Goal: Information Seeking & Learning: Learn about a topic

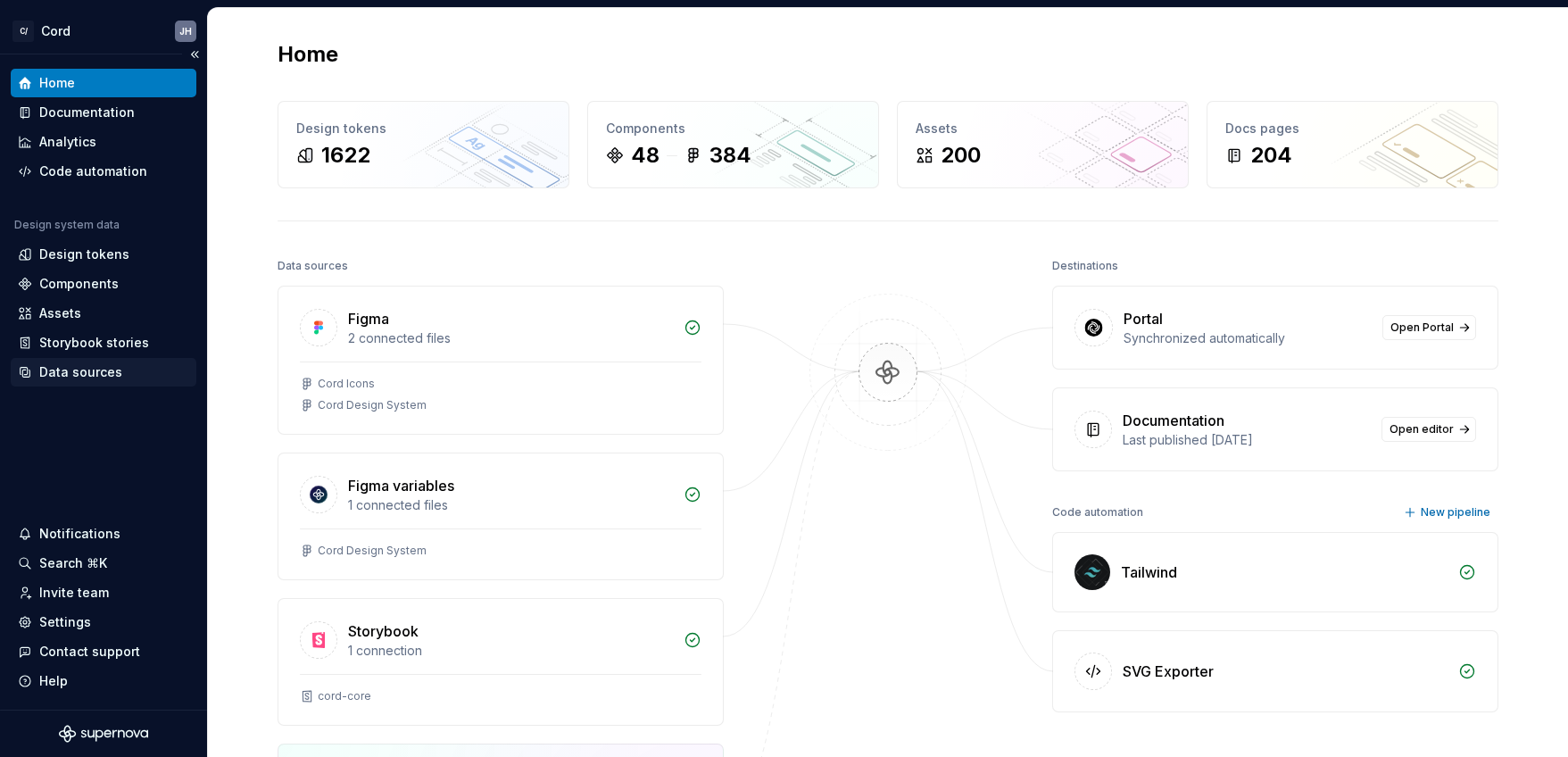
click at [78, 375] on div "Data sources" at bounding box center [80, 372] width 83 height 18
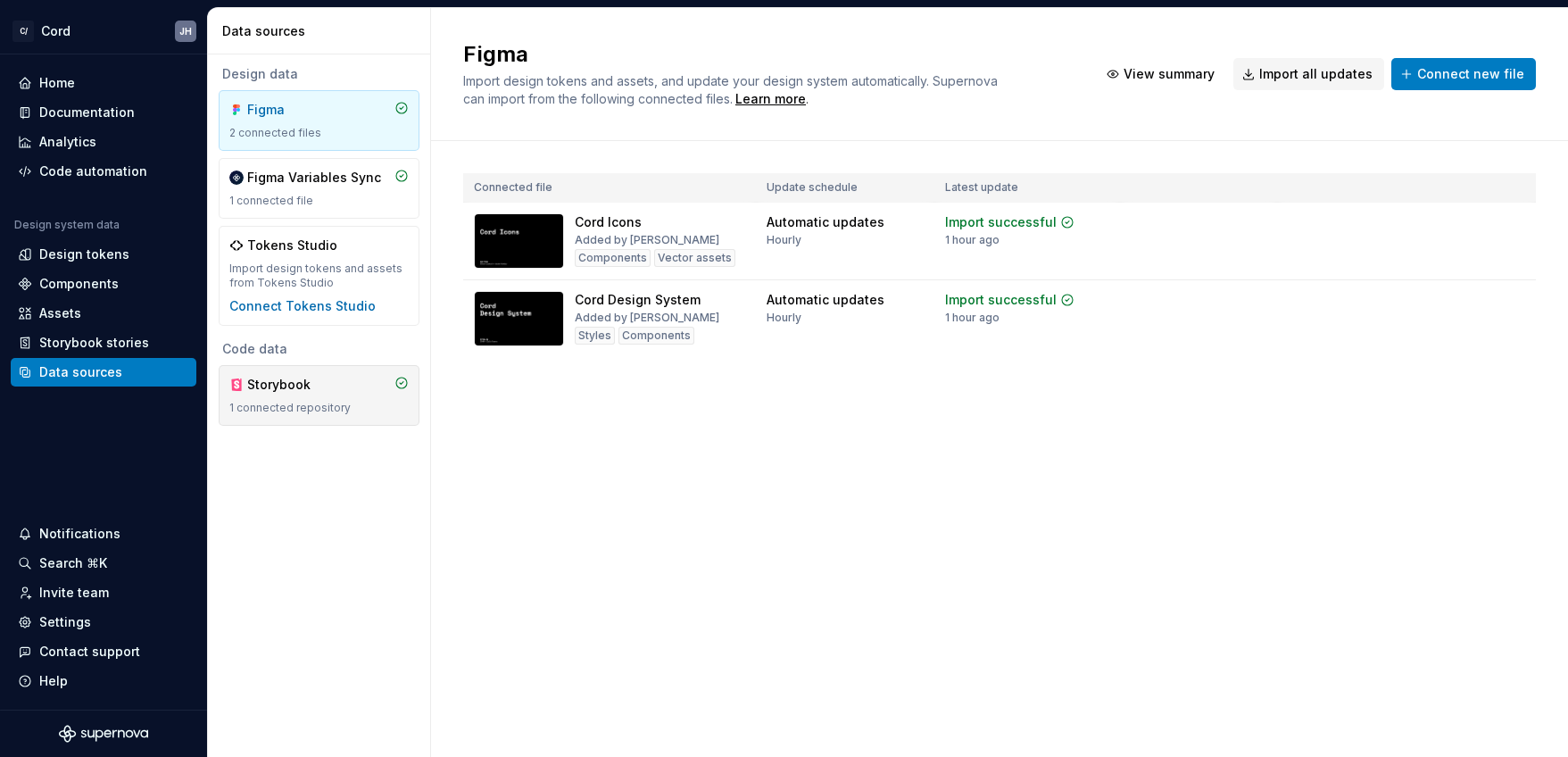
click at [325, 400] on div "1 connected repository" at bounding box center [319, 408] width 180 height 14
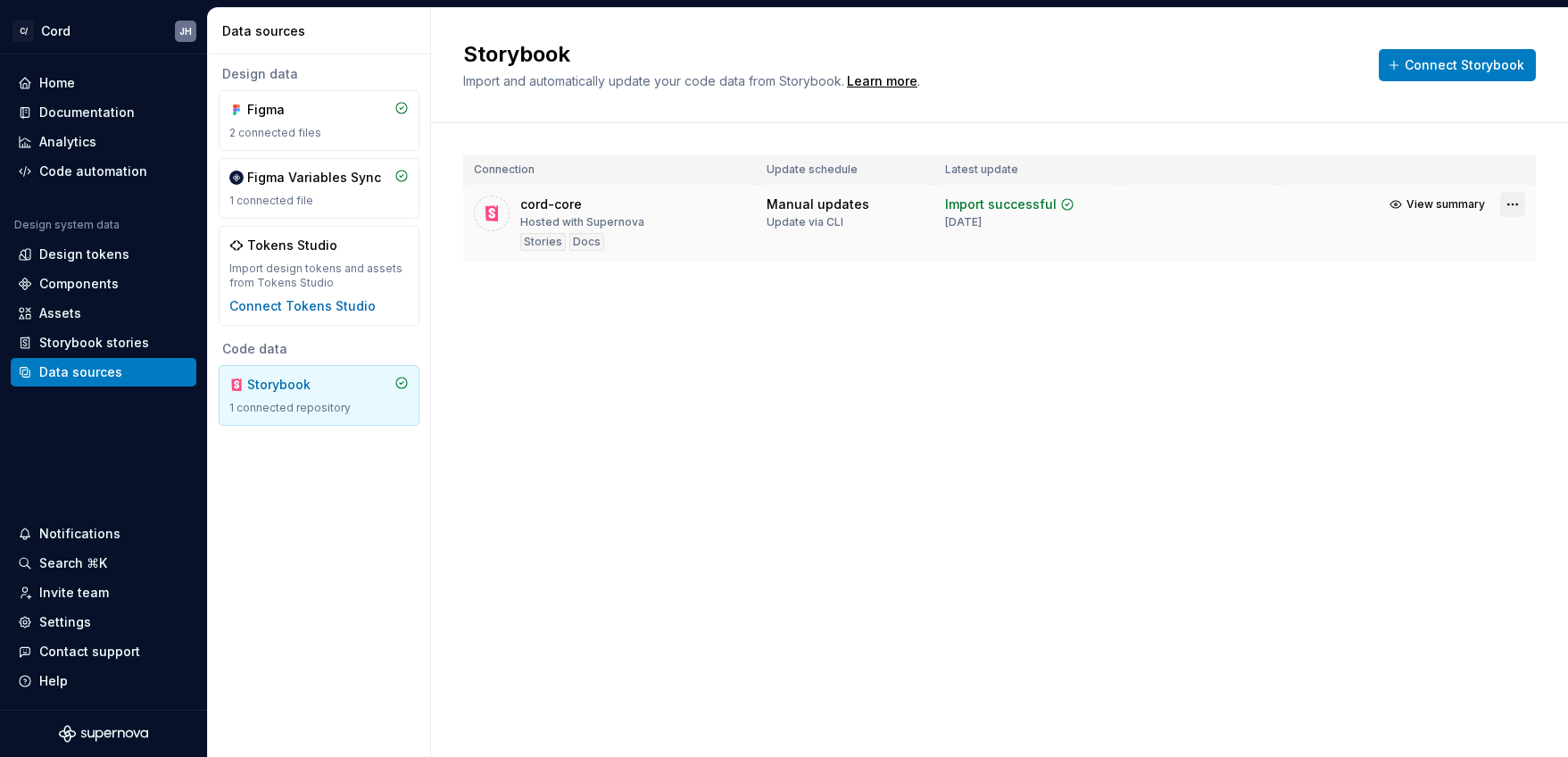
click at [1518, 204] on html "C/ Cord JH Home Documentation Analytics Code automation Design system data Desi…" at bounding box center [784, 378] width 1568 height 757
drag, startPoint x: 1142, startPoint y: 350, endPoint x: 1088, endPoint y: 352, distance: 54.0
click at [1140, 352] on html "C/ Cord JH Home Documentation Analytics Code automation Design system data Desi…" at bounding box center [784, 378] width 1568 height 757
click at [108, 250] on div "Design tokens" at bounding box center [84, 255] width 90 height 18
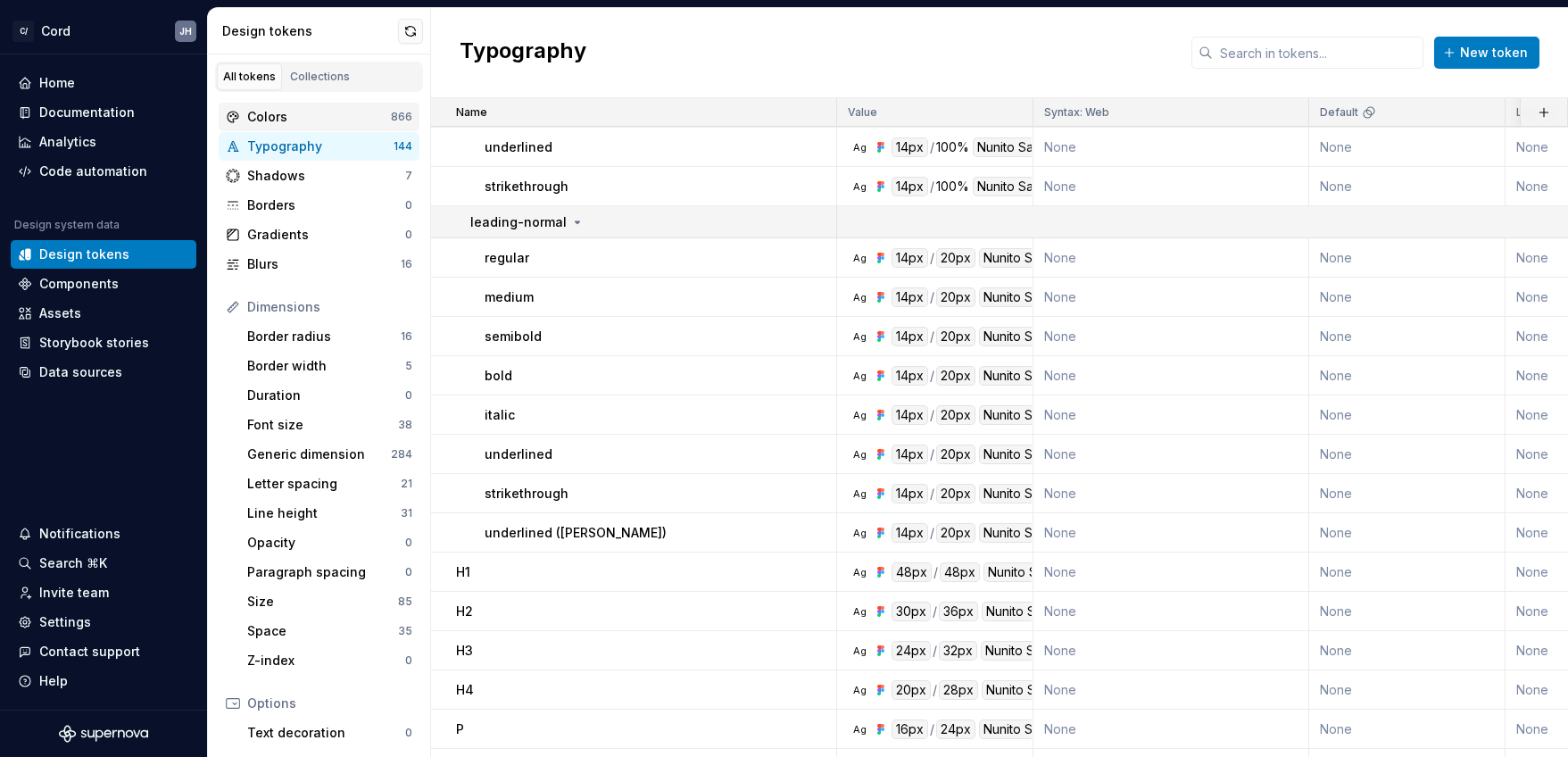
click at [278, 122] on div "Colors" at bounding box center [319, 117] width 144 height 18
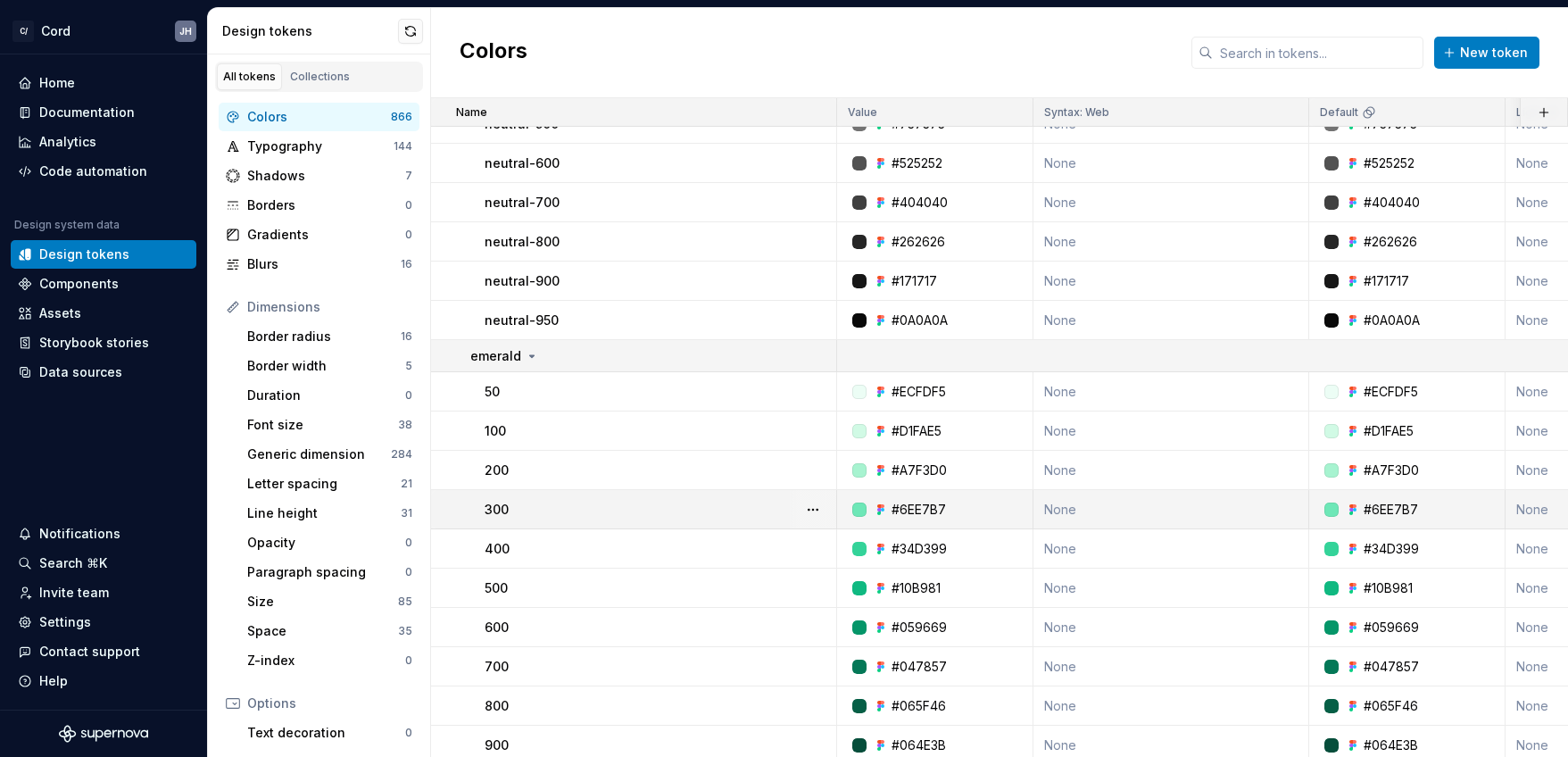
scroll to position [561, 0]
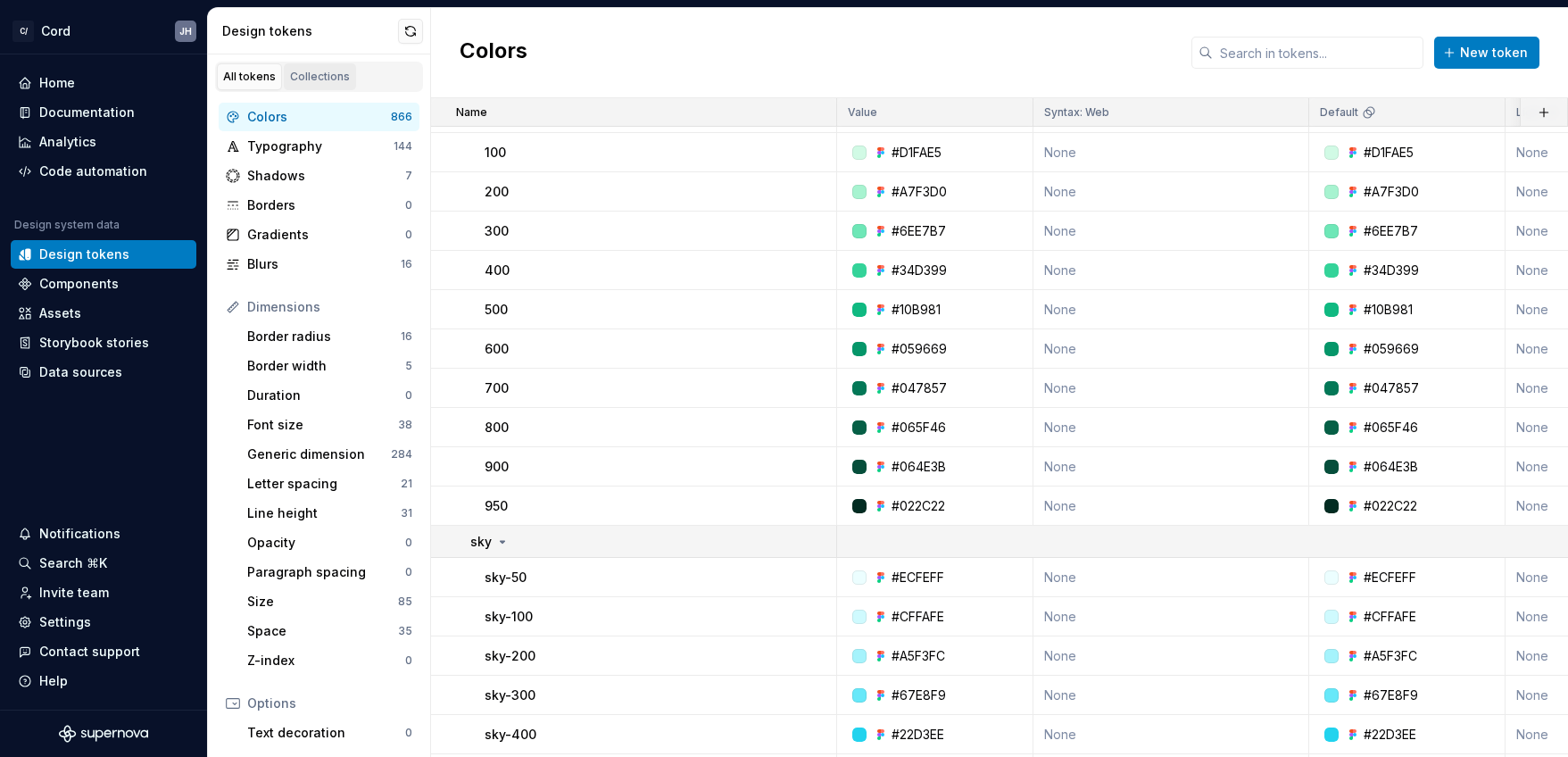
drag, startPoint x: 266, startPoint y: 74, endPoint x: 289, endPoint y: 72, distance: 23.1
click at [291, 72] on div "Collections" at bounding box center [320, 77] width 60 height 14
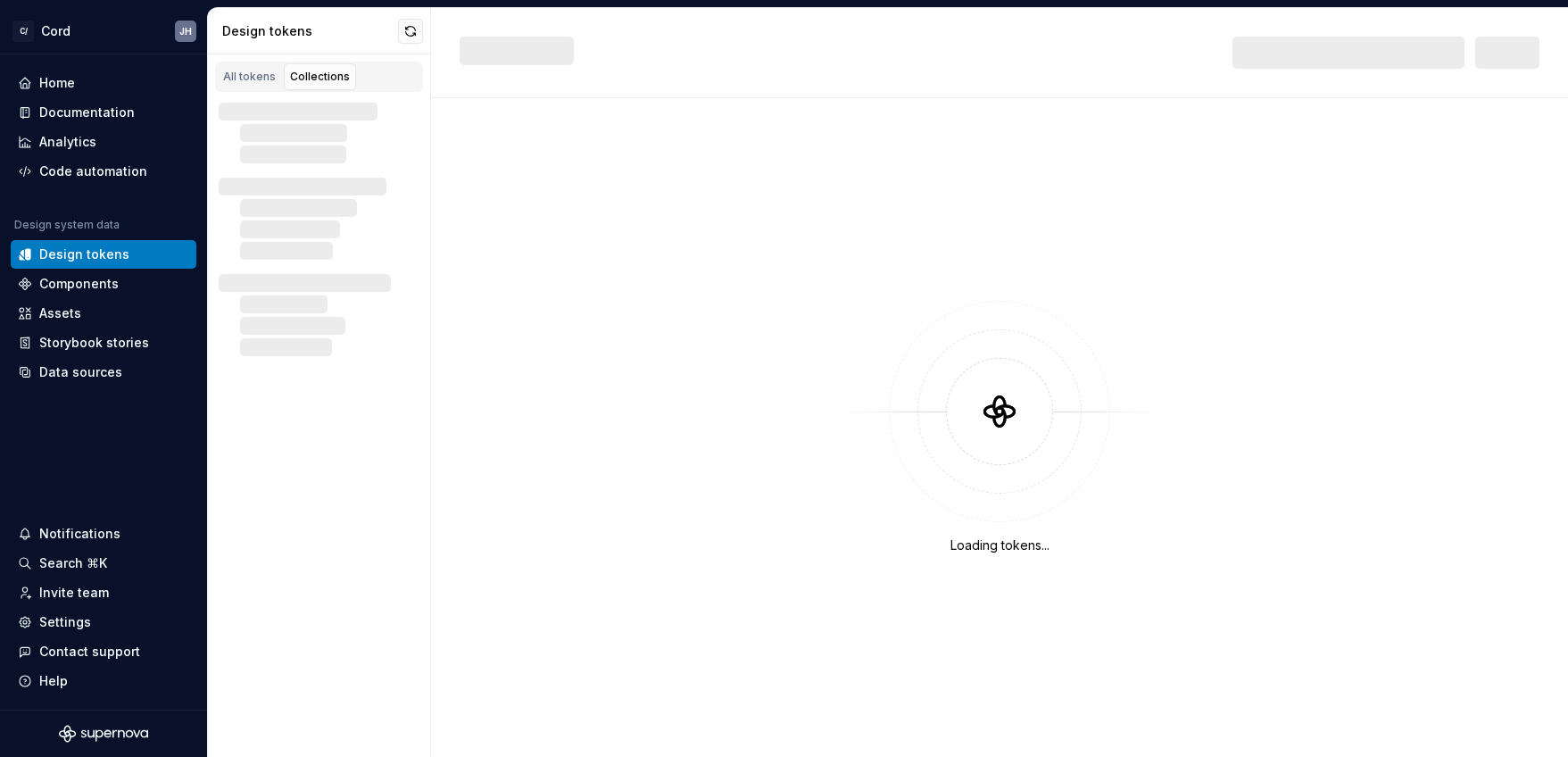
click at [328, 84] on link "Collections" at bounding box center [320, 77] width 72 height 27
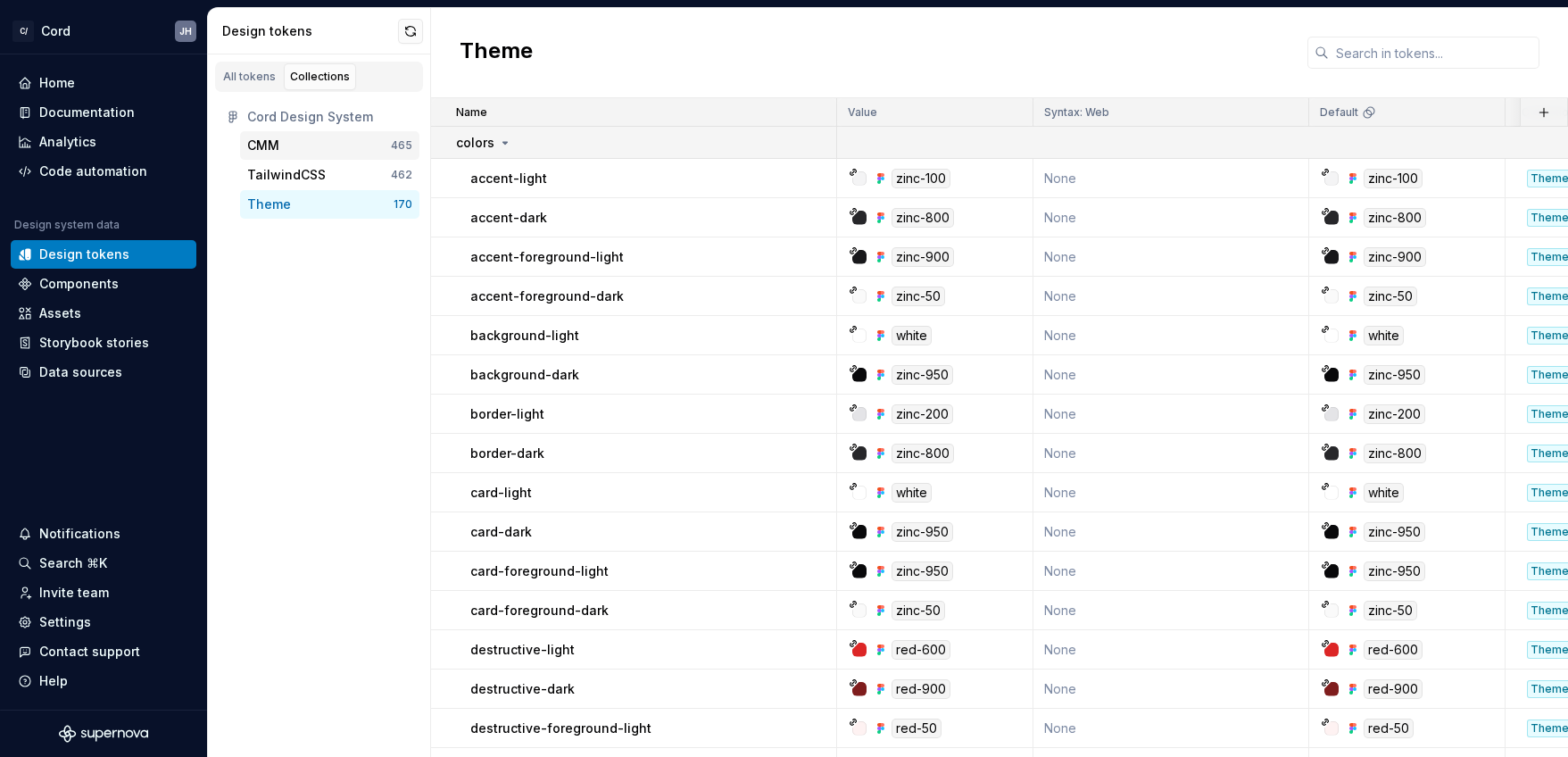
click at [275, 156] on div "CMM 465" at bounding box center [330, 146] width 180 height 29
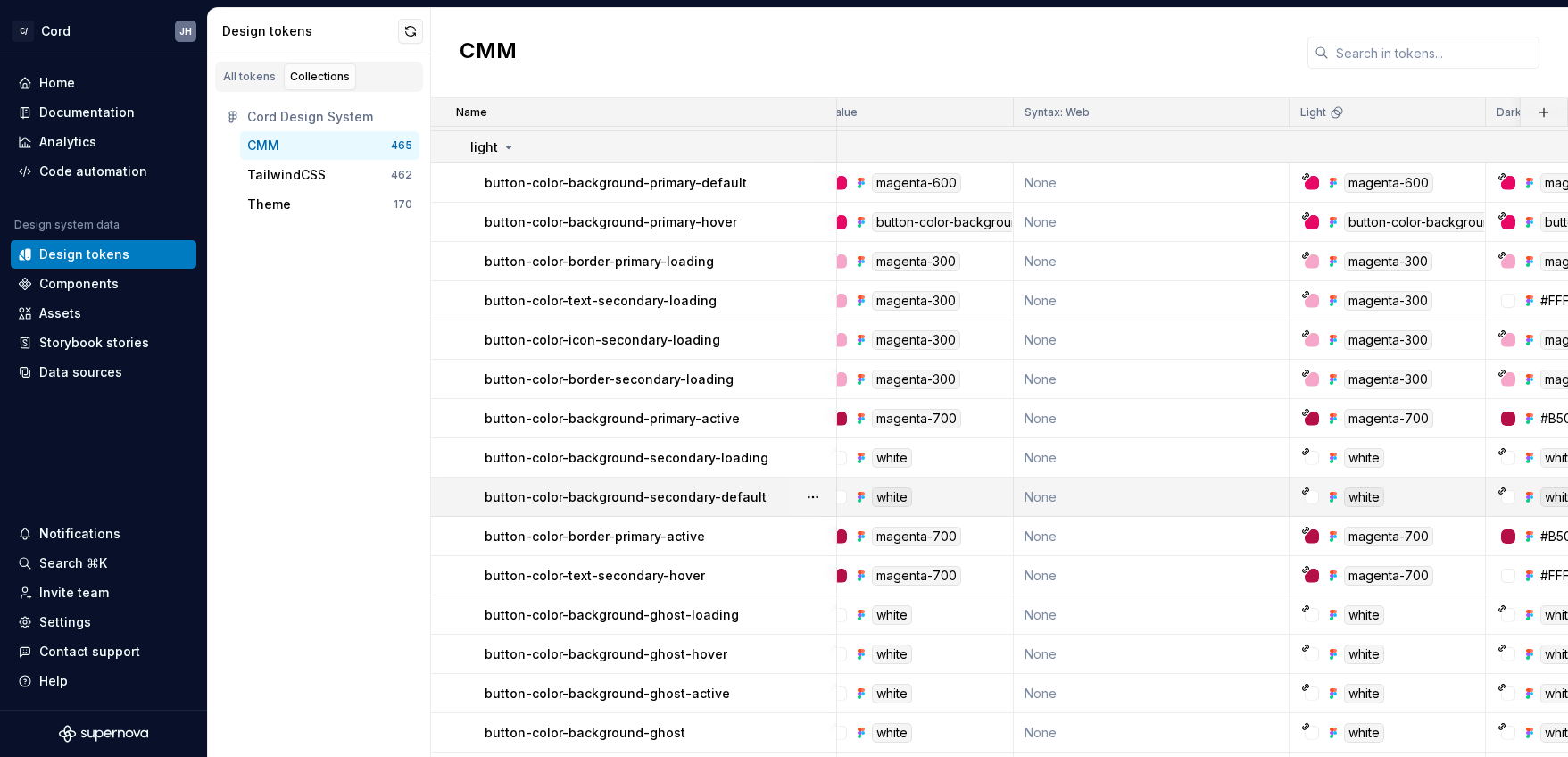
scroll to position [28, 0]
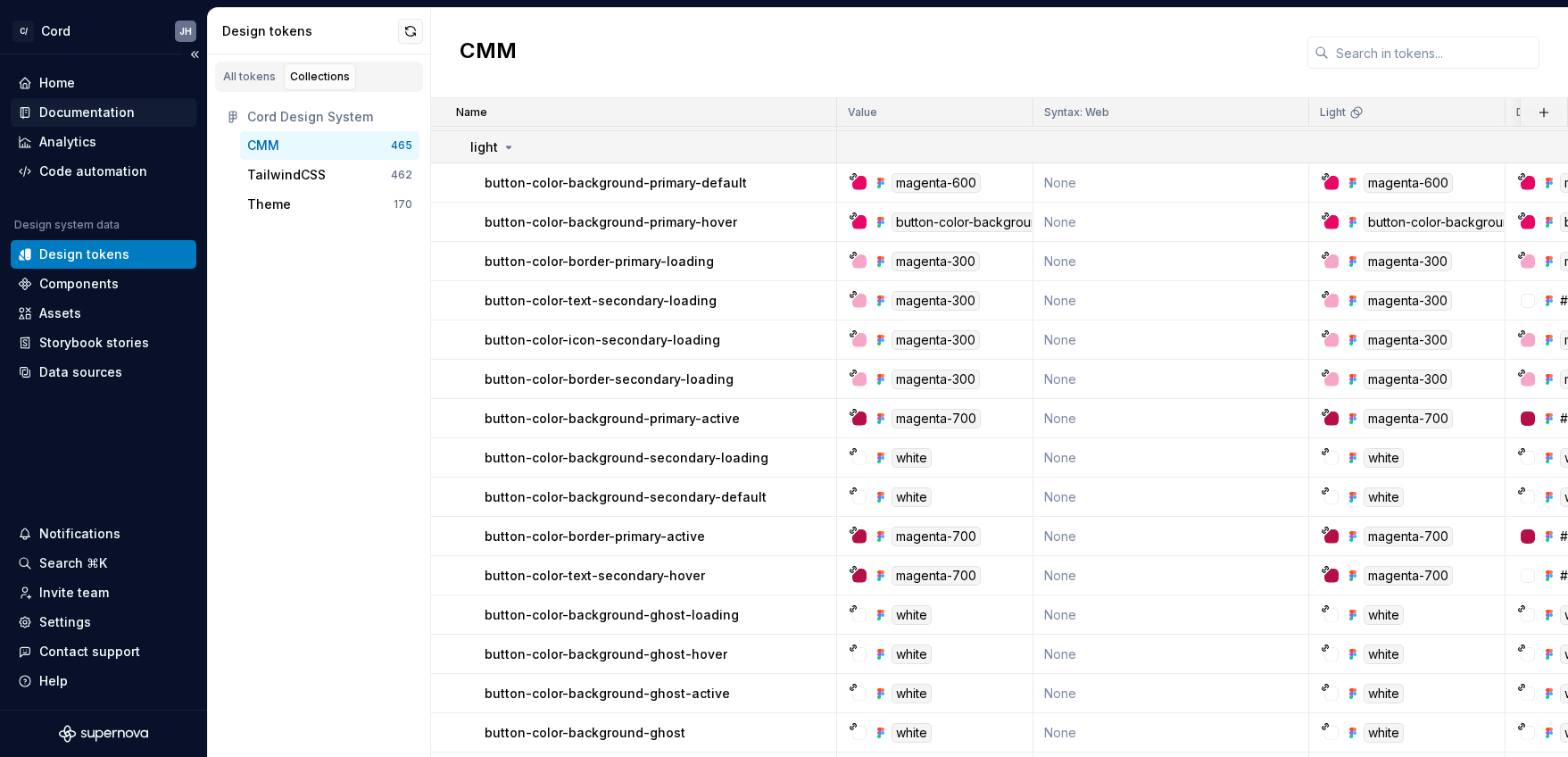
click at [84, 119] on div "Documentation" at bounding box center [87, 113] width 96 height 18
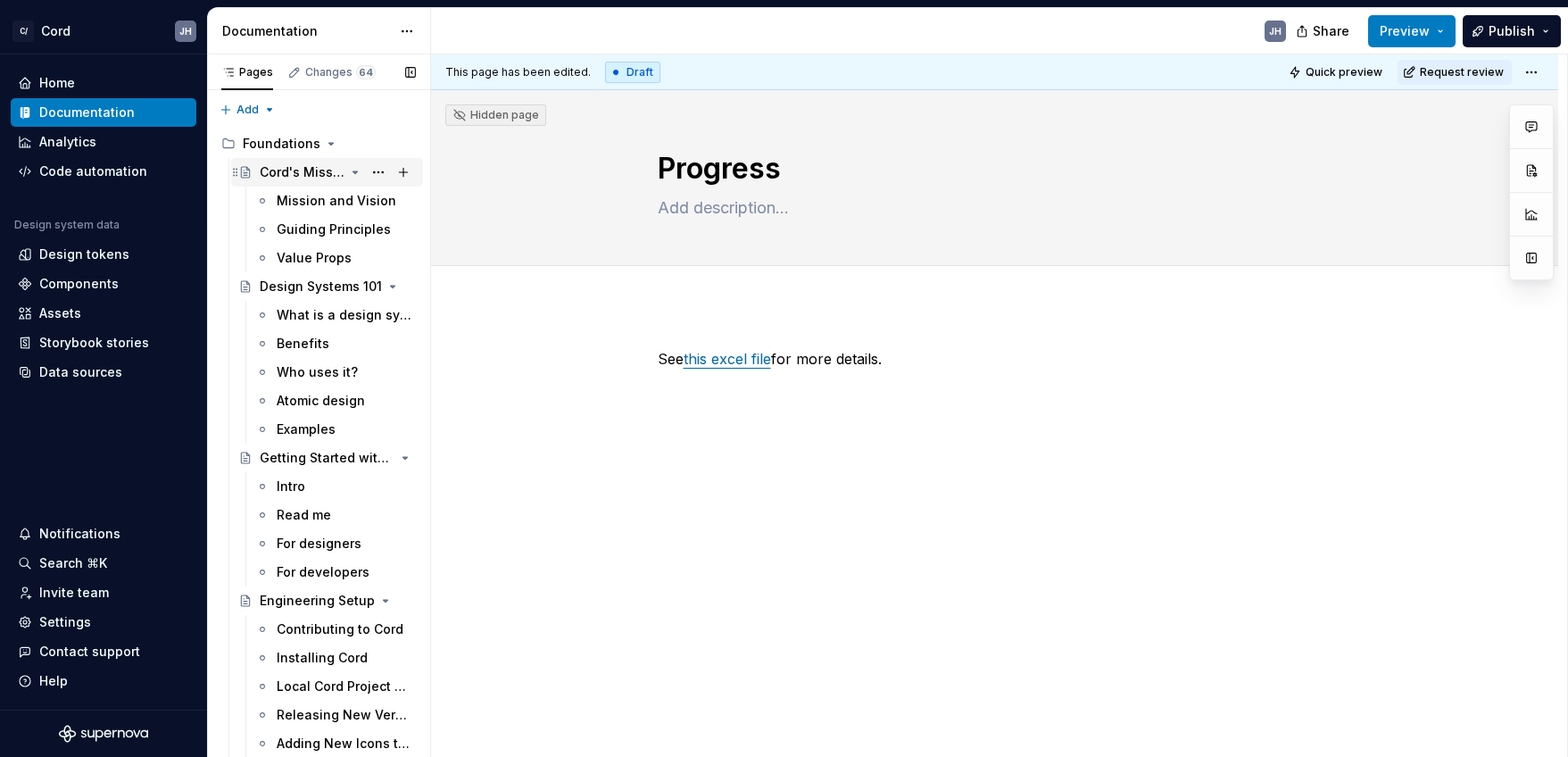
click at [311, 168] on div "Cord's Mission and Vision" at bounding box center [302, 172] width 85 height 18
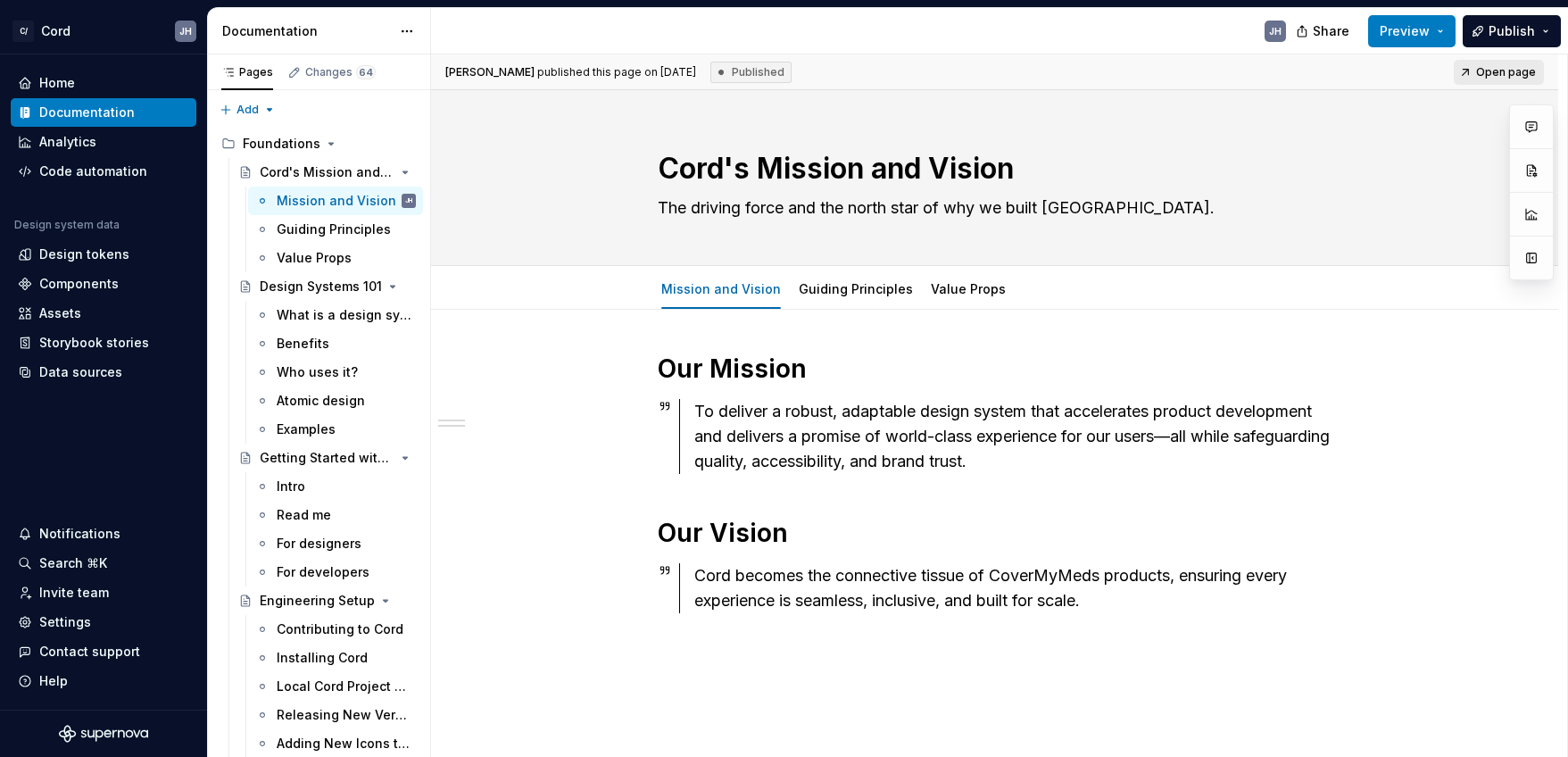
click at [1516, 74] on span "Open page" at bounding box center [1505, 72] width 60 height 14
click at [316, 223] on div "Guiding Principles" at bounding box center [320, 230] width 86 height 18
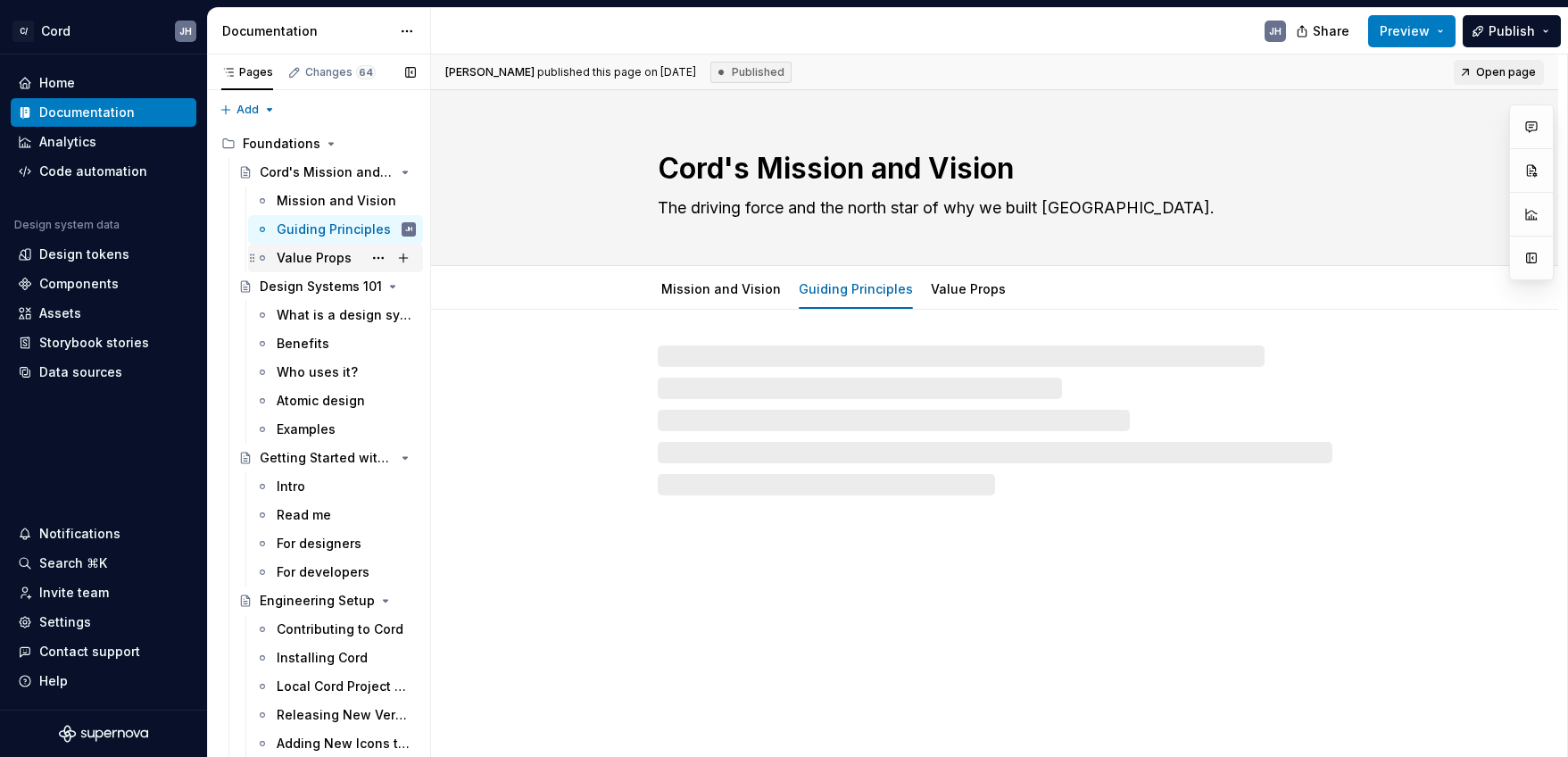
click at [323, 258] on div "Value Props" at bounding box center [315, 258] width 75 height 18
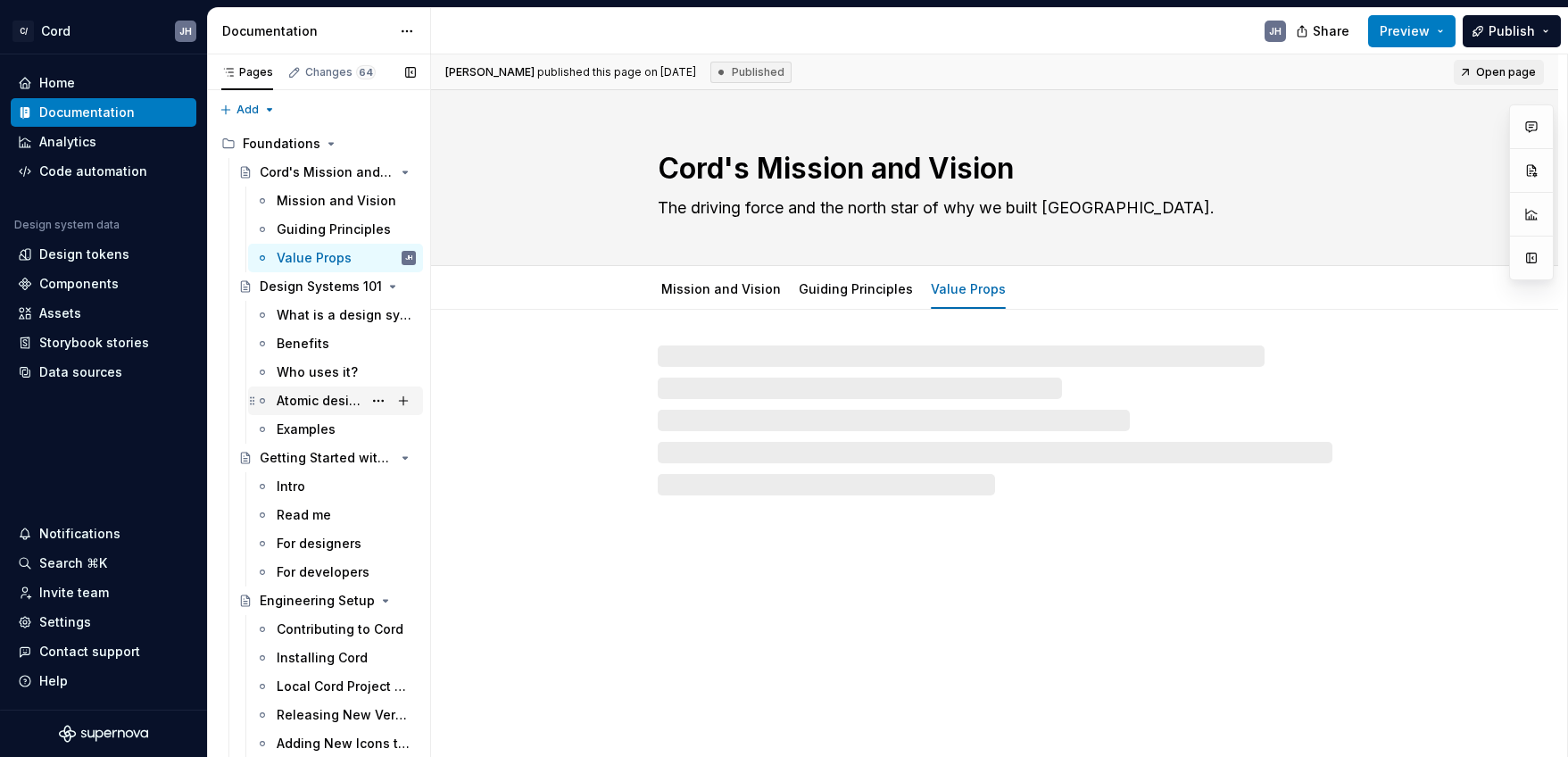
click at [318, 403] on div "Atomic design" at bounding box center [320, 400] width 86 height 18
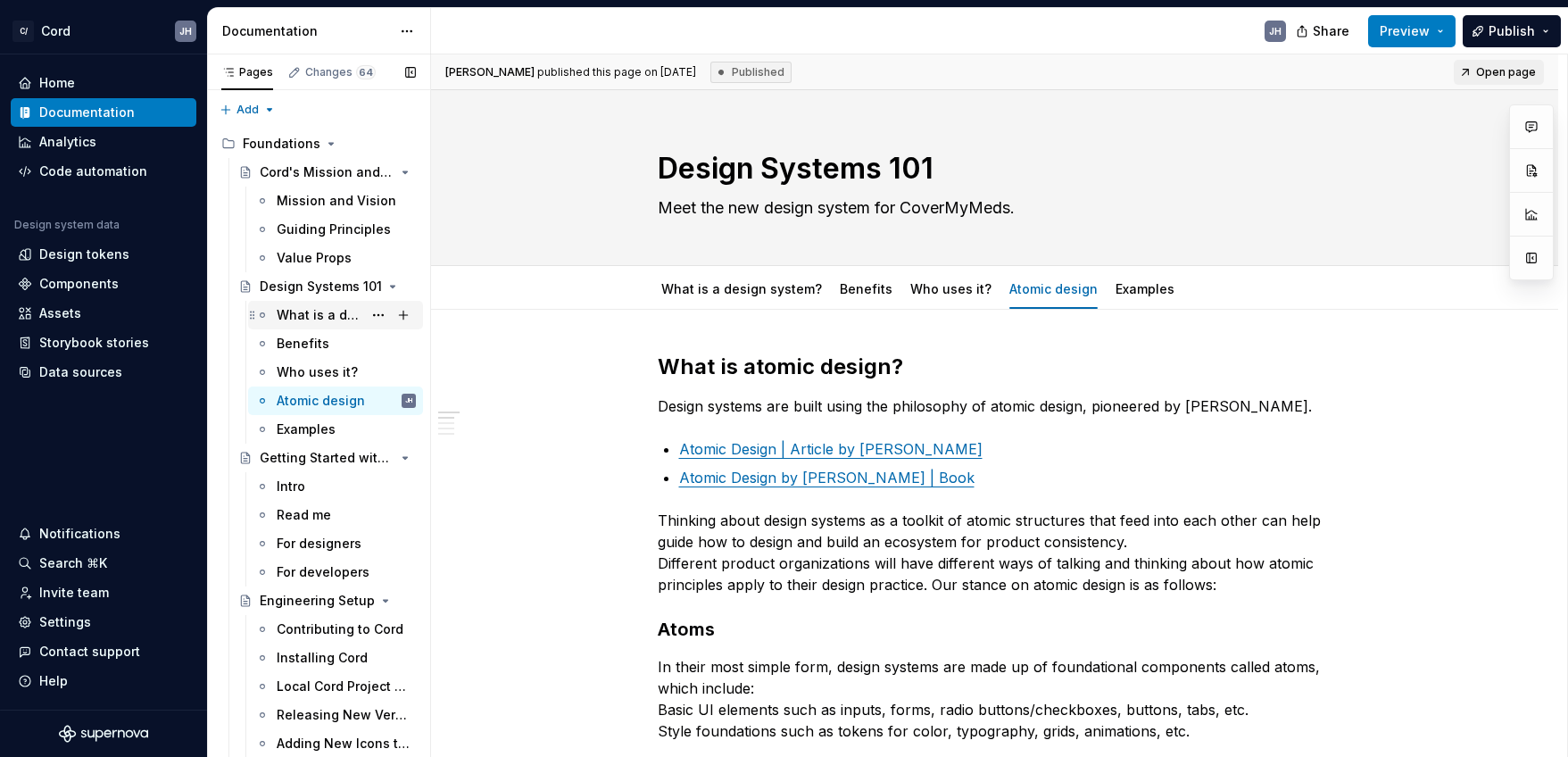
click at [311, 317] on div "What is a design system?" at bounding box center [320, 315] width 86 height 18
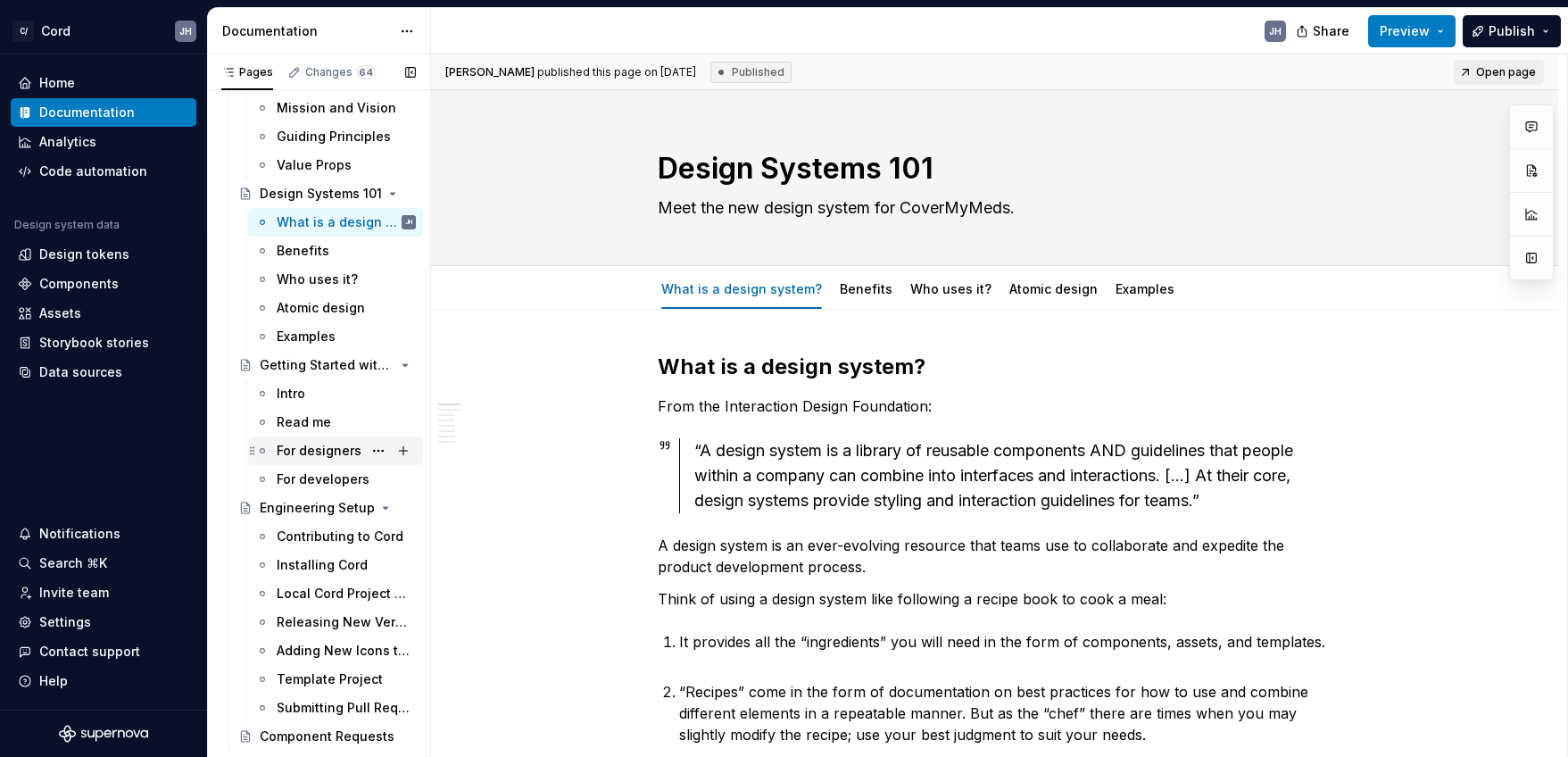
scroll to position [145, 0]
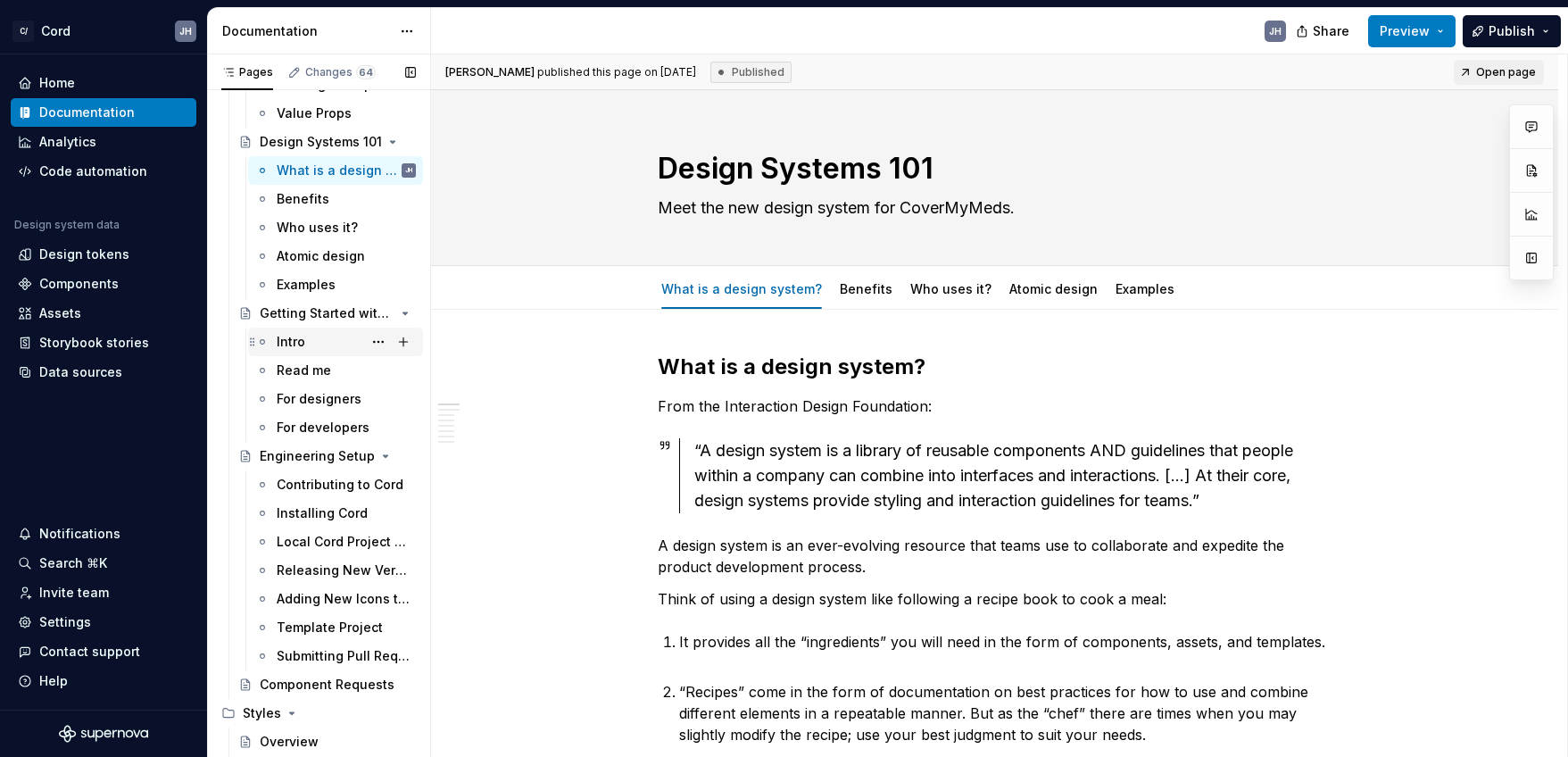
click at [297, 341] on div "Intro" at bounding box center [291, 341] width 29 height 18
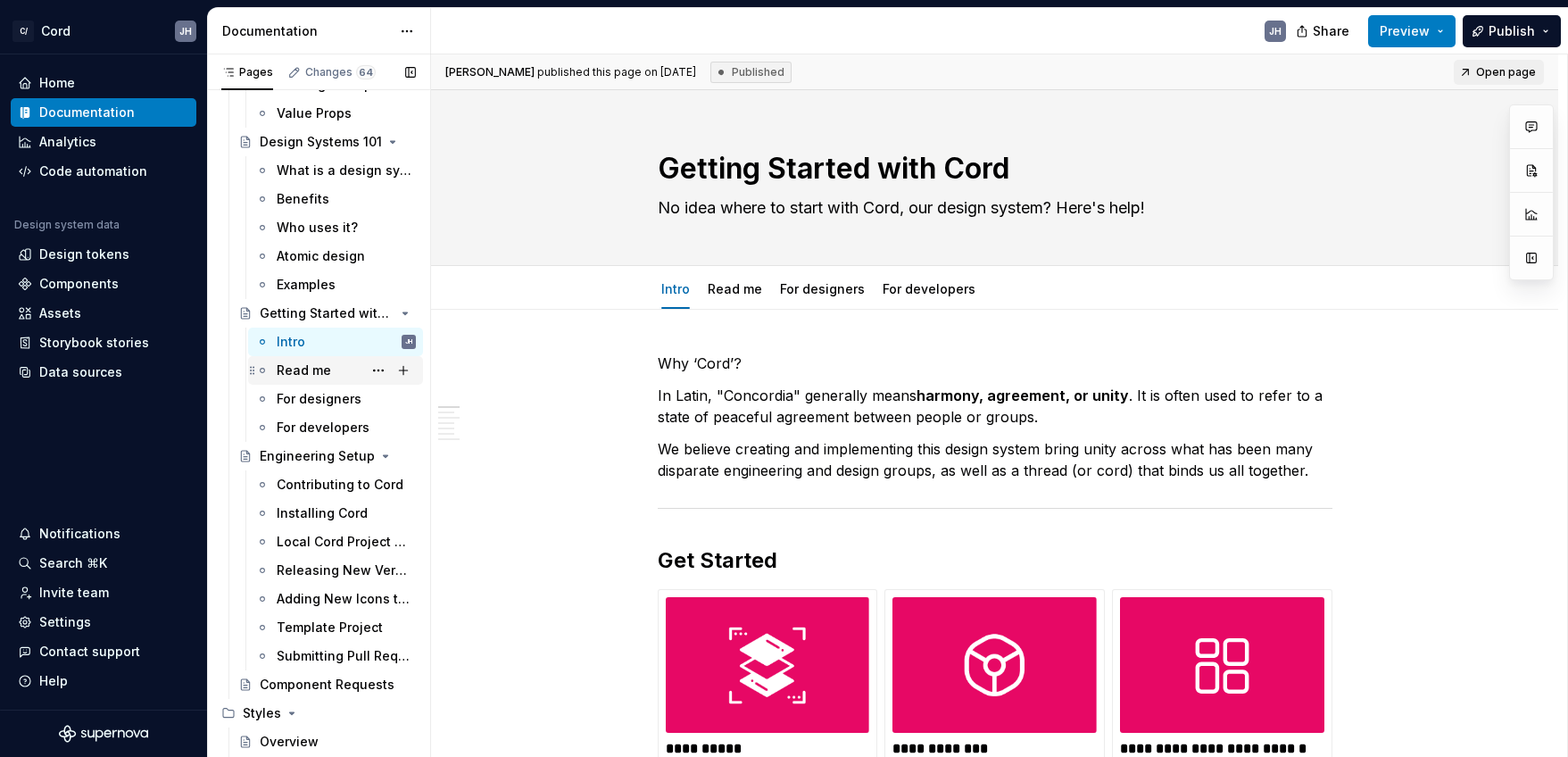
click at [312, 376] on div "Read me" at bounding box center [304, 370] width 55 height 18
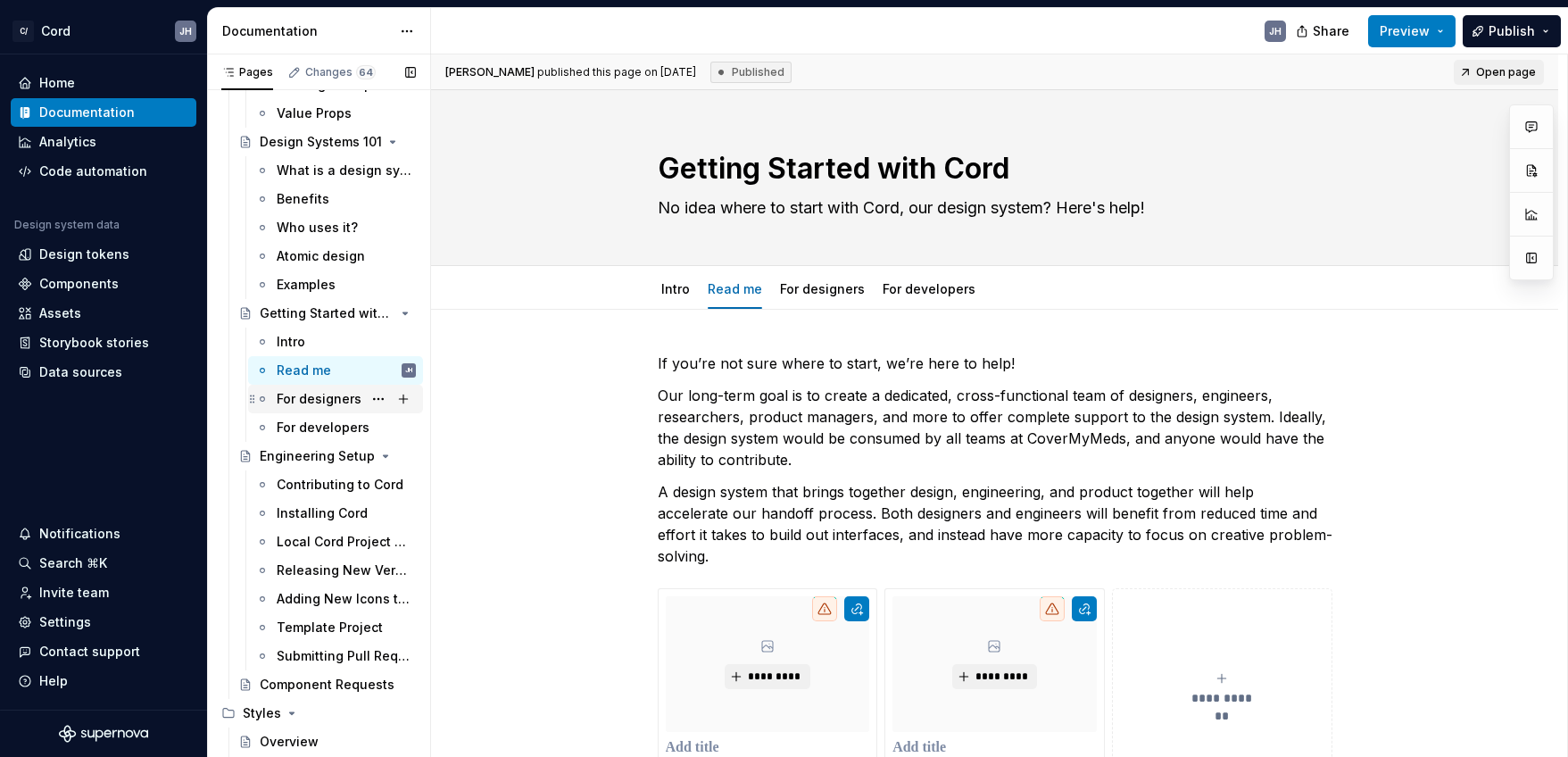
click at [314, 400] on div "For designers" at bounding box center [319, 399] width 85 height 18
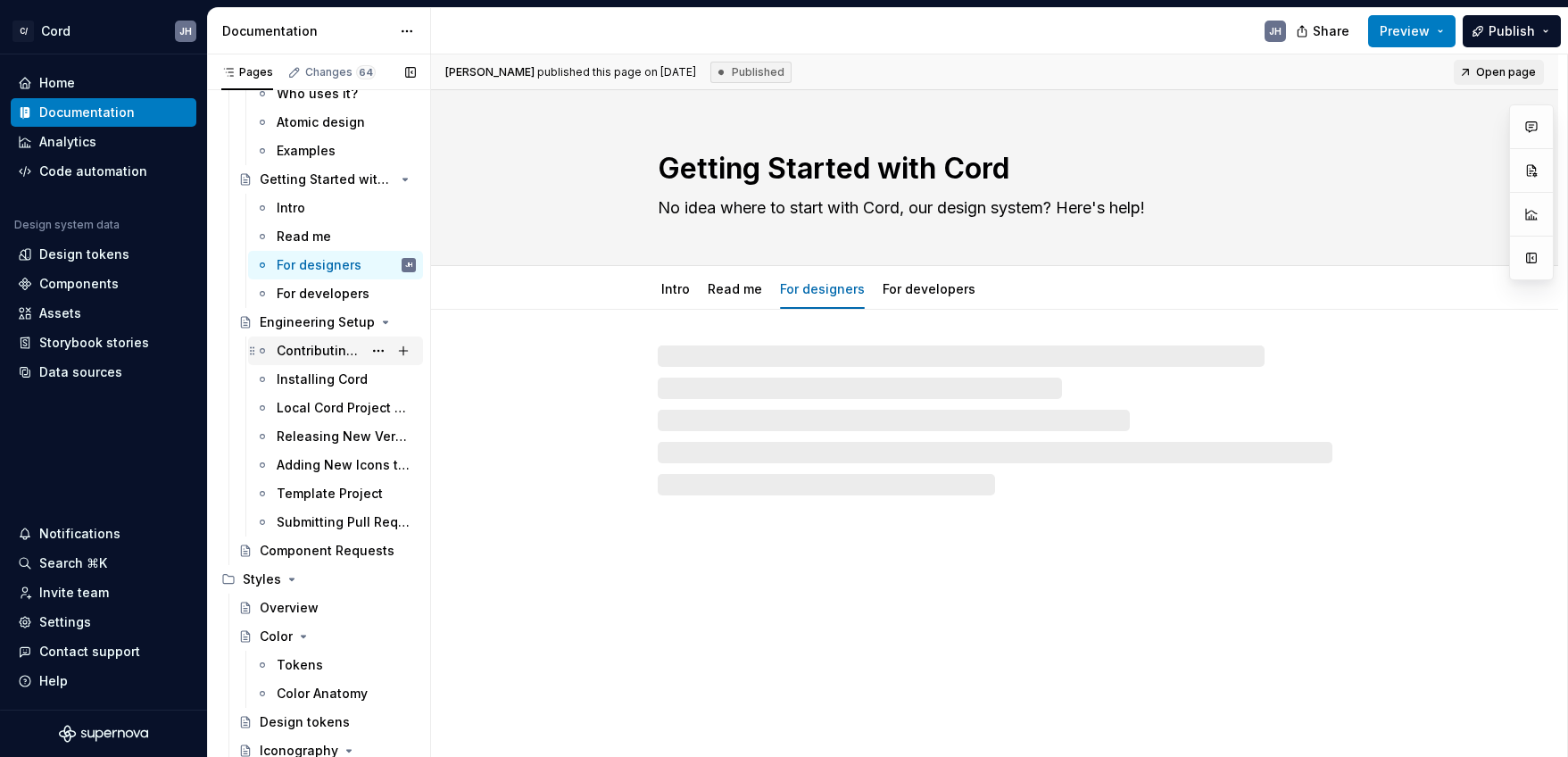
scroll to position [280, 0]
click at [294, 349] on div "Contributing to Cord" at bounding box center [320, 349] width 86 height 18
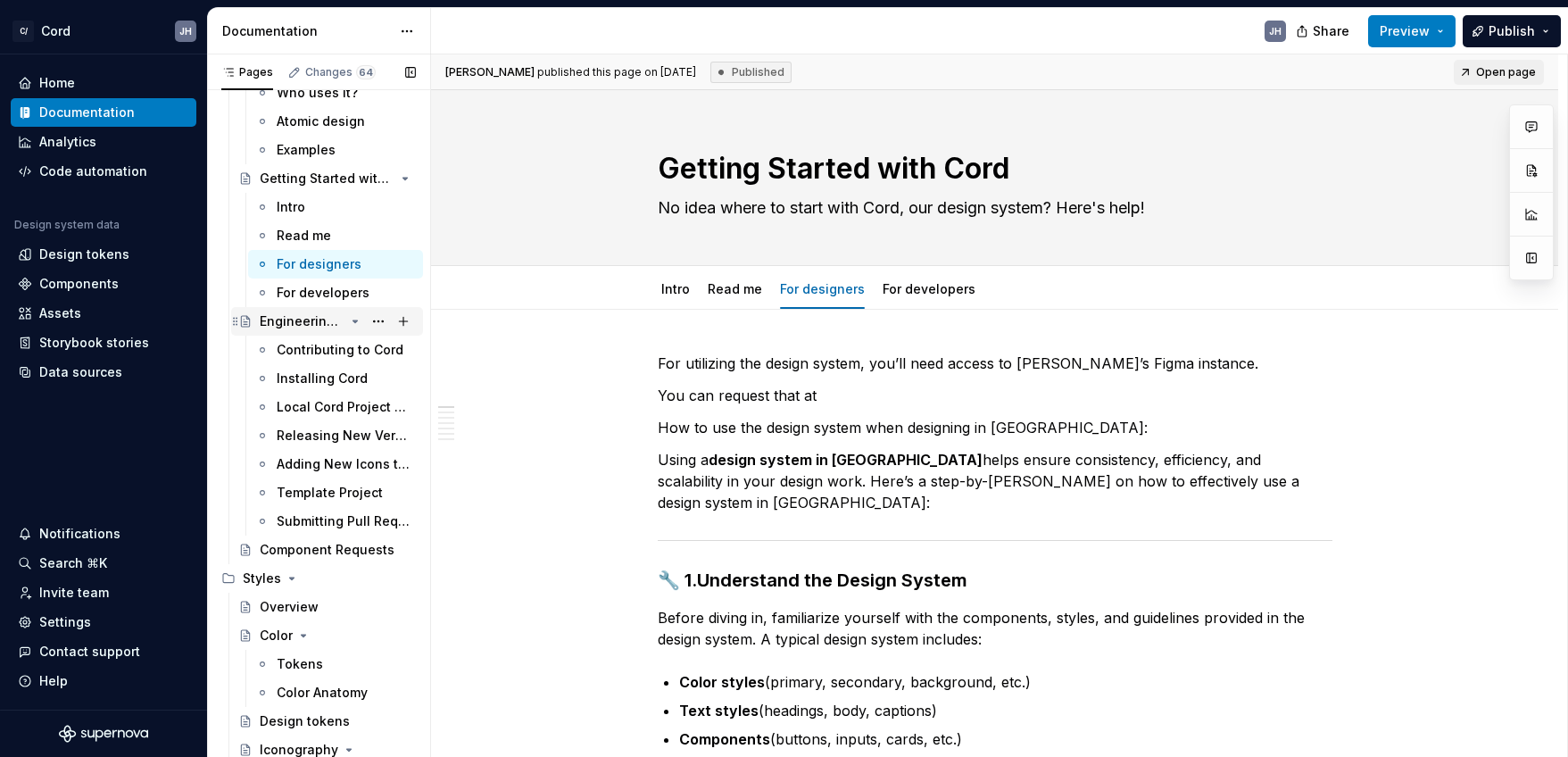
click at [288, 315] on div "Engineering Setup" at bounding box center [302, 321] width 85 height 18
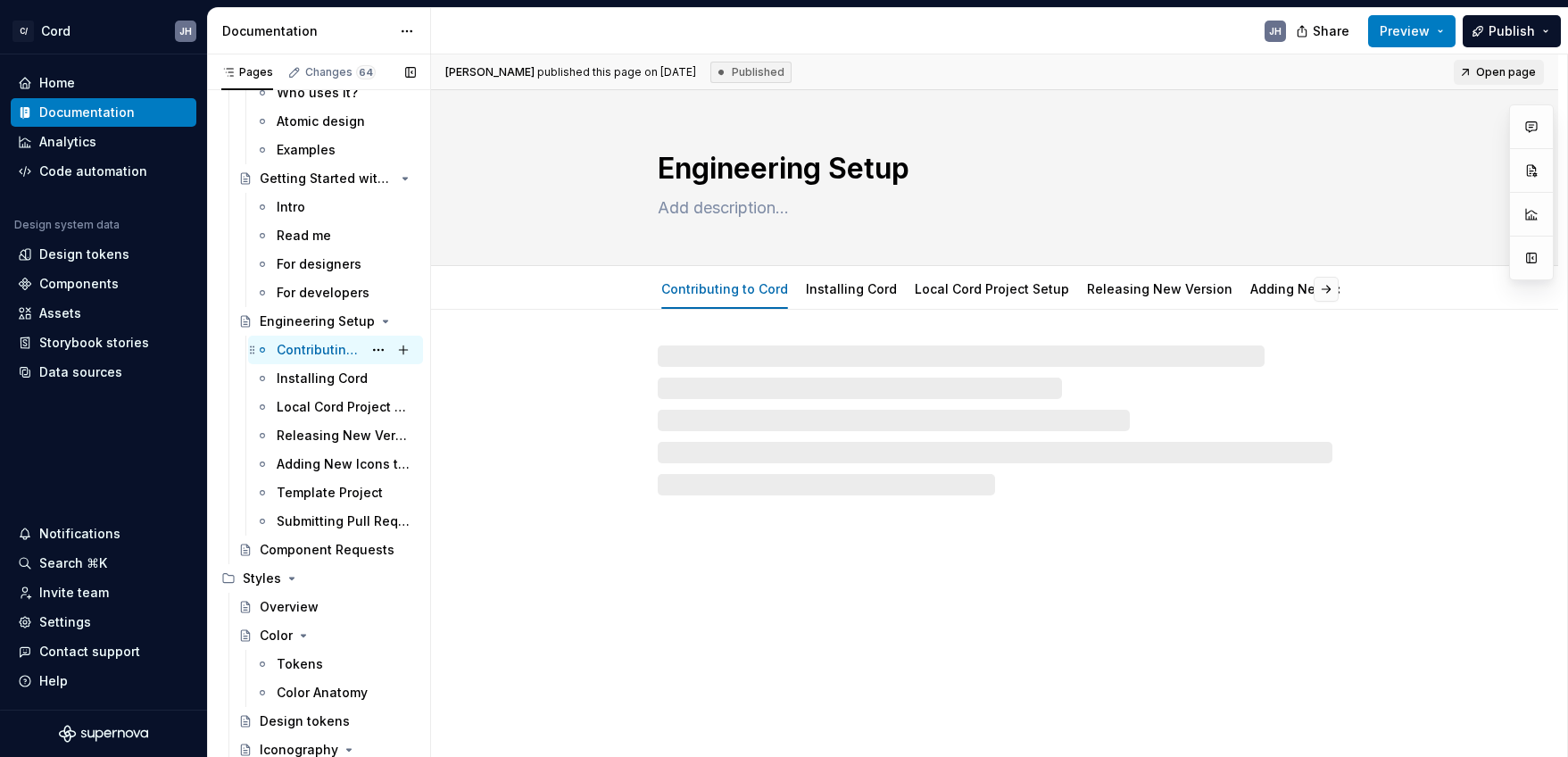
click at [305, 349] on div "Contributing to Cord" at bounding box center [320, 349] width 86 height 18
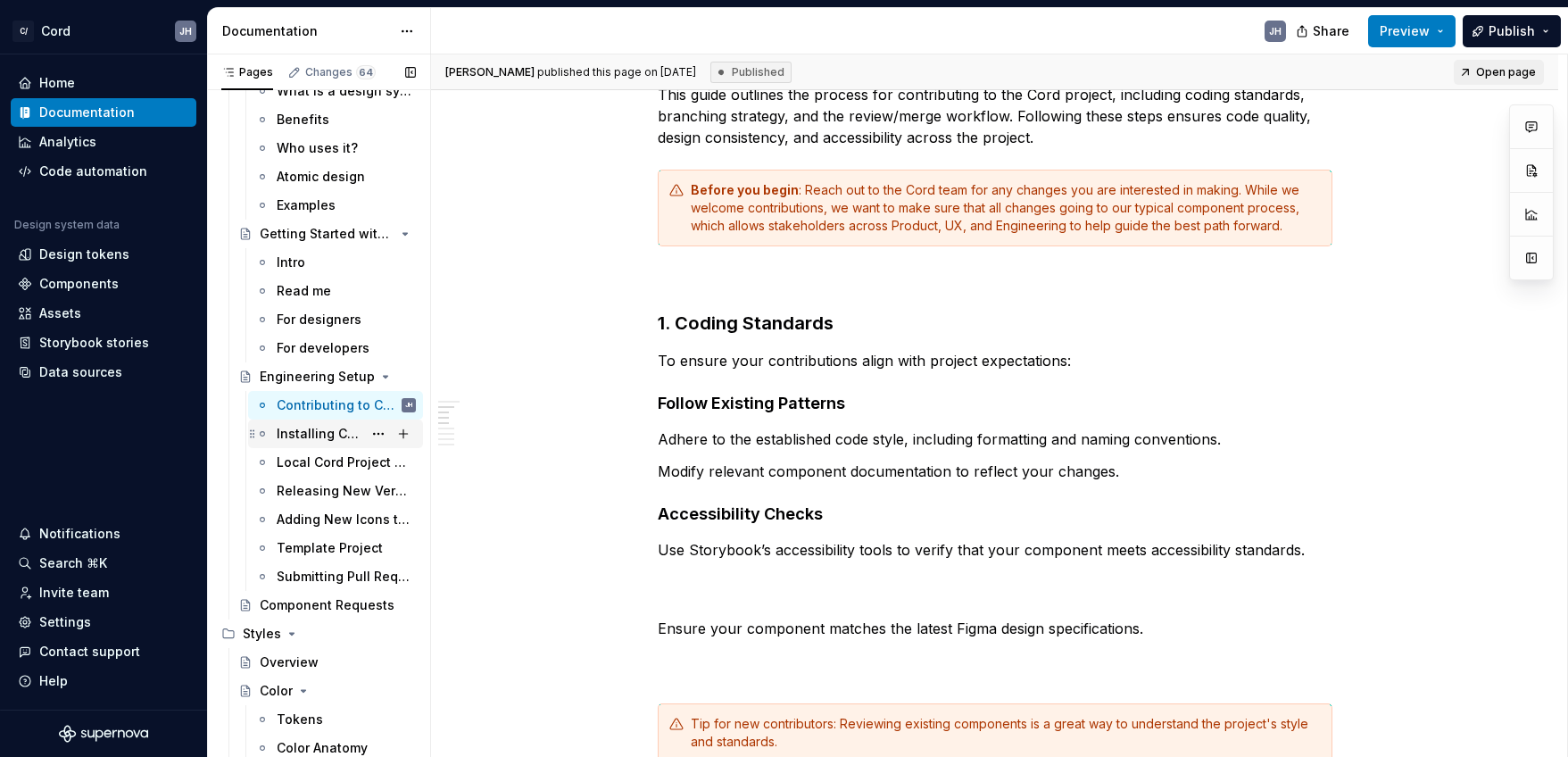
scroll to position [223, 0]
click at [300, 430] on div "Installing Cord" at bounding box center [320, 435] width 86 height 18
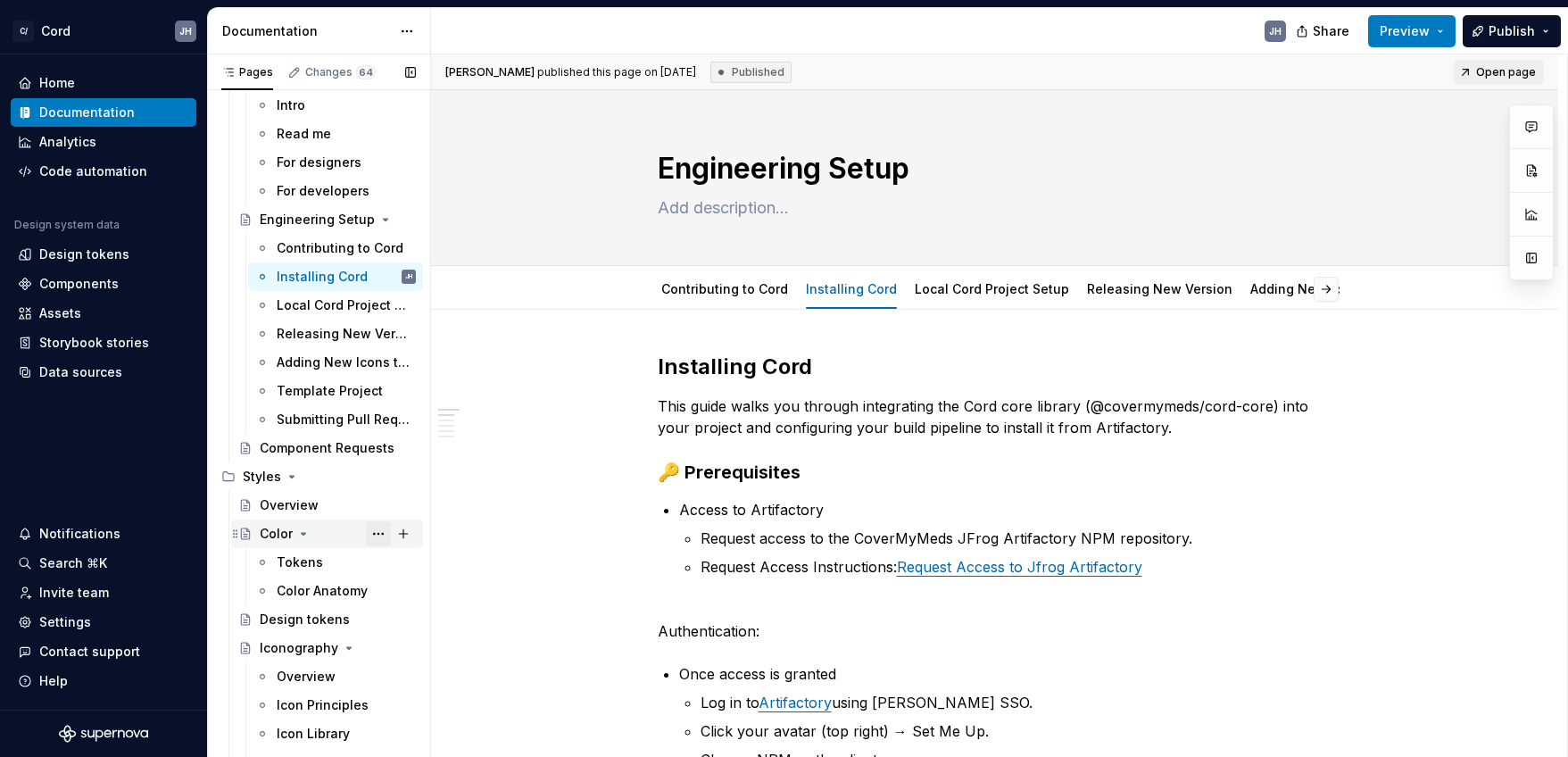
scroll to position [534, 0]
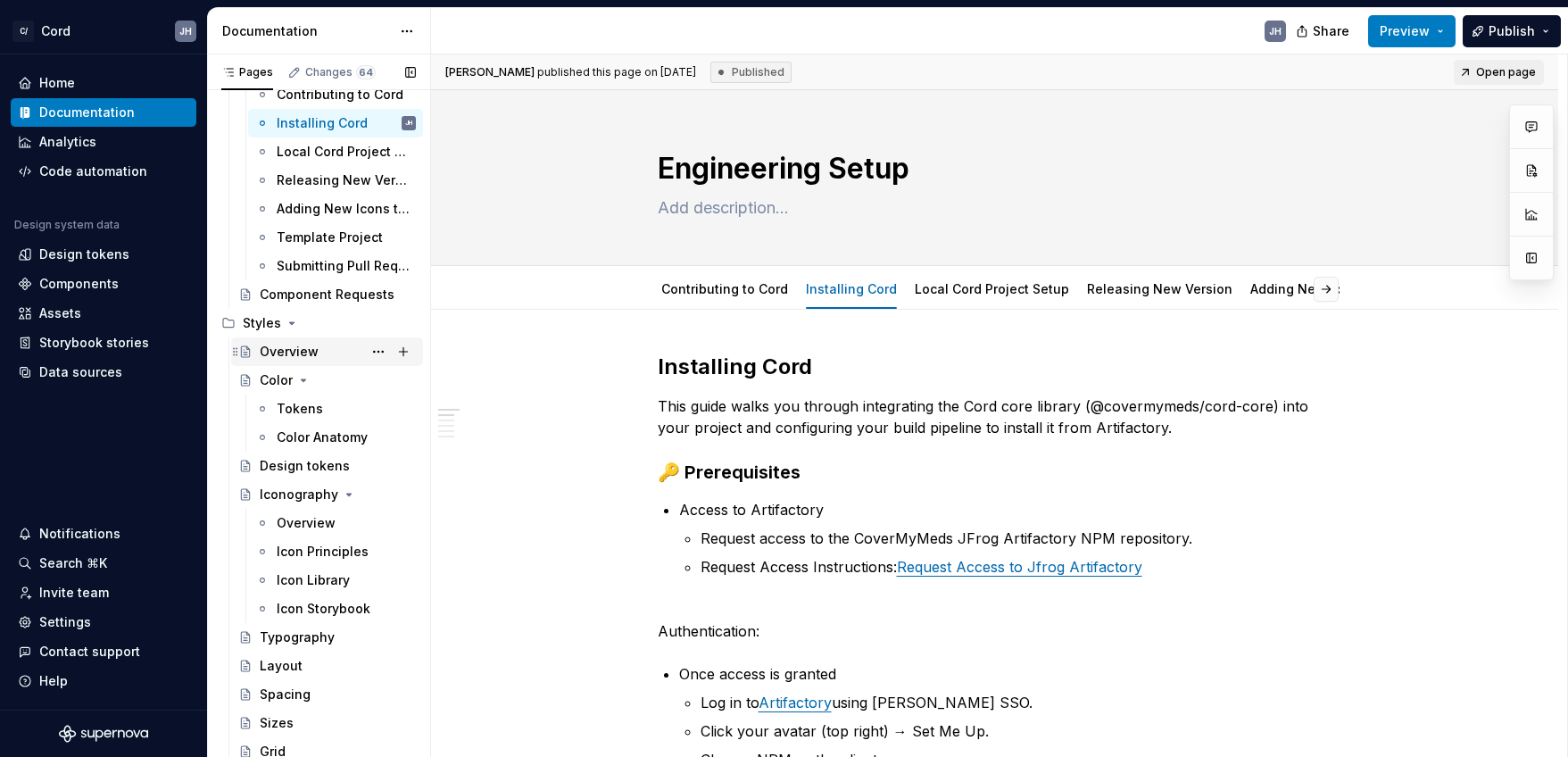
click at [267, 353] on div "Overview" at bounding box center [290, 351] width 59 height 18
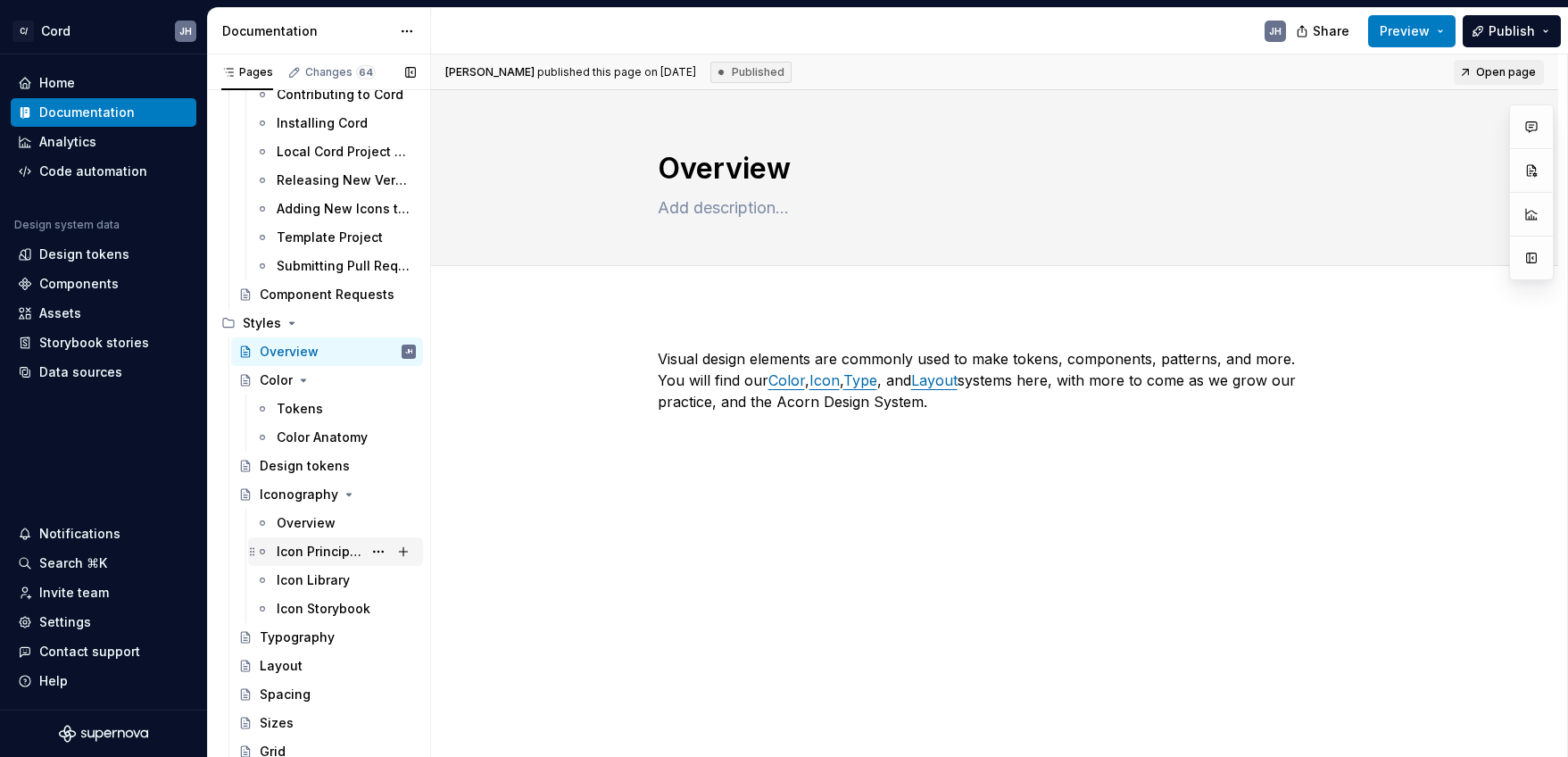
scroll to position [728, 0]
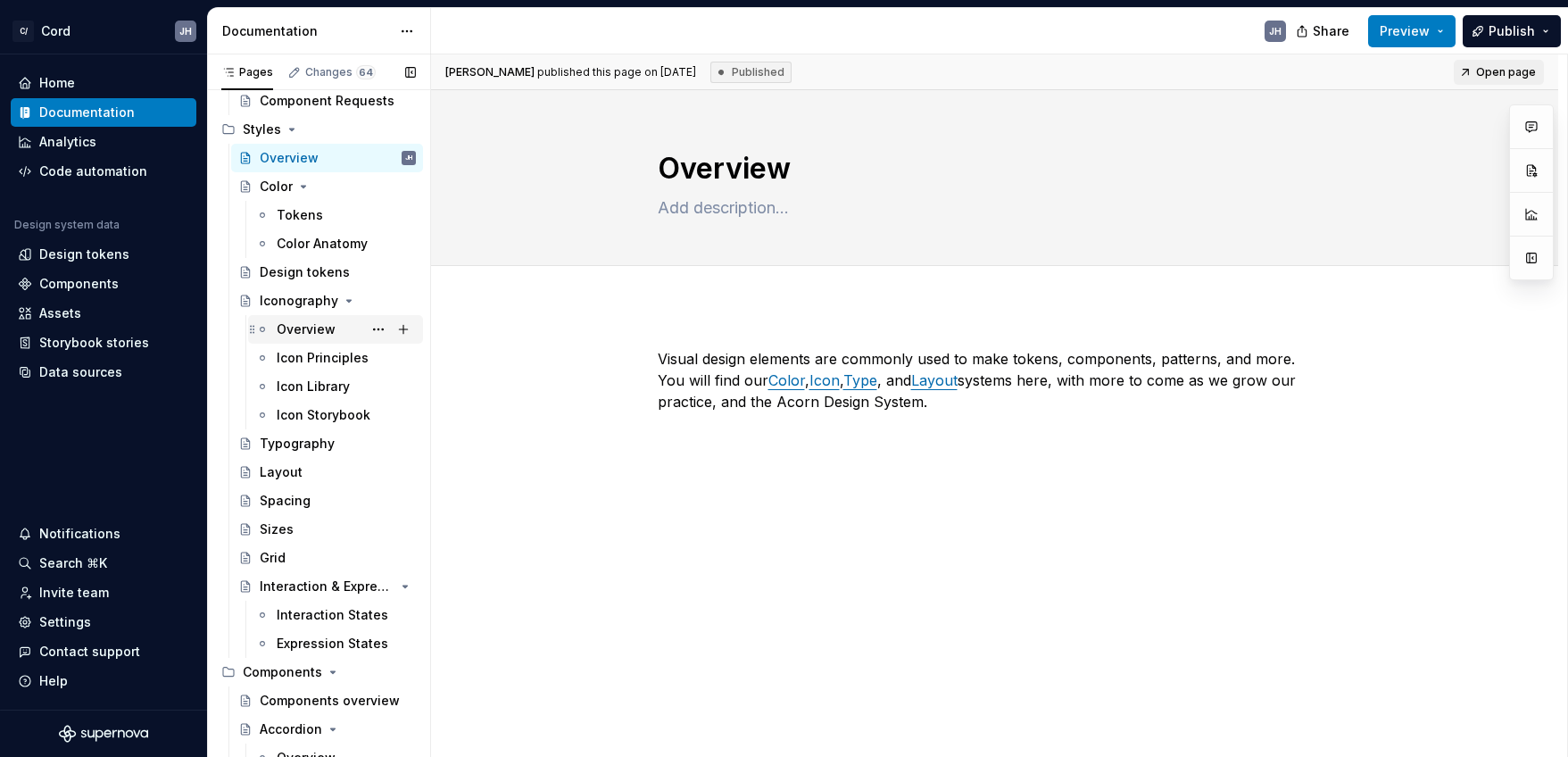
click at [307, 332] on div "Overview" at bounding box center [307, 329] width 59 height 18
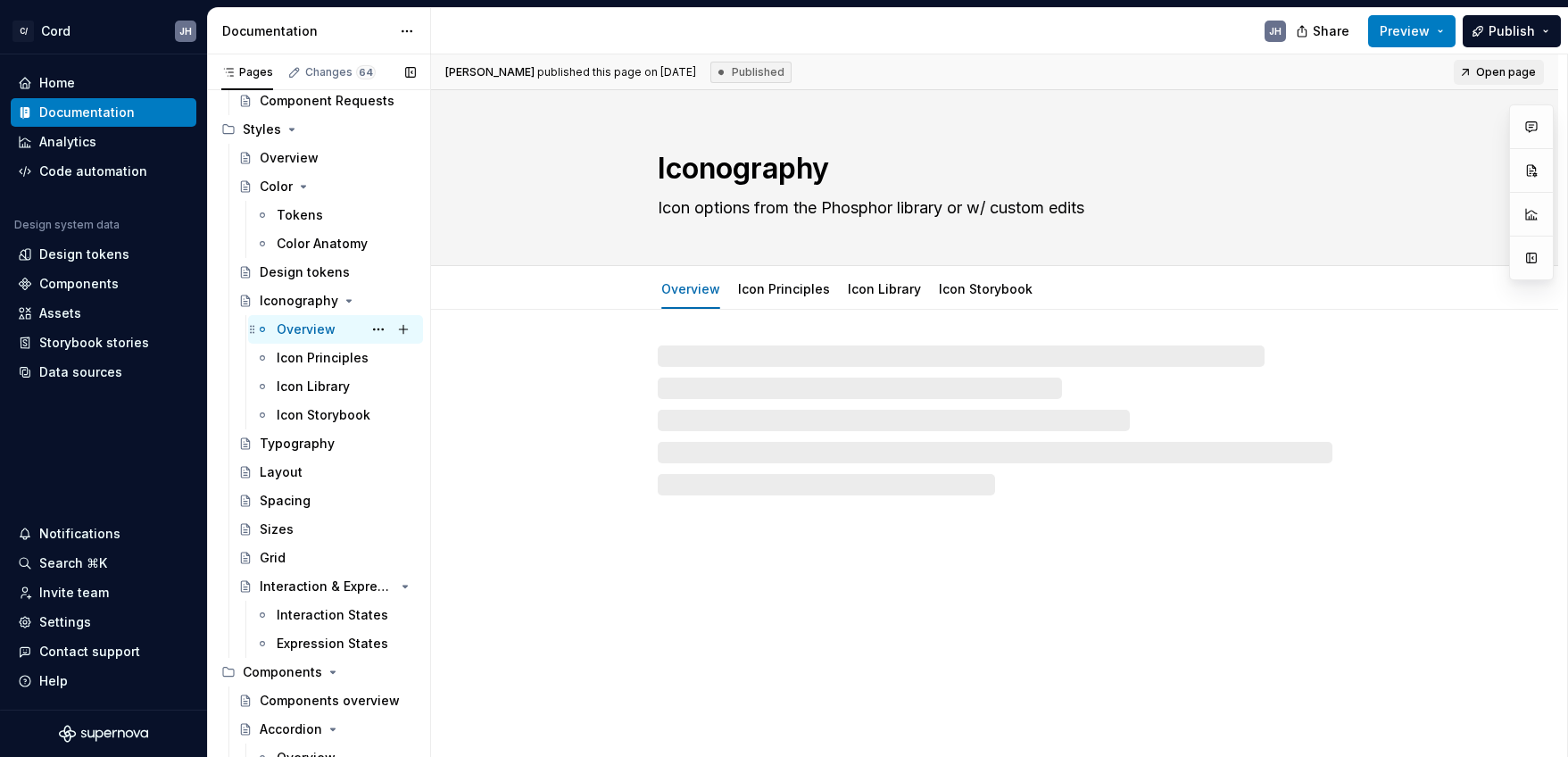
scroll to position [734, 0]
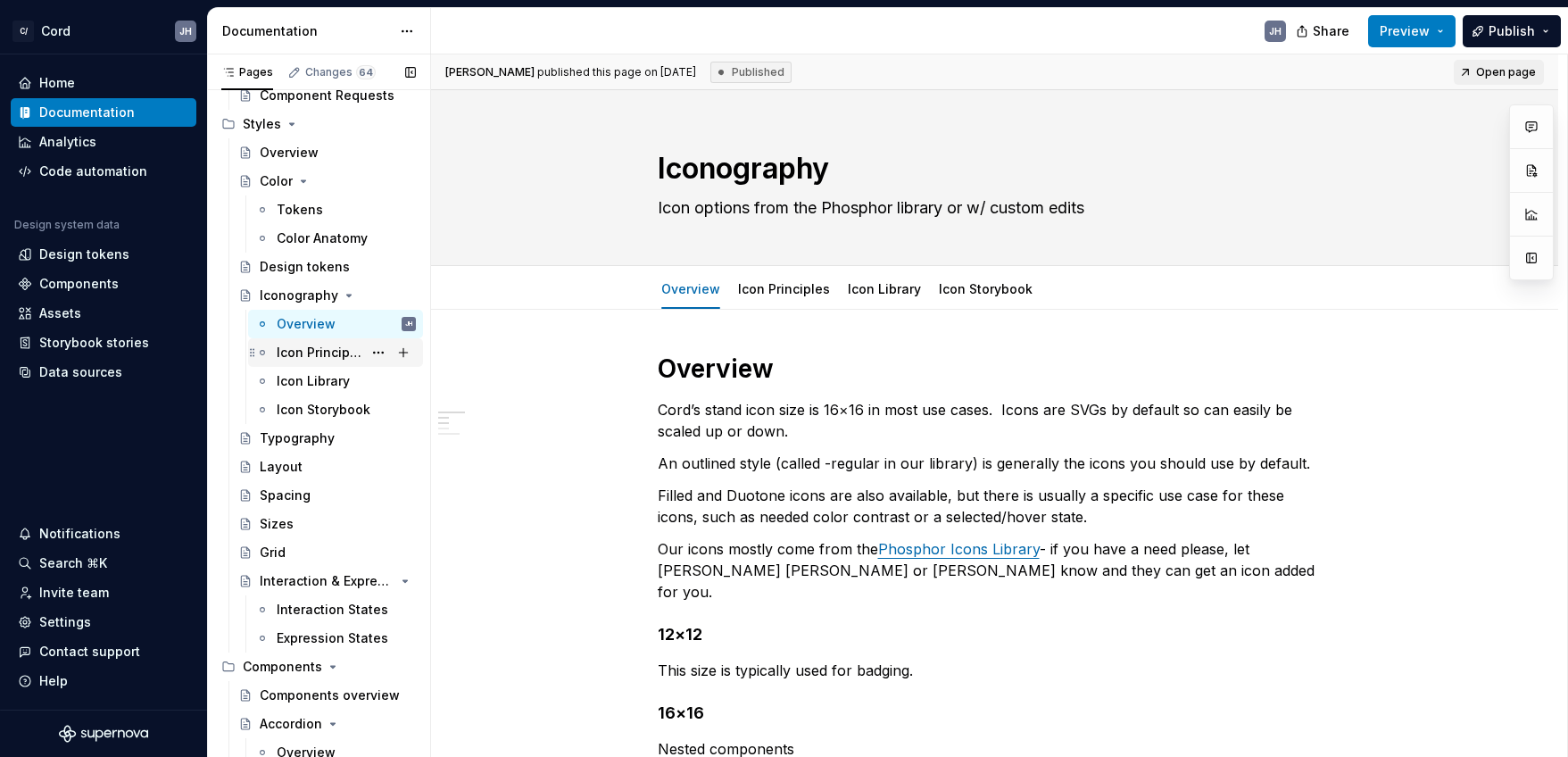
click at [302, 355] on div "Icon Principles" at bounding box center [320, 352] width 86 height 18
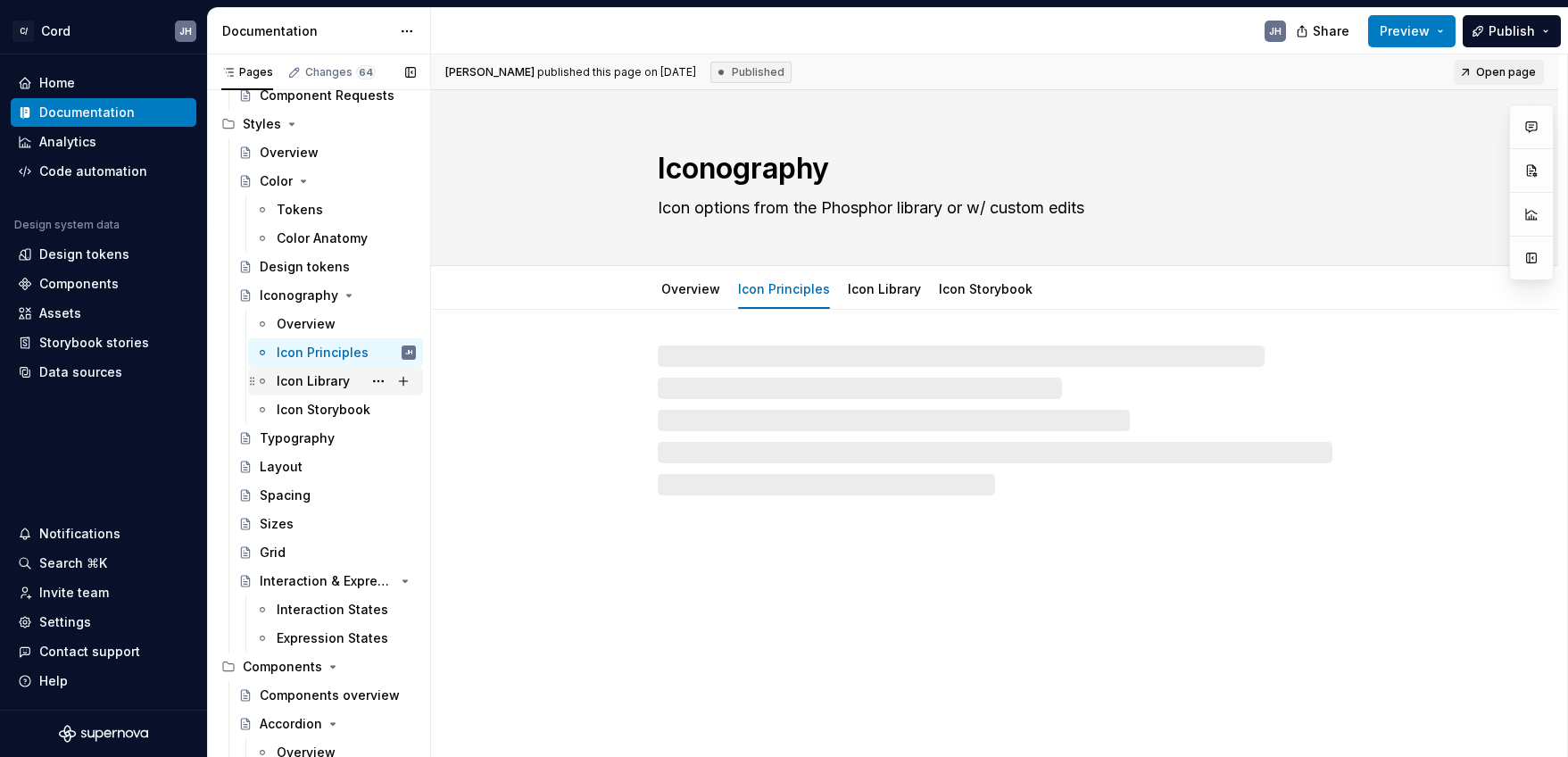
click at [308, 385] on div "Icon Library" at bounding box center [314, 381] width 73 height 18
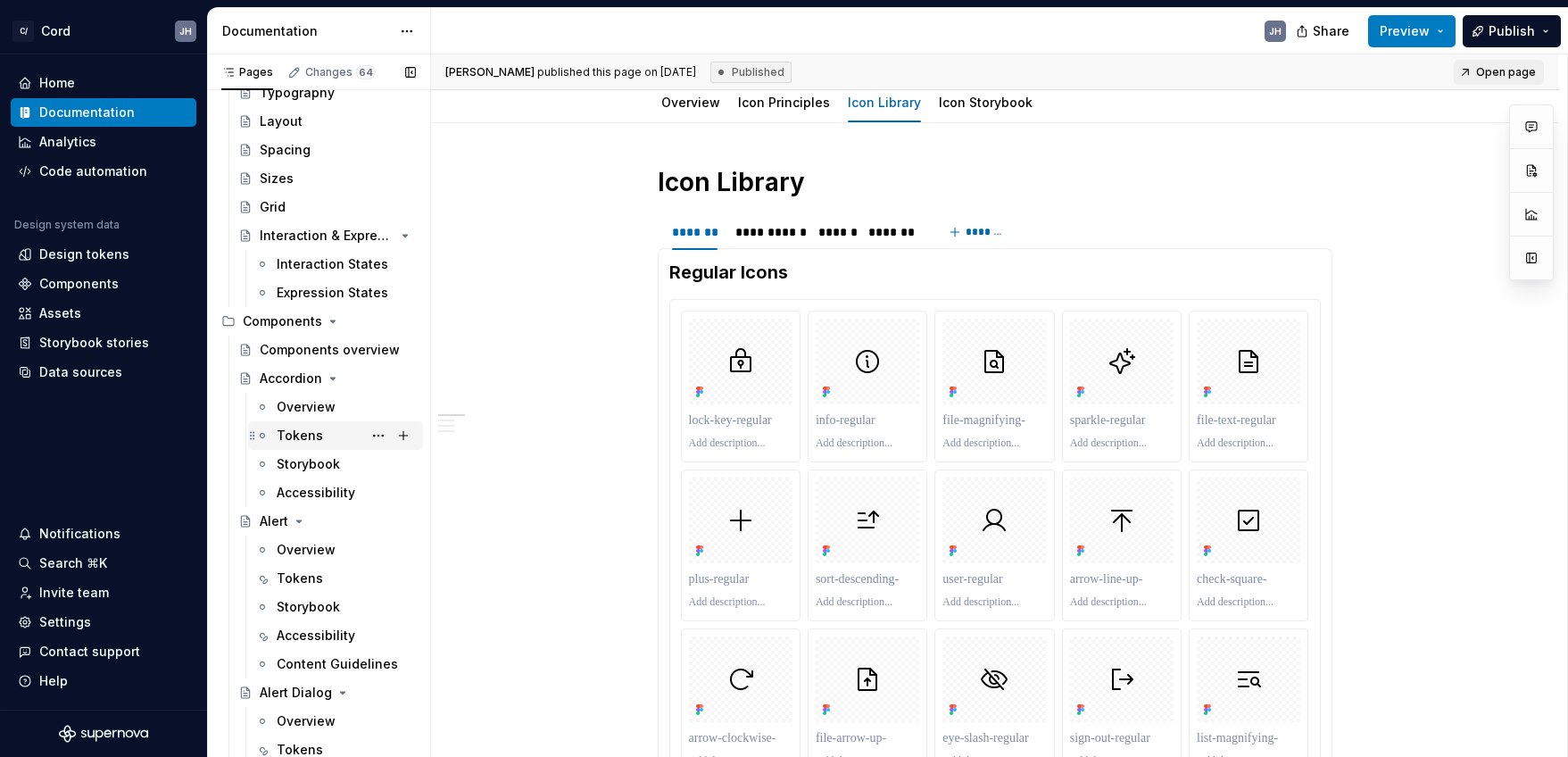
scroll to position [1081, 0]
click at [316, 546] on div "Overview" at bounding box center [307, 548] width 59 height 18
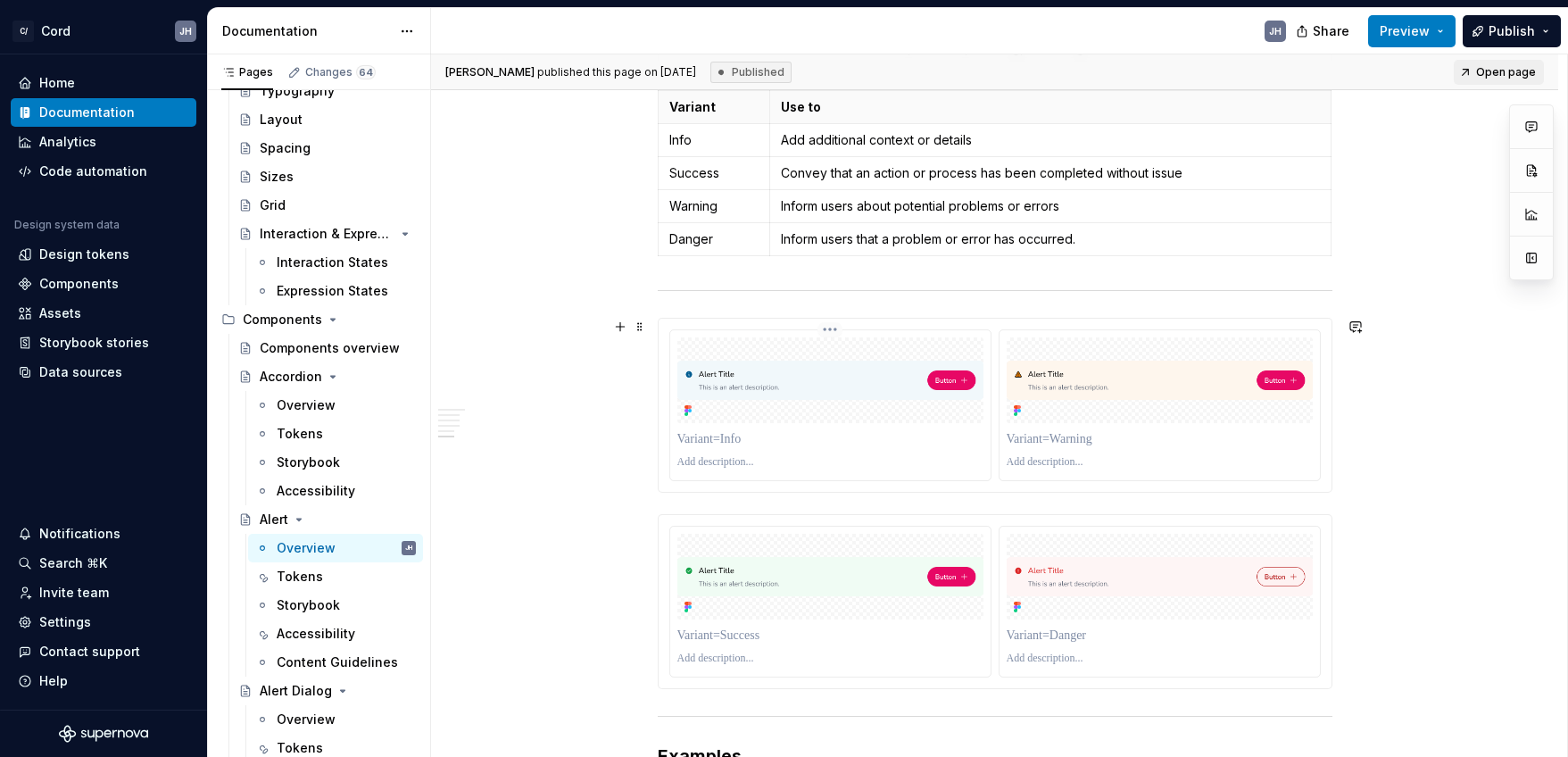
scroll to position [1813, 0]
click at [1208, 342] on div at bounding box center [1159, 377] width 306 height 86
click at [1077, 329] on div at bounding box center [1159, 402] width 320 height 150
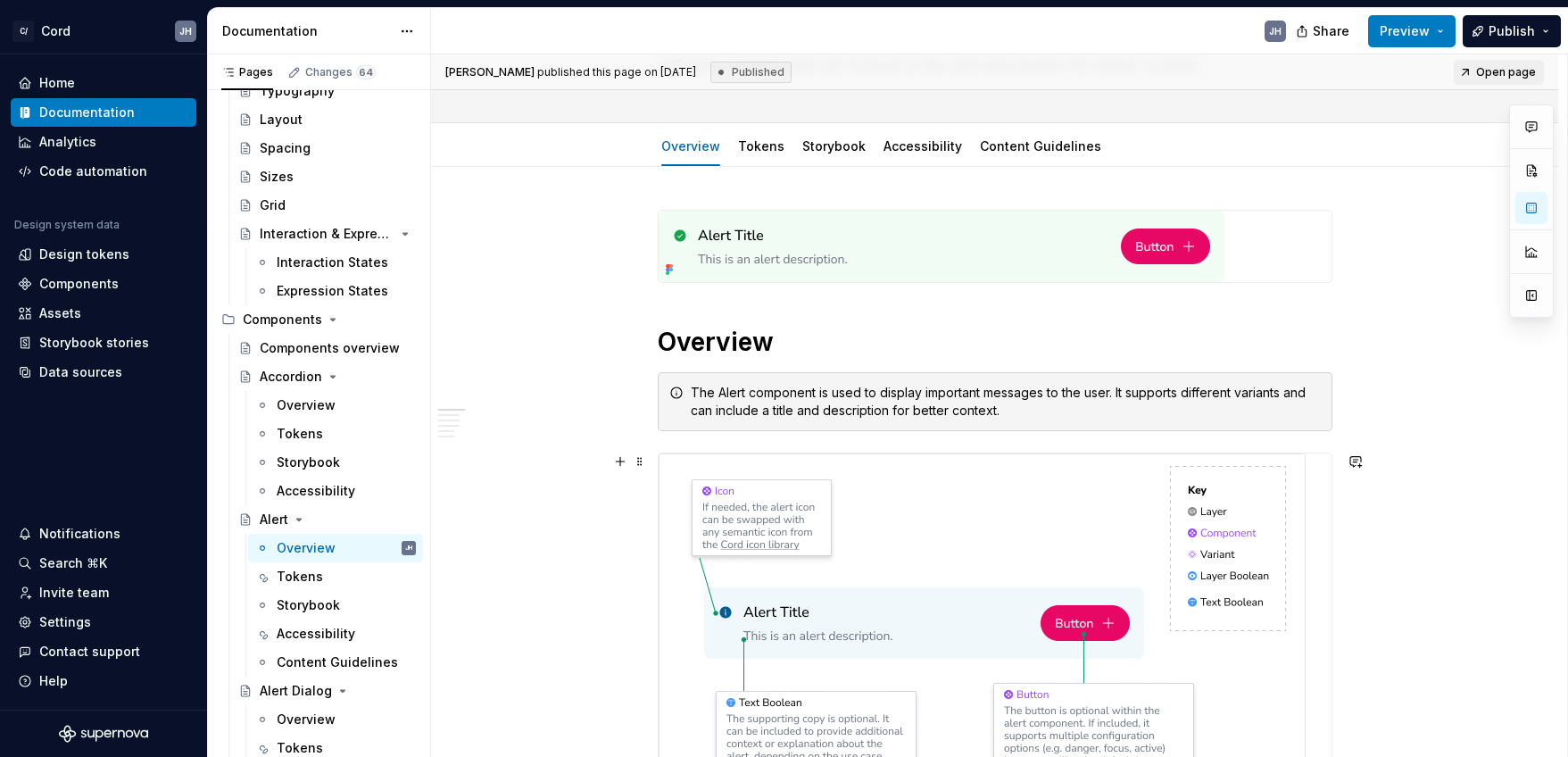
scroll to position [0, 0]
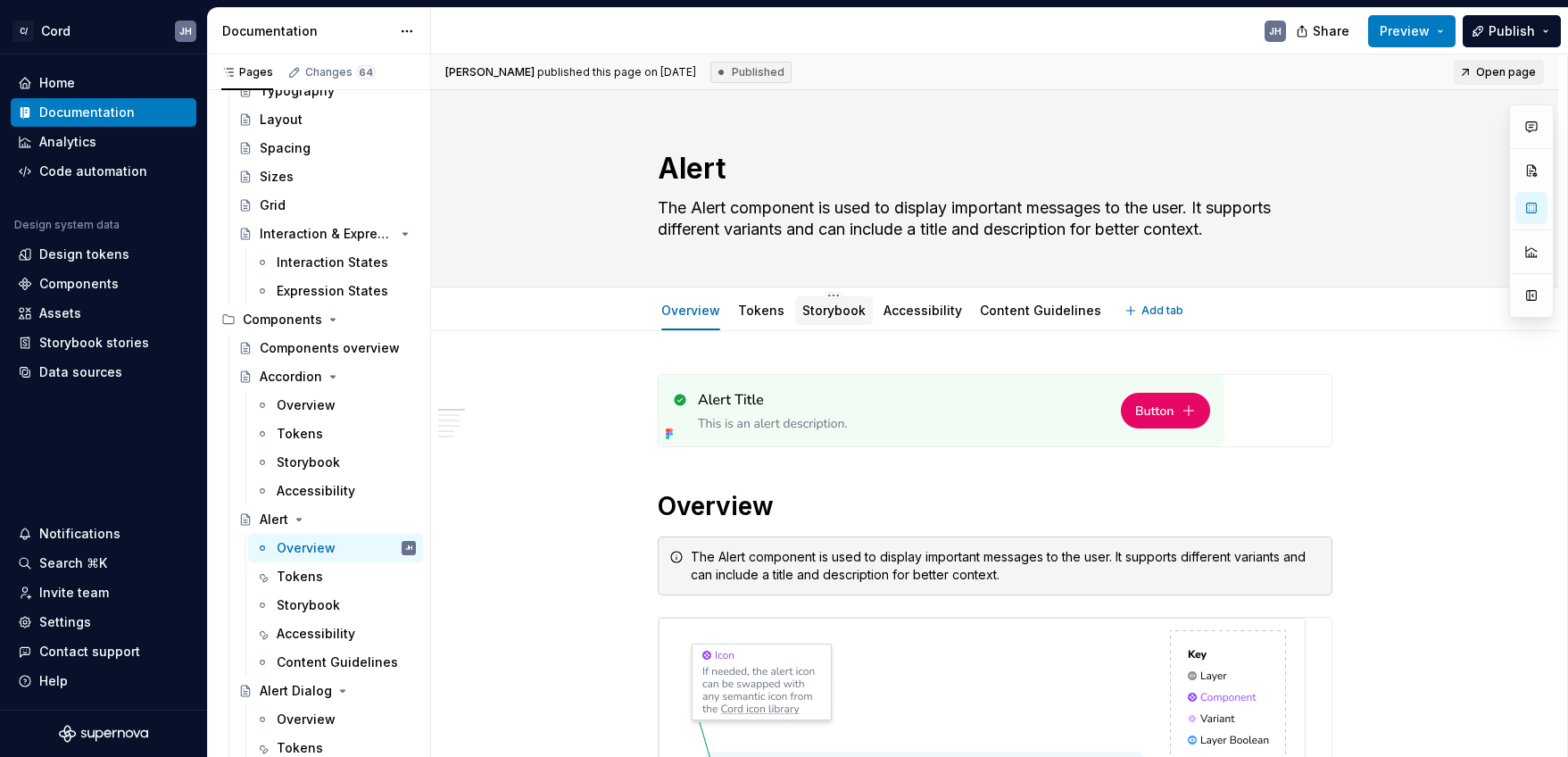
click at [834, 310] on link "Storybook" at bounding box center [834, 309] width 63 height 15
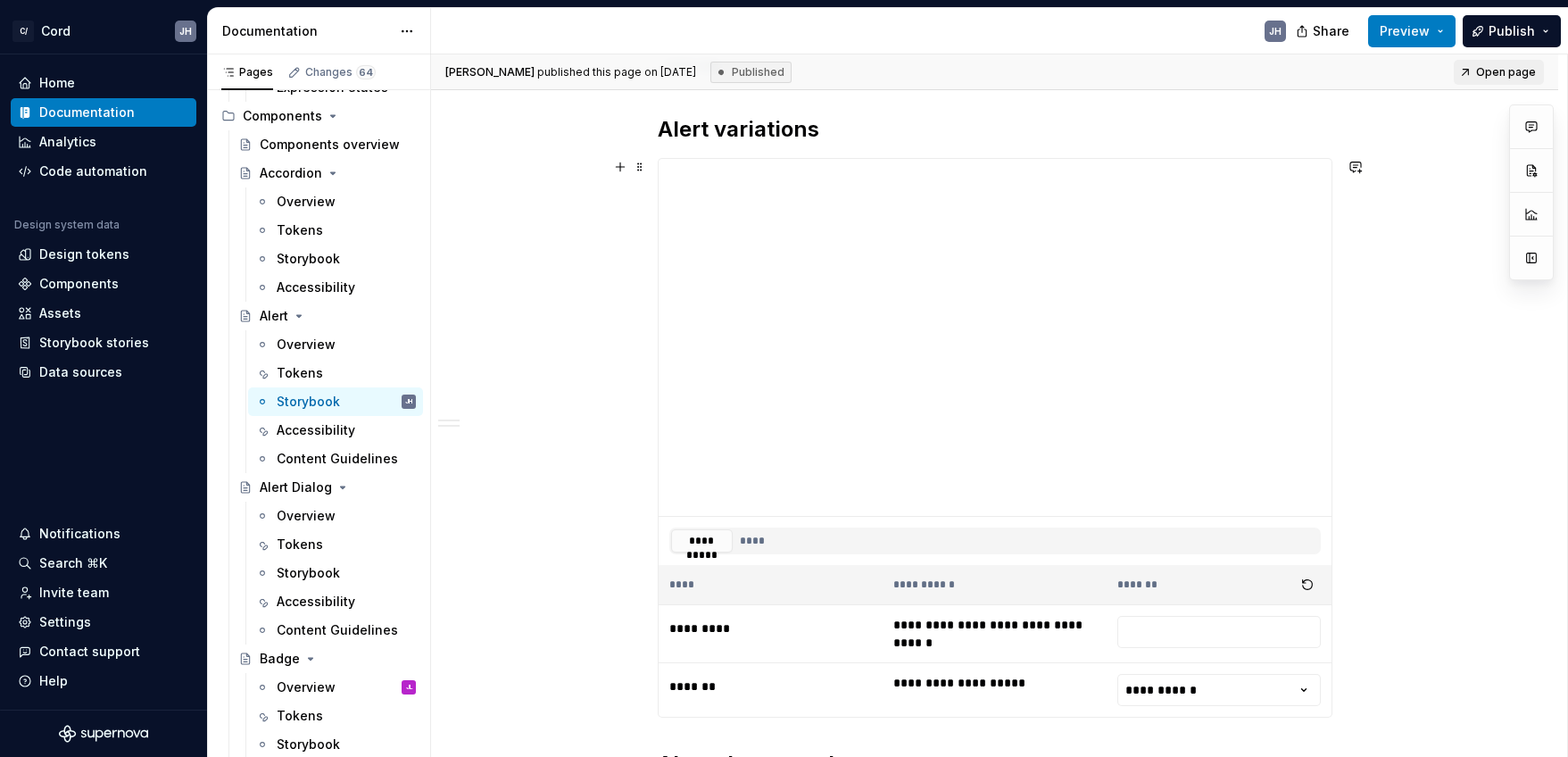
scroll to position [501, 0]
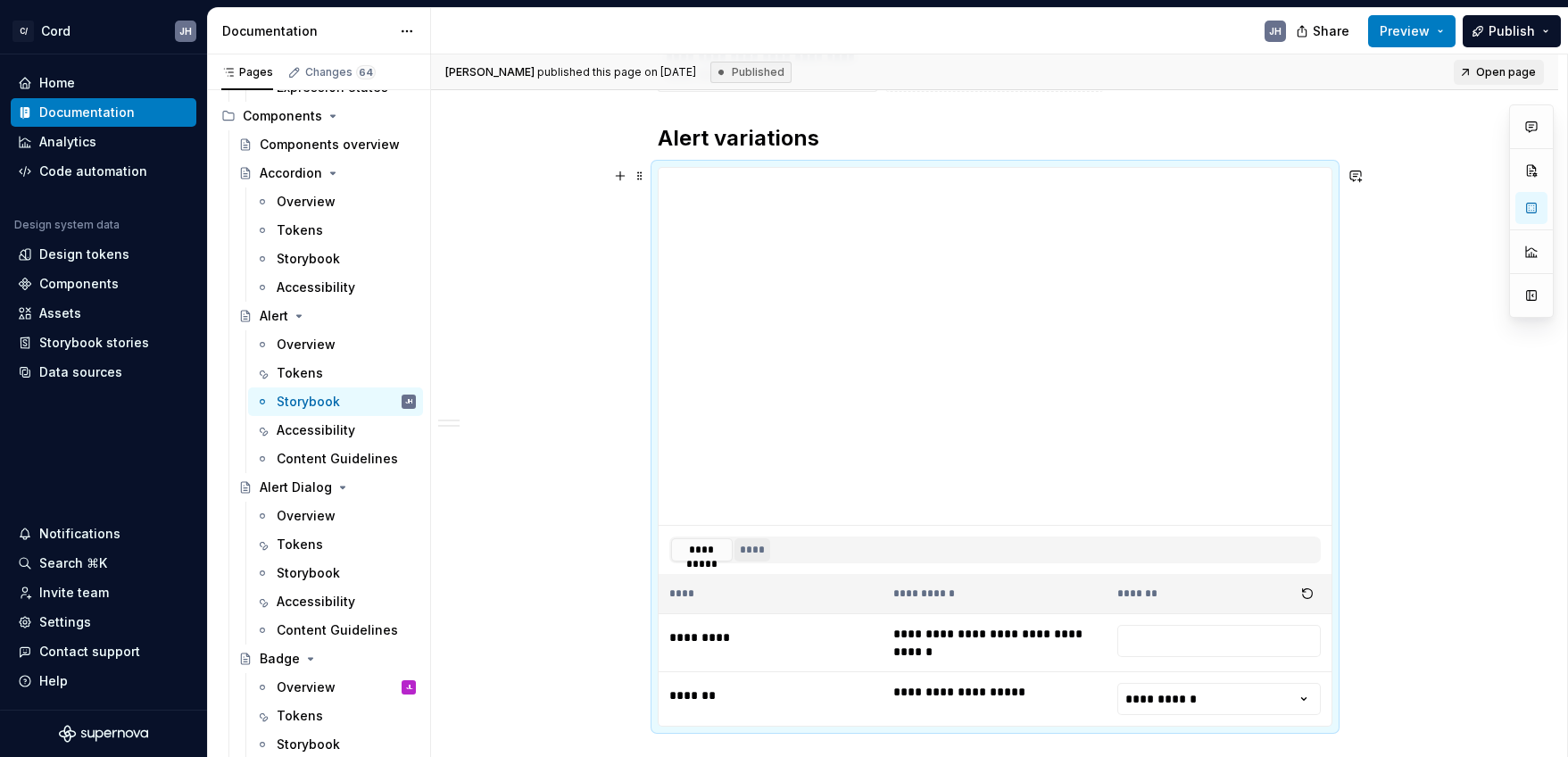
click at [761, 553] on button "****" at bounding box center [753, 550] width 37 height 23
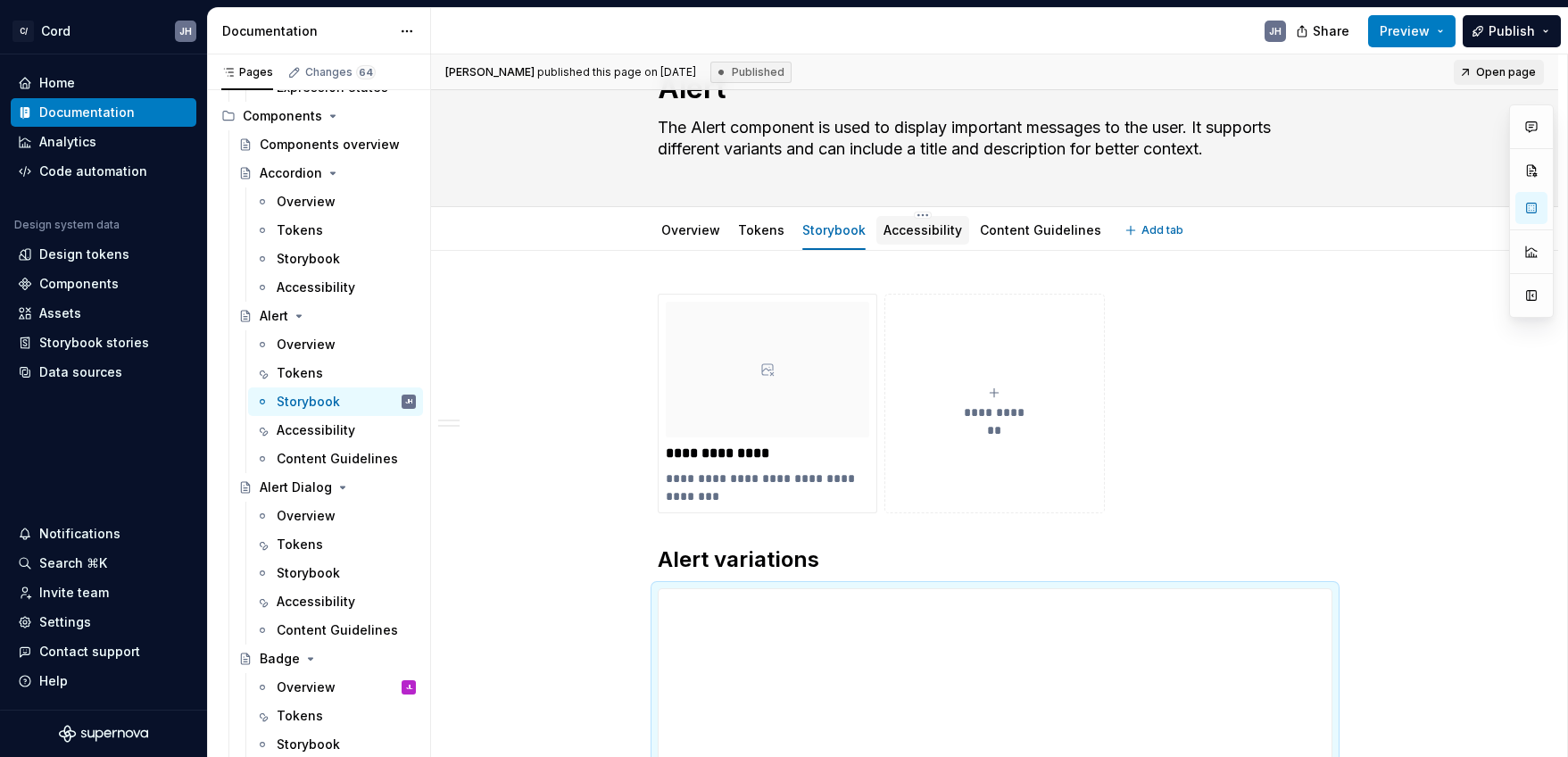
scroll to position [0, 0]
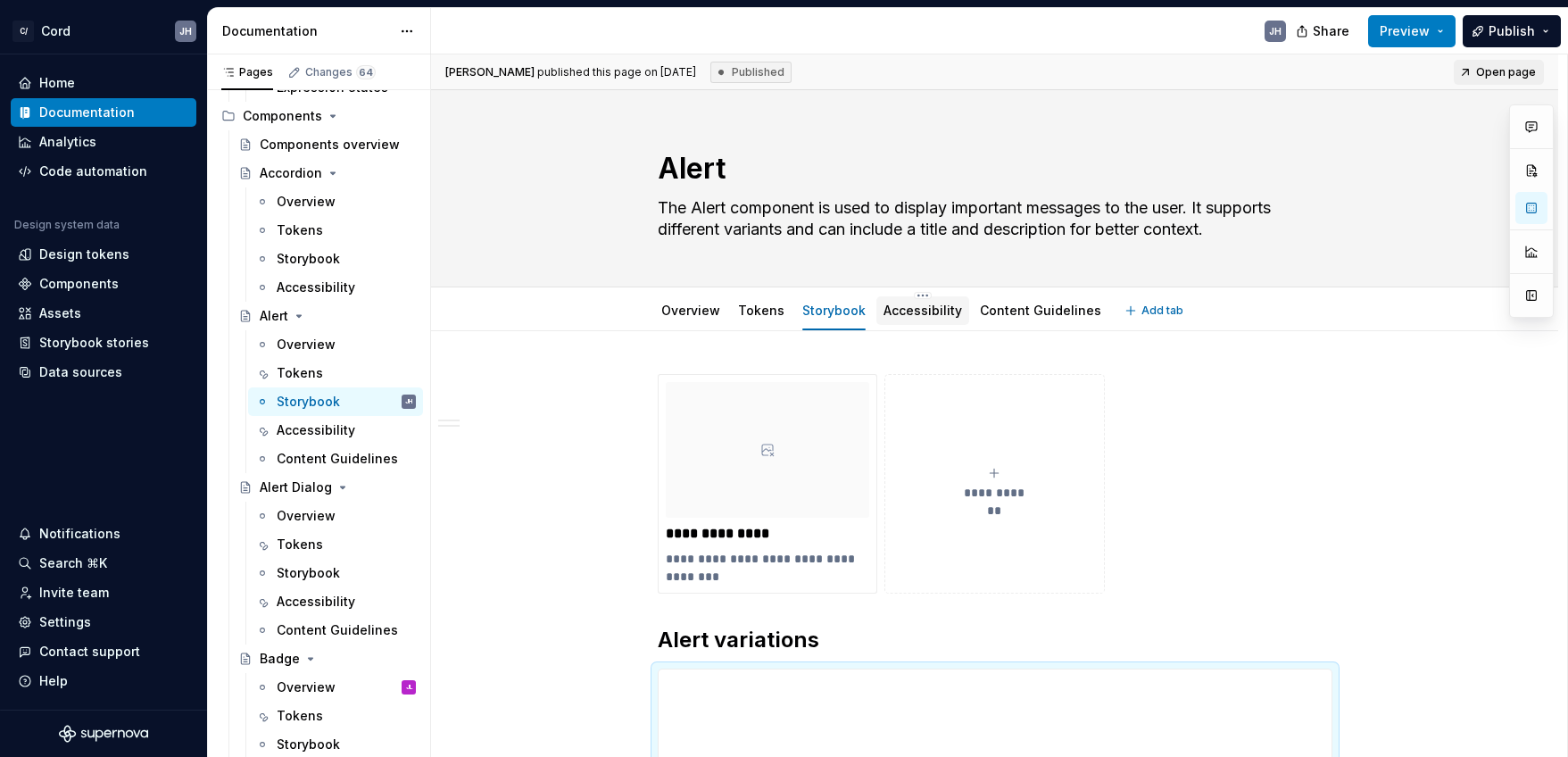
click at [923, 314] on link "Accessibility" at bounding box center [923, 309] width 79 height 15
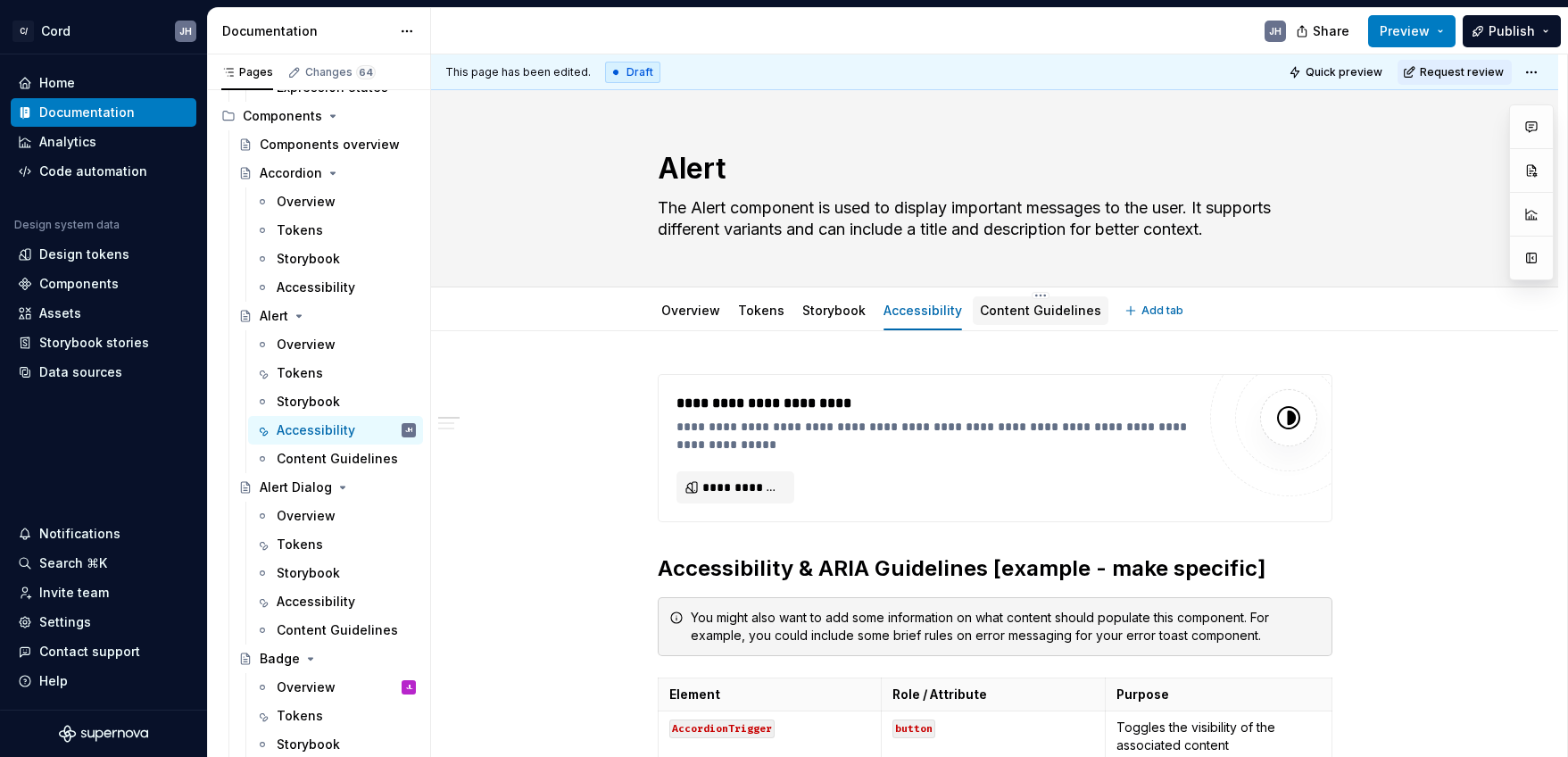
click at [1027, 313] on link "Content Guidelines" at bounding box center [1041, 309] width 122 height 15
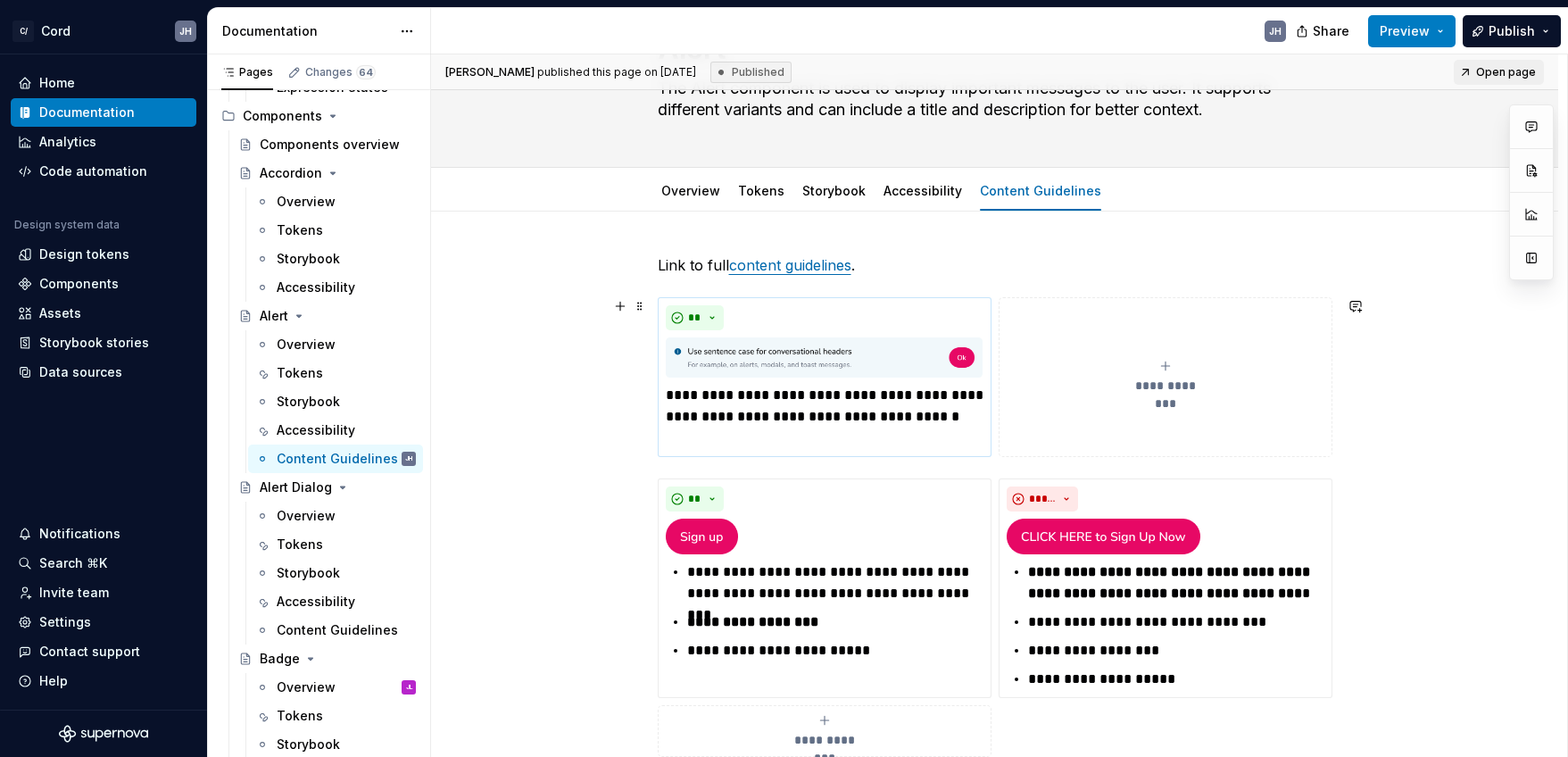
scroll to position [124, 0]
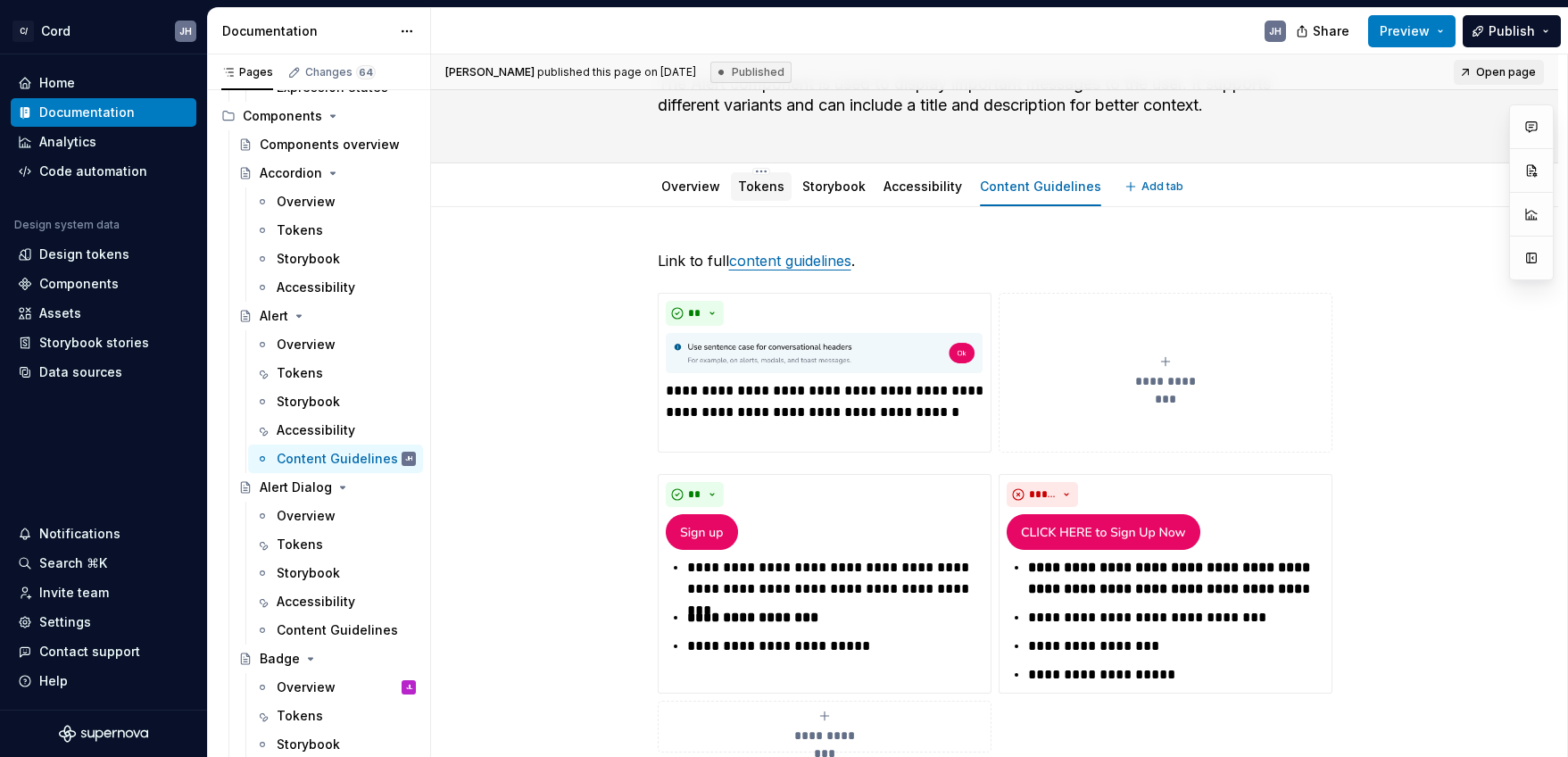
click at [763, 181] on link "Tokens" at bounding box center [762, 186] width 46 height 15
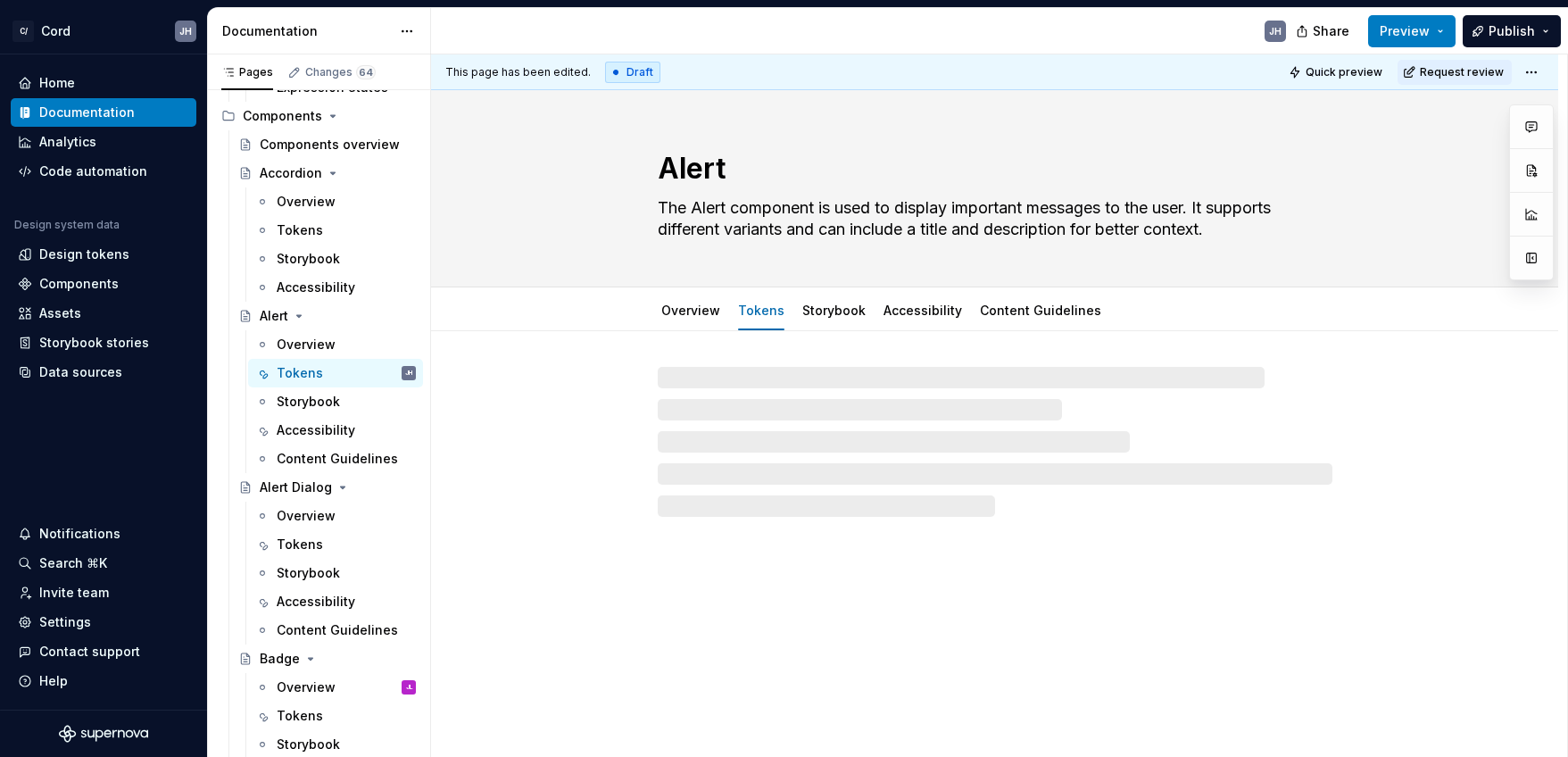
type textarea "*"
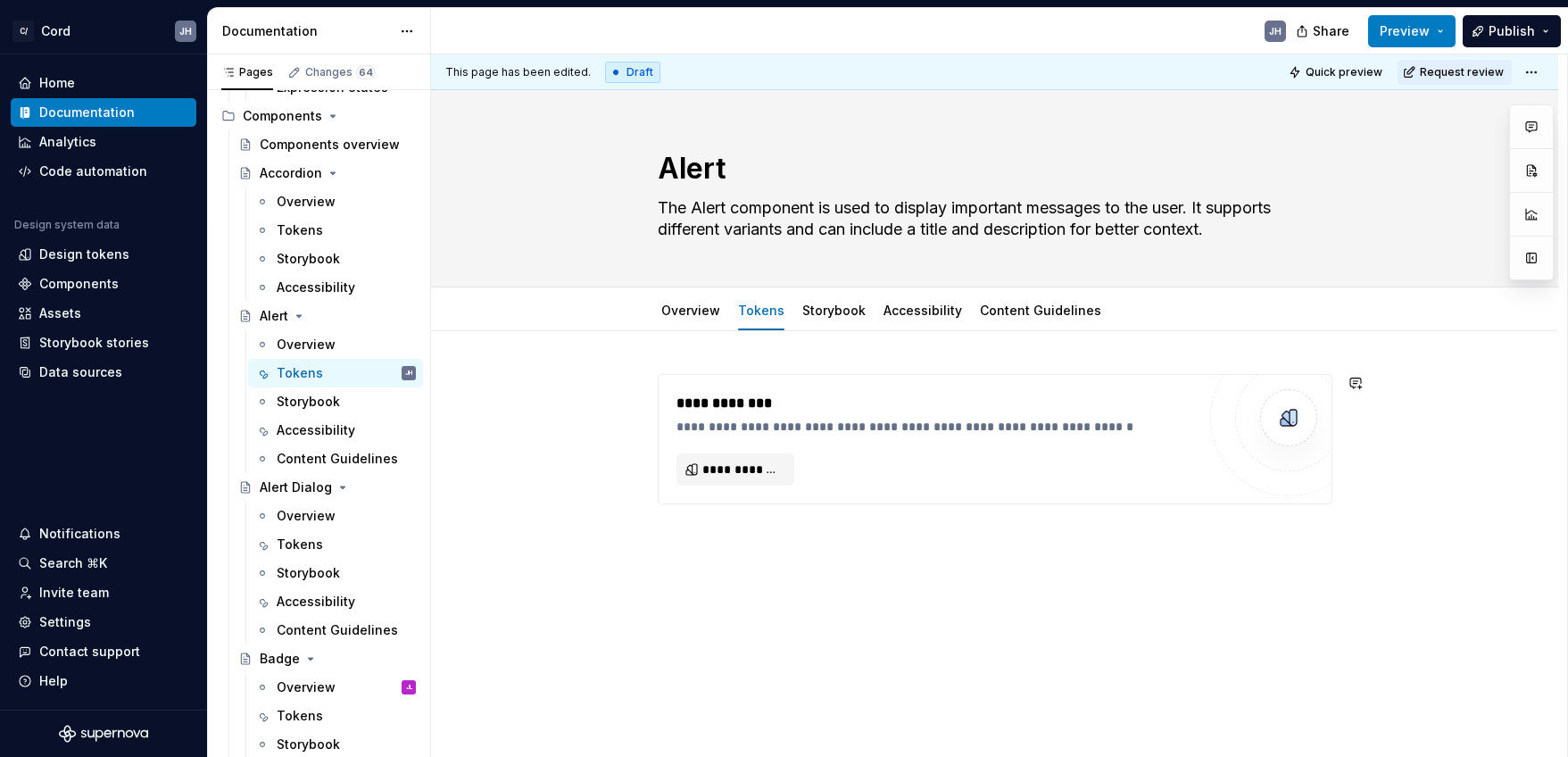
click at [798, 551] on div "**********" at bounding box center [999, 406] width 1136 height 703
click at [786, 555] on div "**********" at bounding box center [994, 541] width 1127 height 421
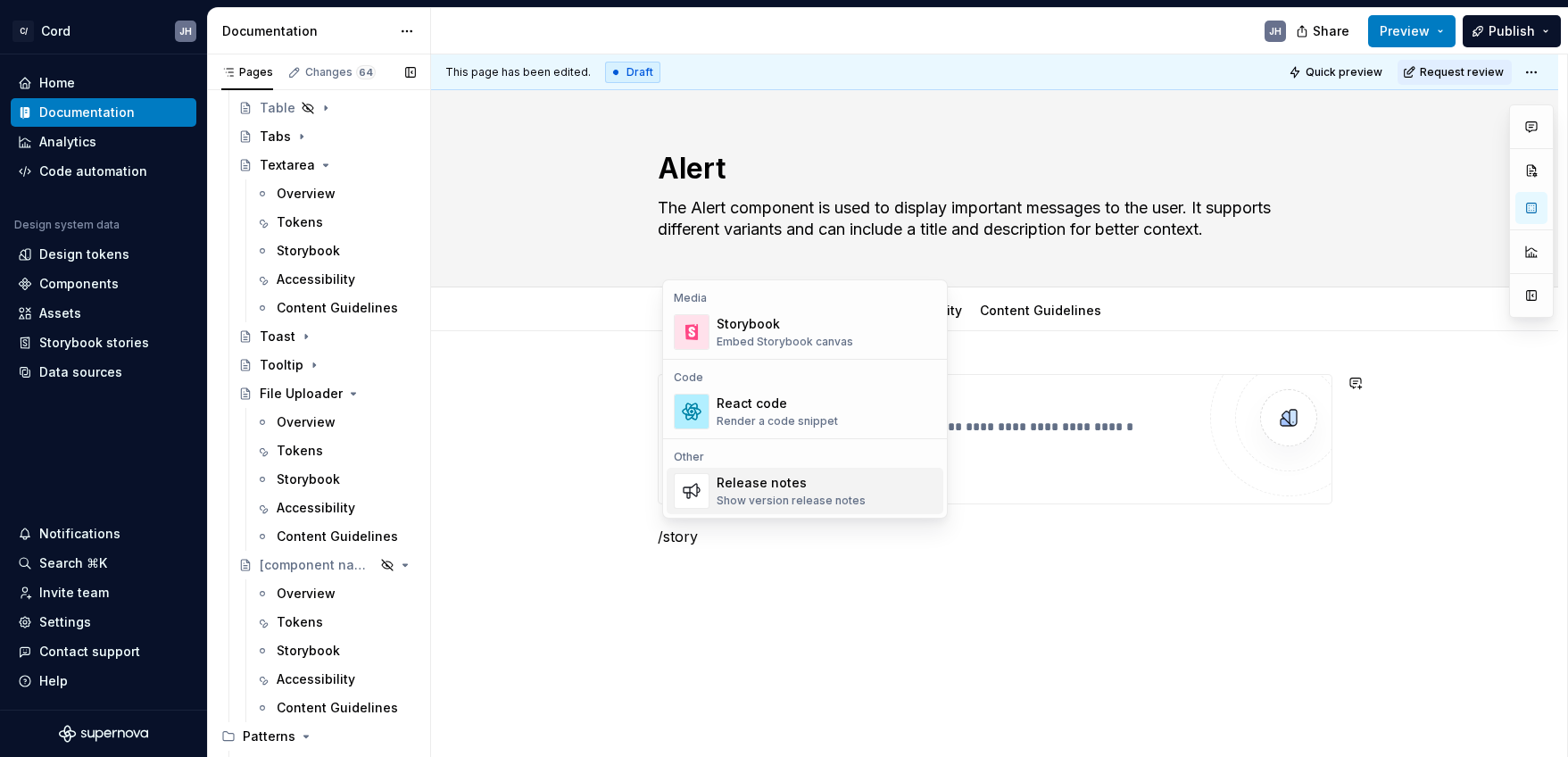
scroll to position [5222, 0]
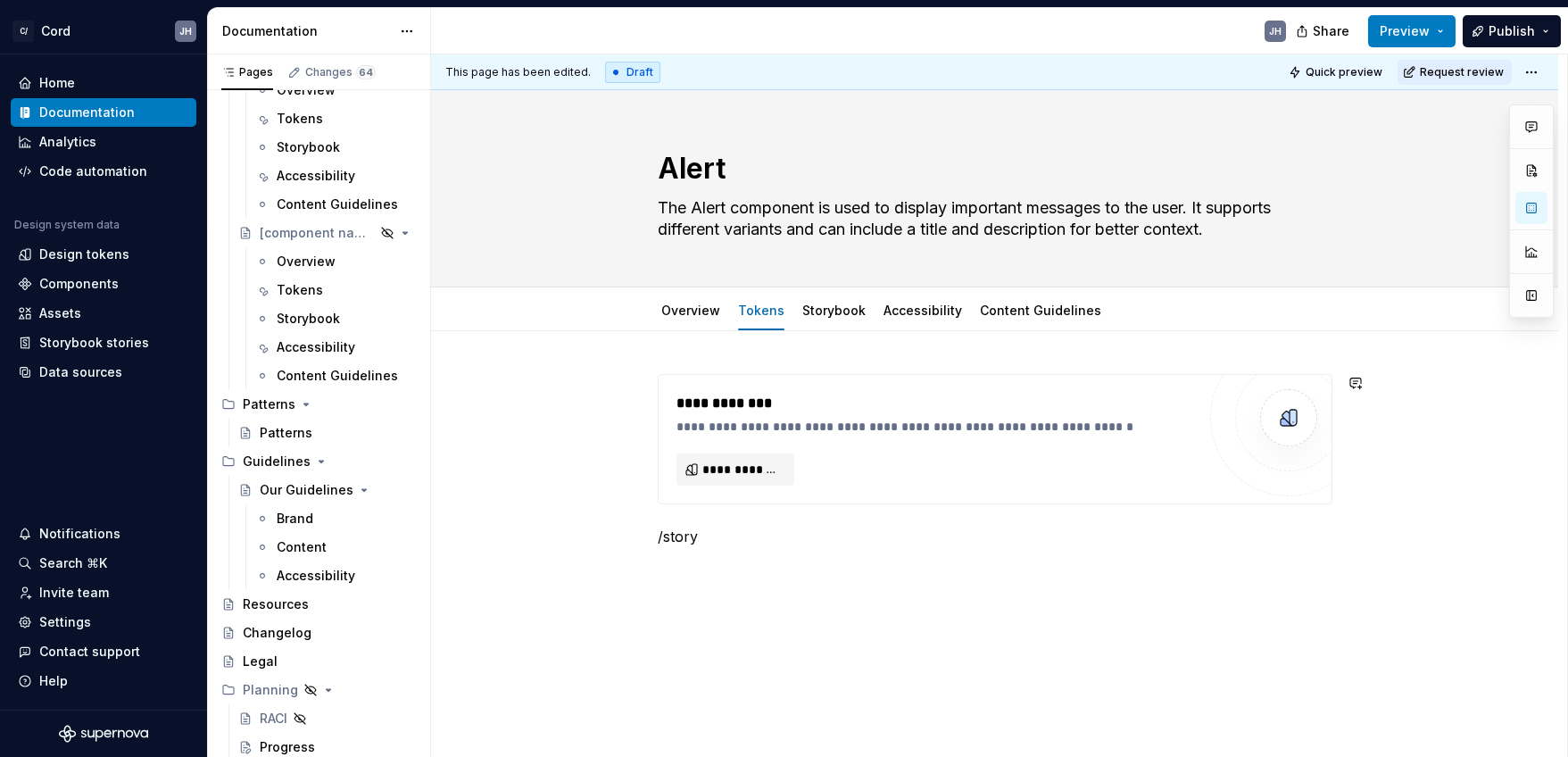
click at [802, 547] on div "**********" at bounding box center [995, 471] width 675 height 195
click at [769, 539] on p "/story" at bounding box center [995, 536] width 675 height 21
click at [313, 579] on div "Accessibility" at bounding box center [316, 576] width 79 height 18
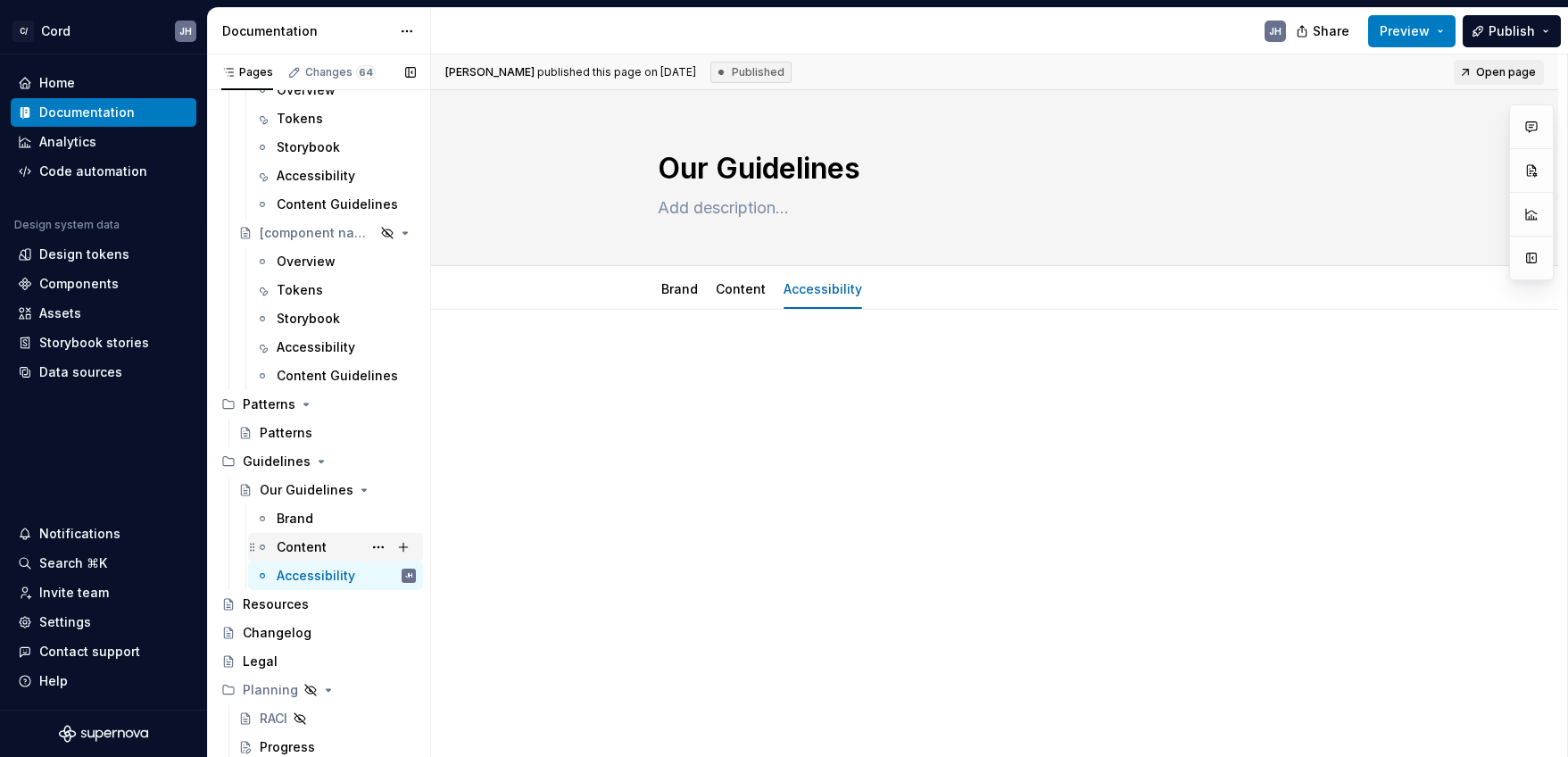
click at [312, 551] on div "Content" at bounding box center [302, 547] width 50 height 18
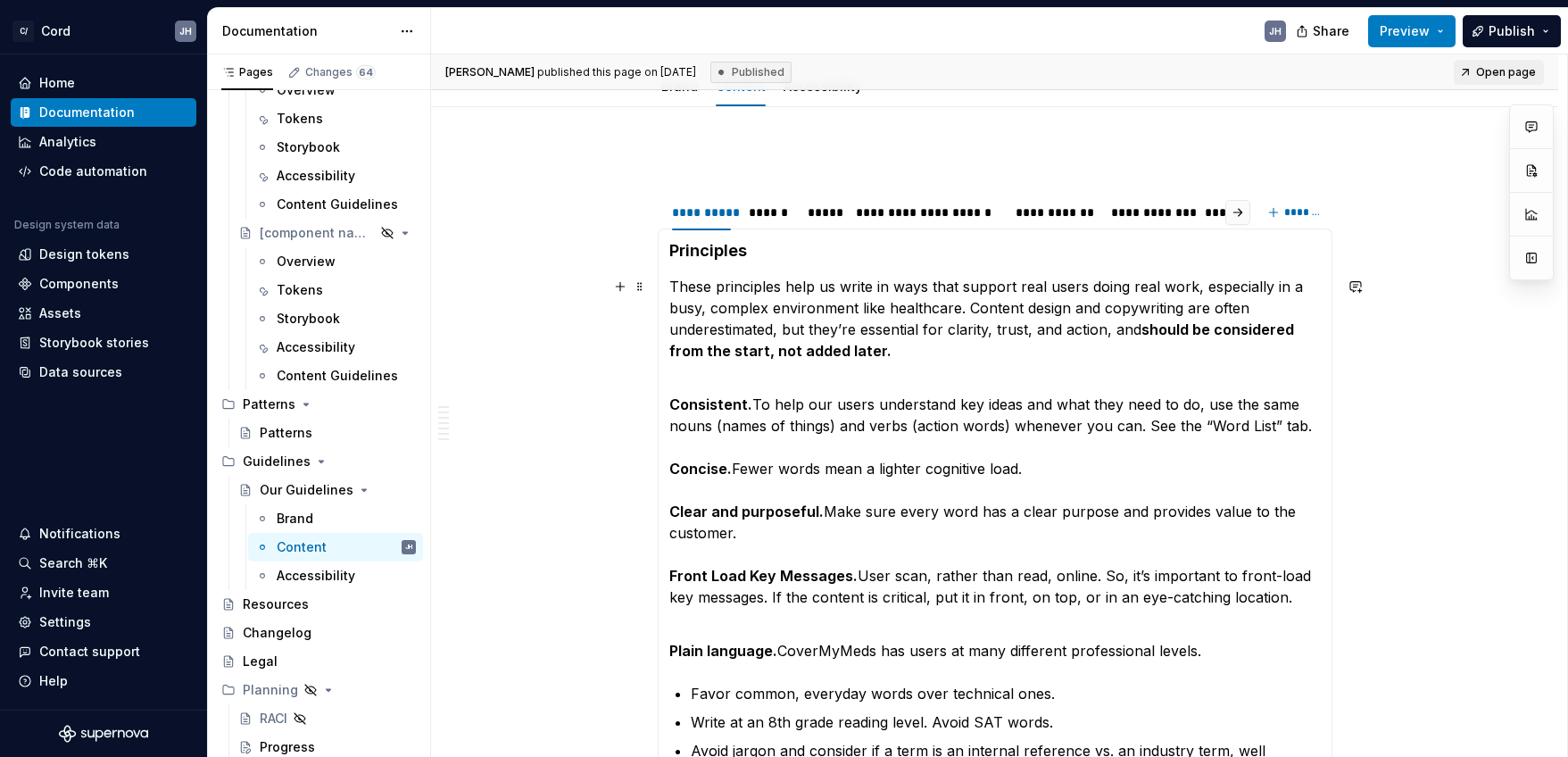
scroll to position [206, 0]
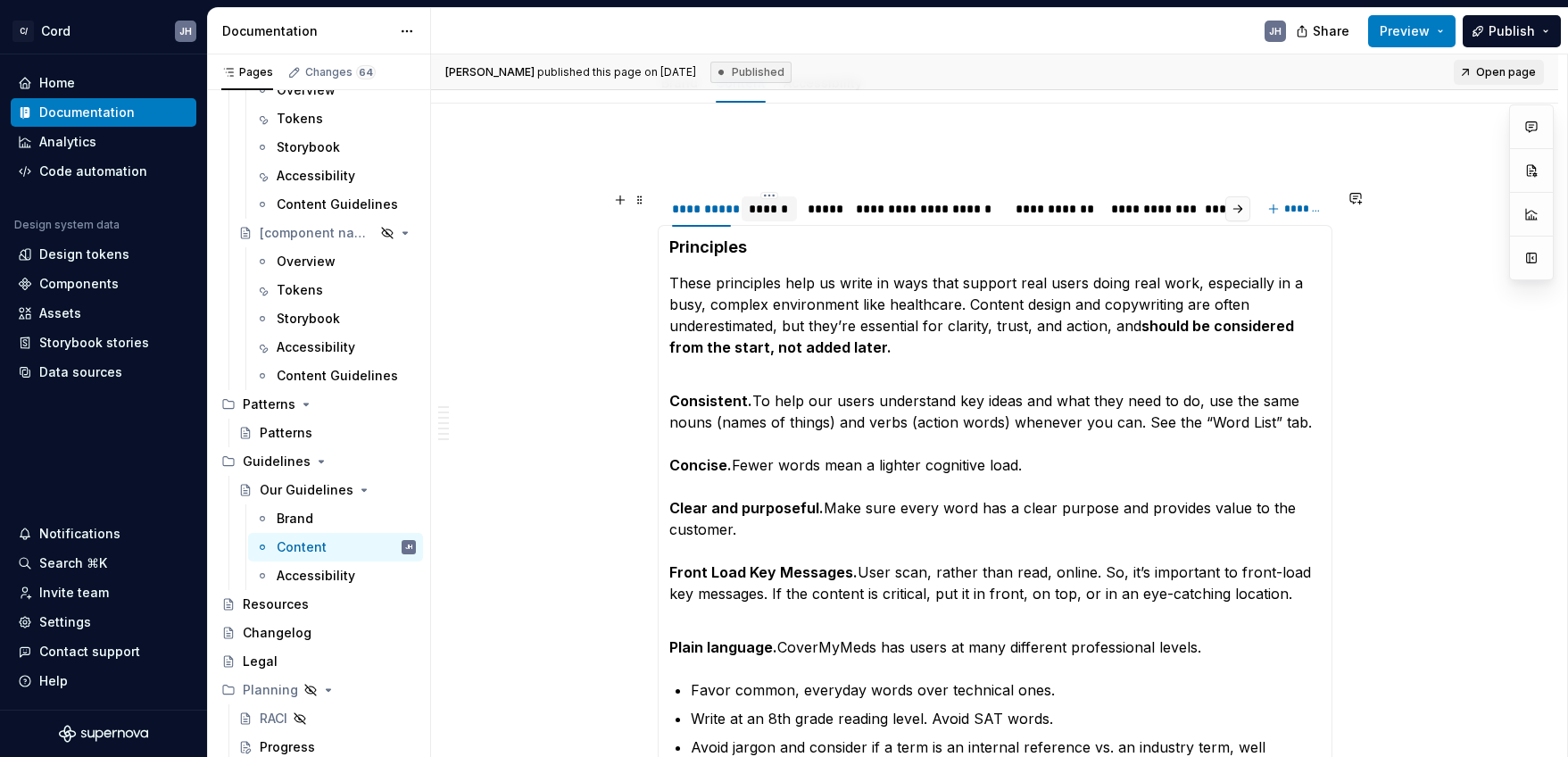
click at [781, 215] on div "******" at bounding box center [770, 209] width 42 height 18
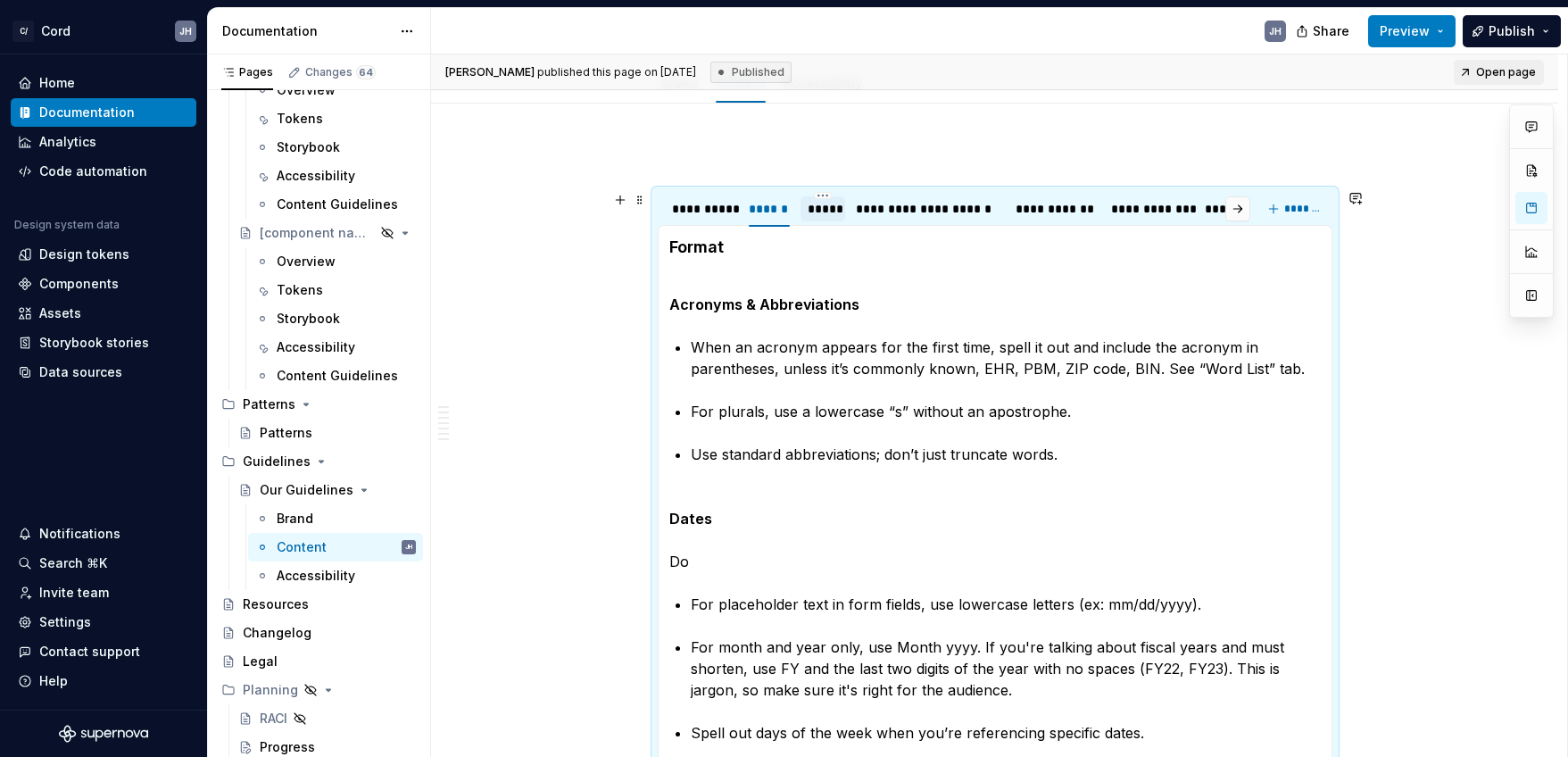
click at [830, 209] on div "*****" at bounding box center [823, 209] width 30 height 18
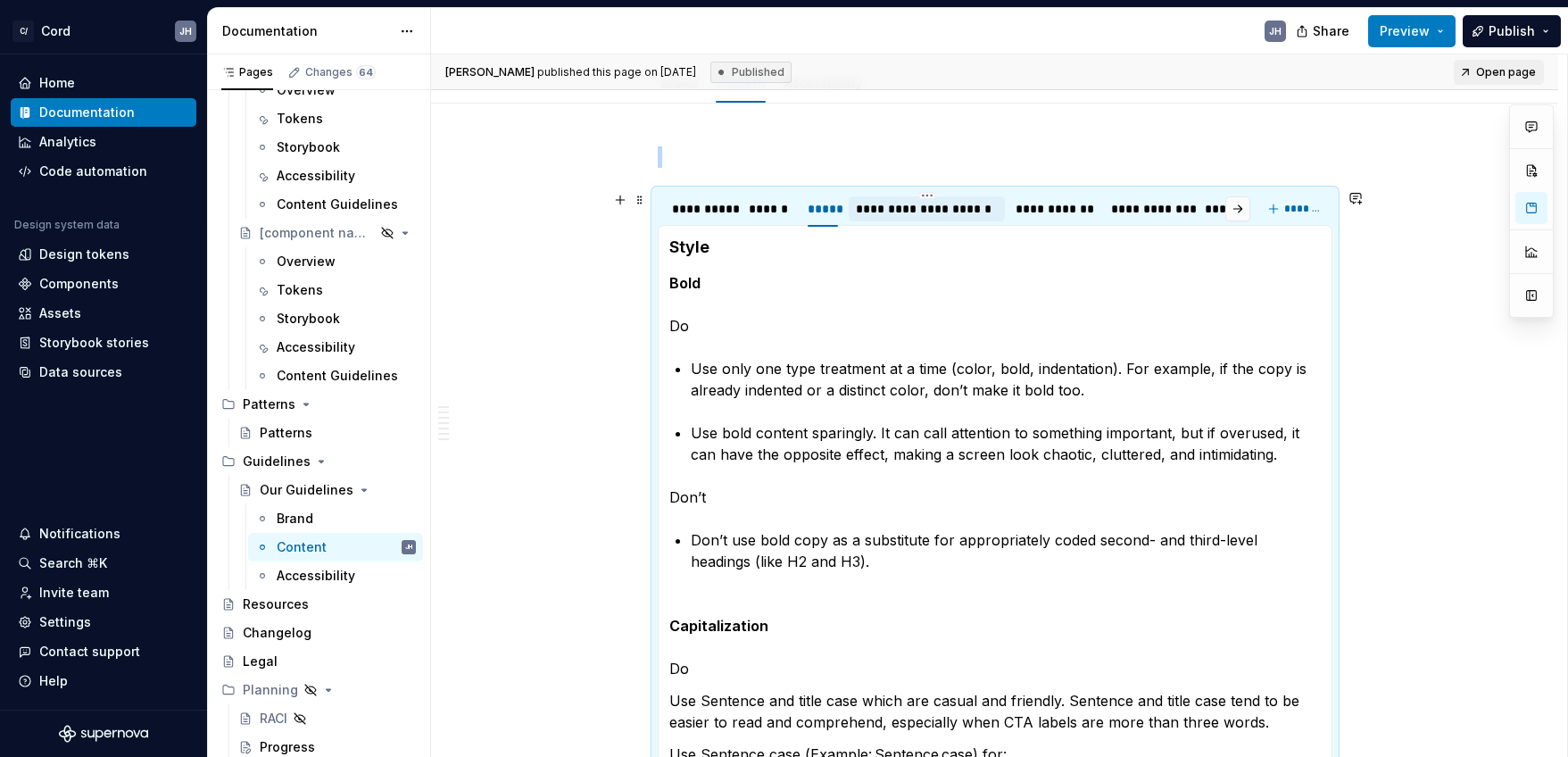
click at [904, 209] on div "**********" at bounding box center [927, 209] width 142 height 18
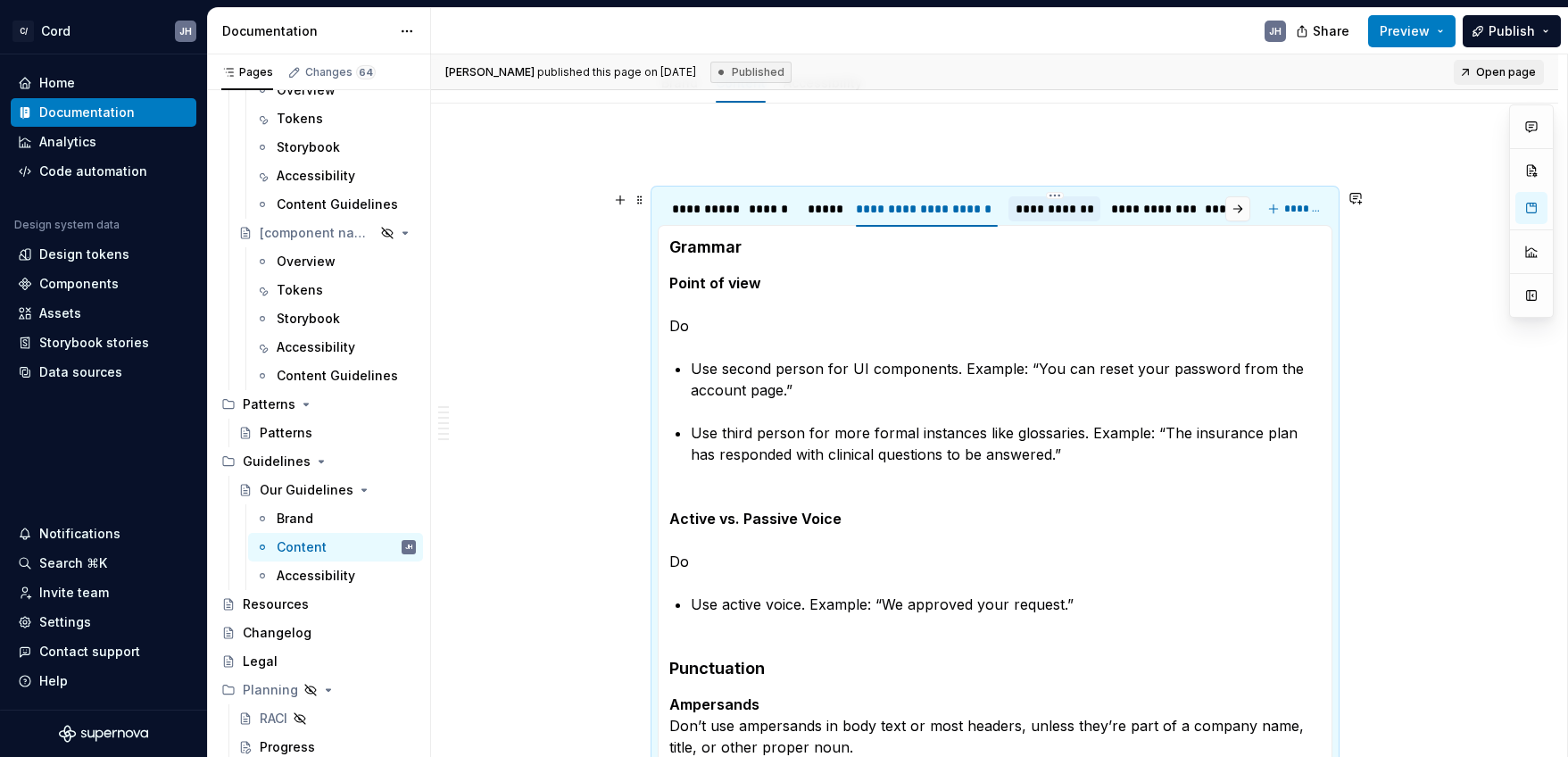
drag, startPoint x: 1042, startPoint y: 206, endPoint x: 1095, endPoint y: 204, distance: 53.0
click at [1042, 206] on div "**********" at bounding box center [1054, 209] width 78 height 18
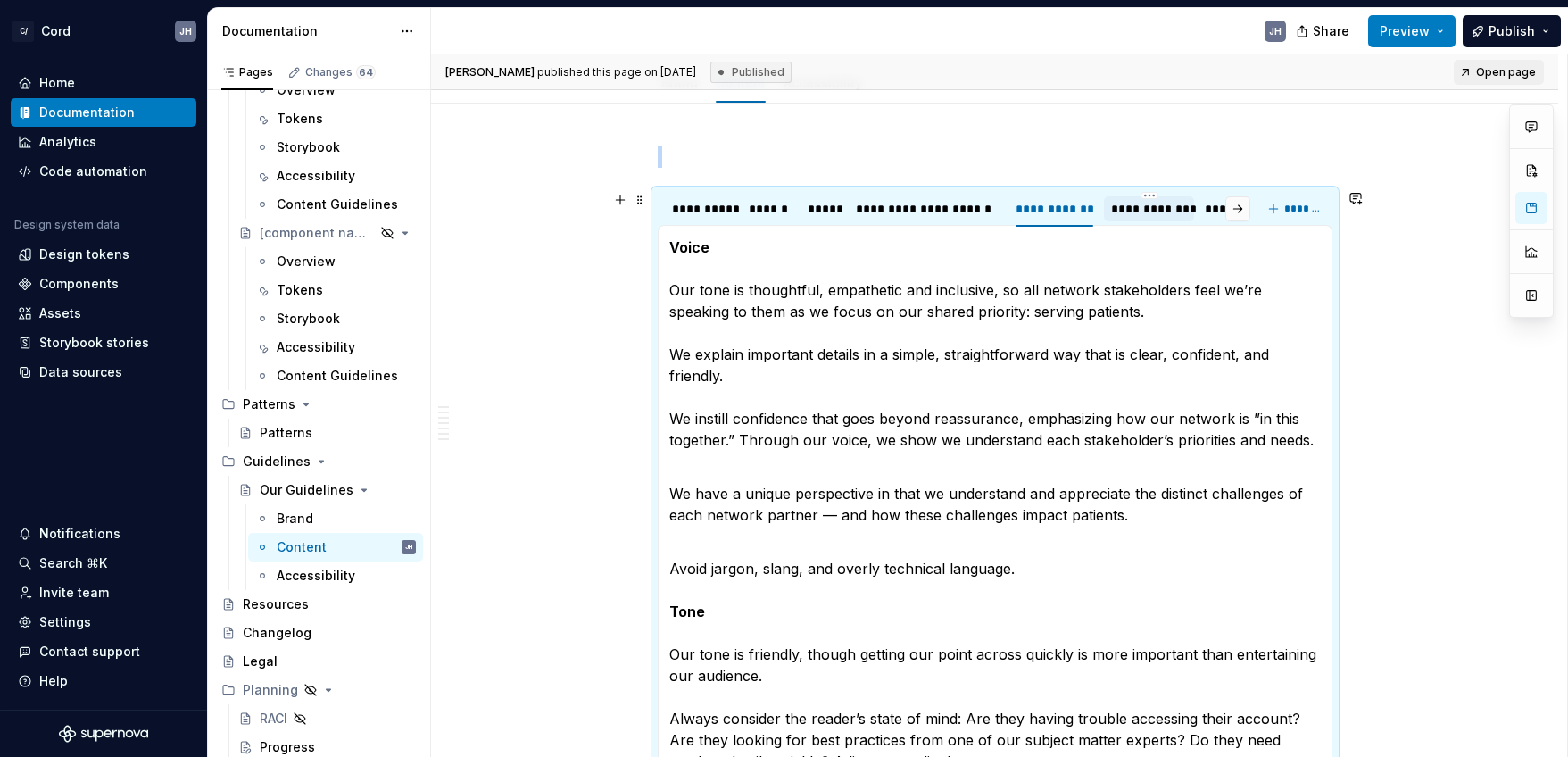
click at [1187, 204] on div "**********" at bounding box center [1149, 209] width 76 height 18
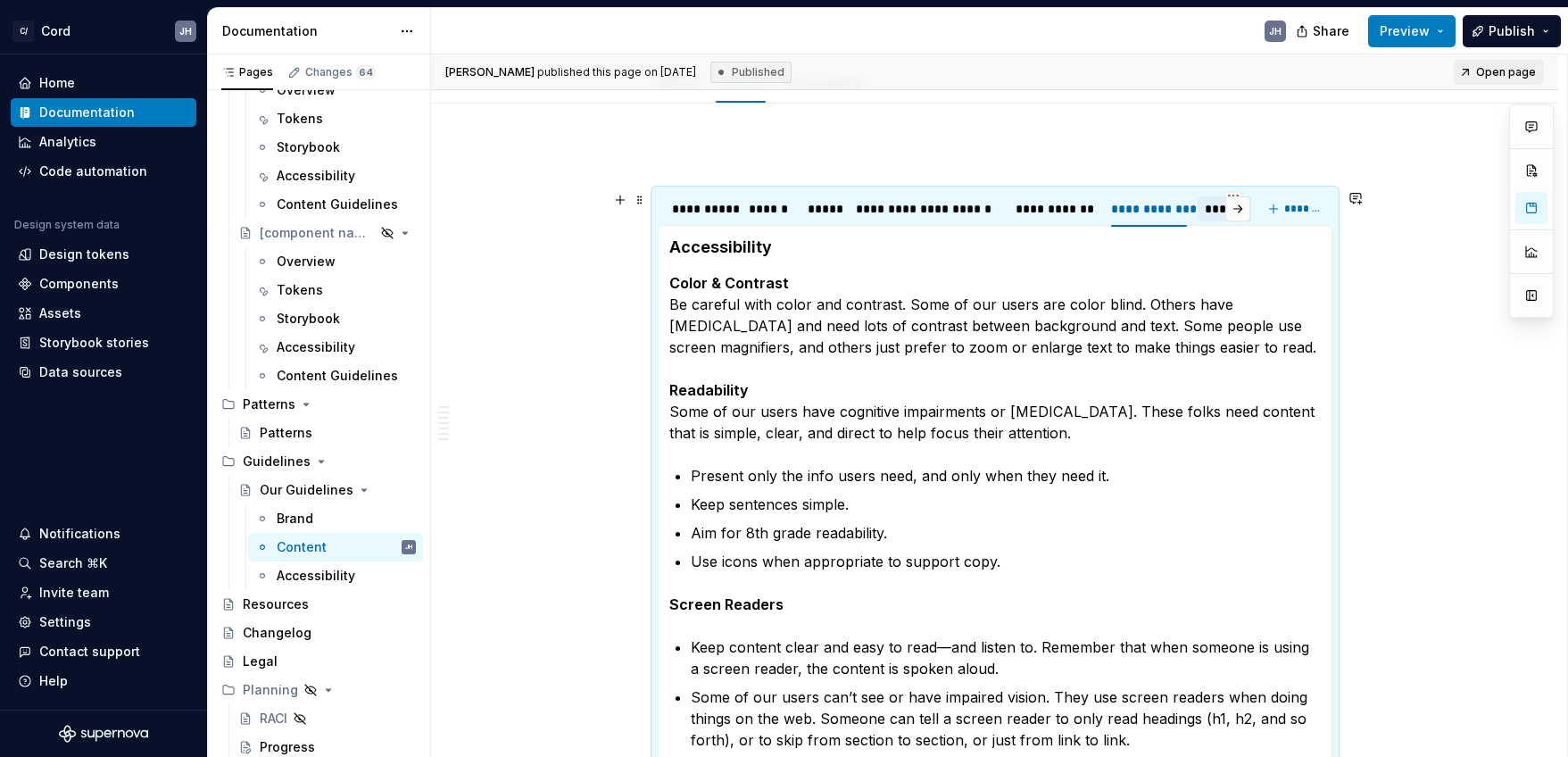
click at [1218, 207] on div "*********" at bounding box center [1233, 209] width 56 height 18
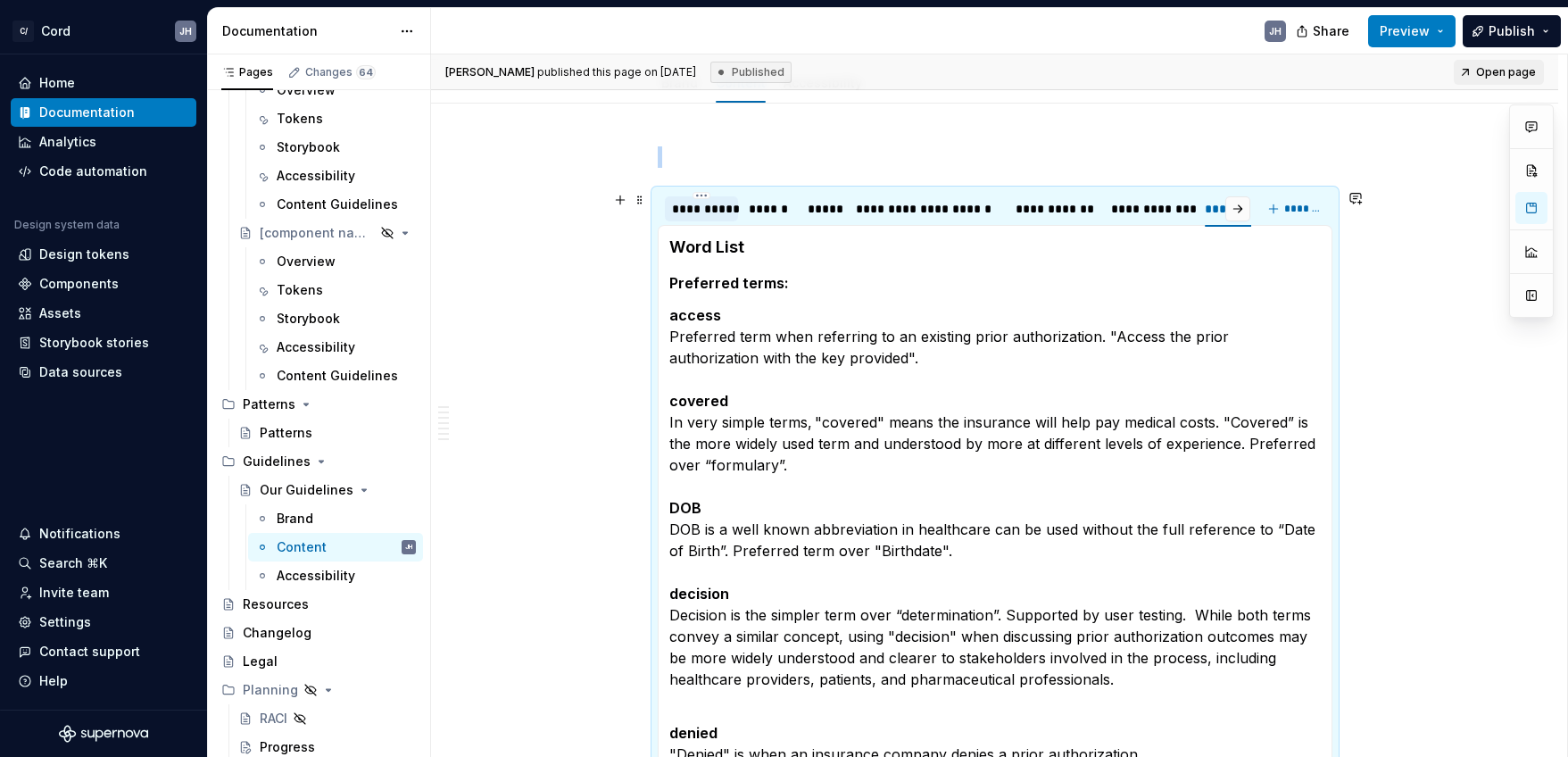
click at [704, 215] on div "**********" at bounding box center [702, 209] width 59 height 18
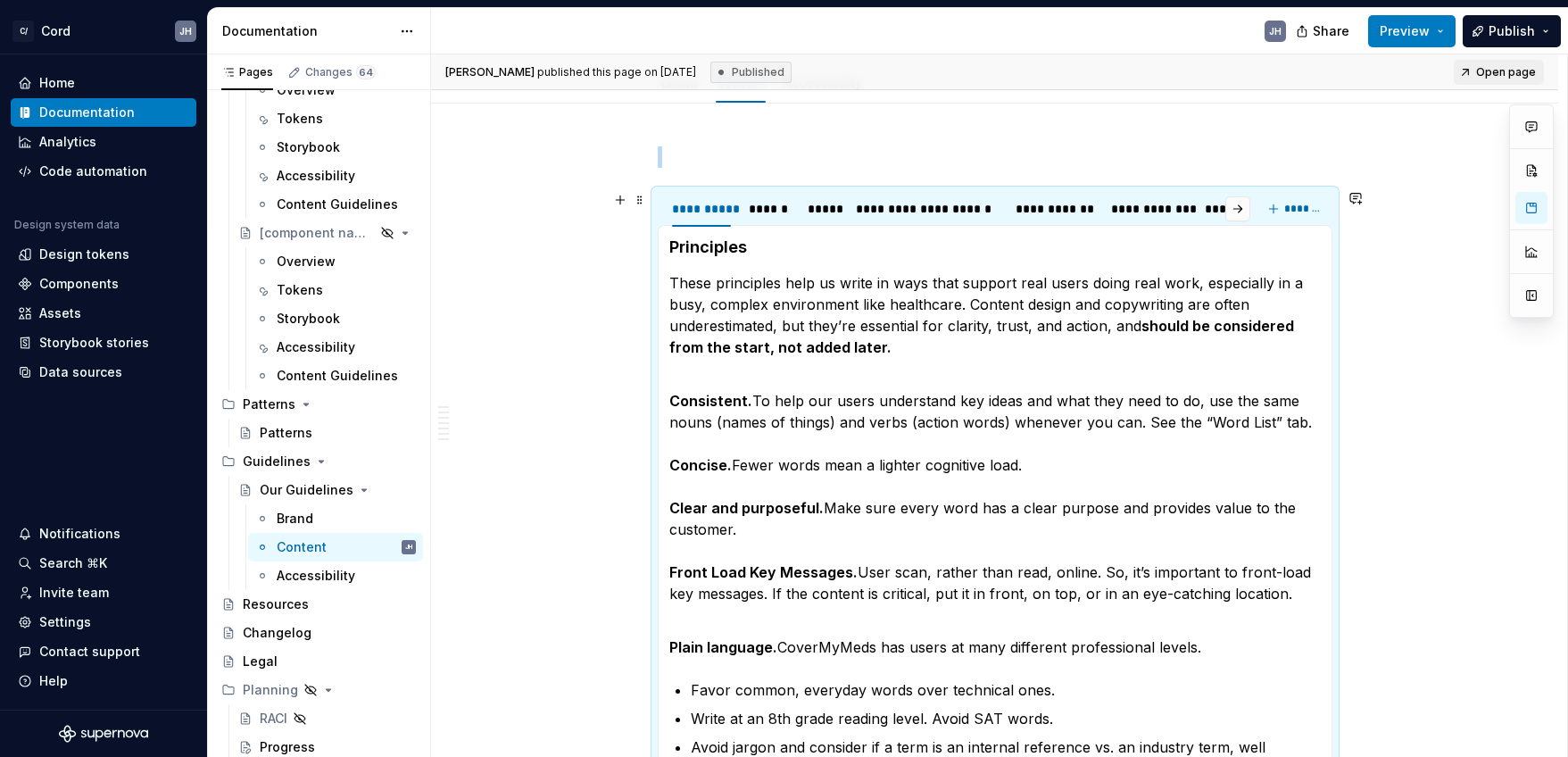
scroll to position [0, 0]
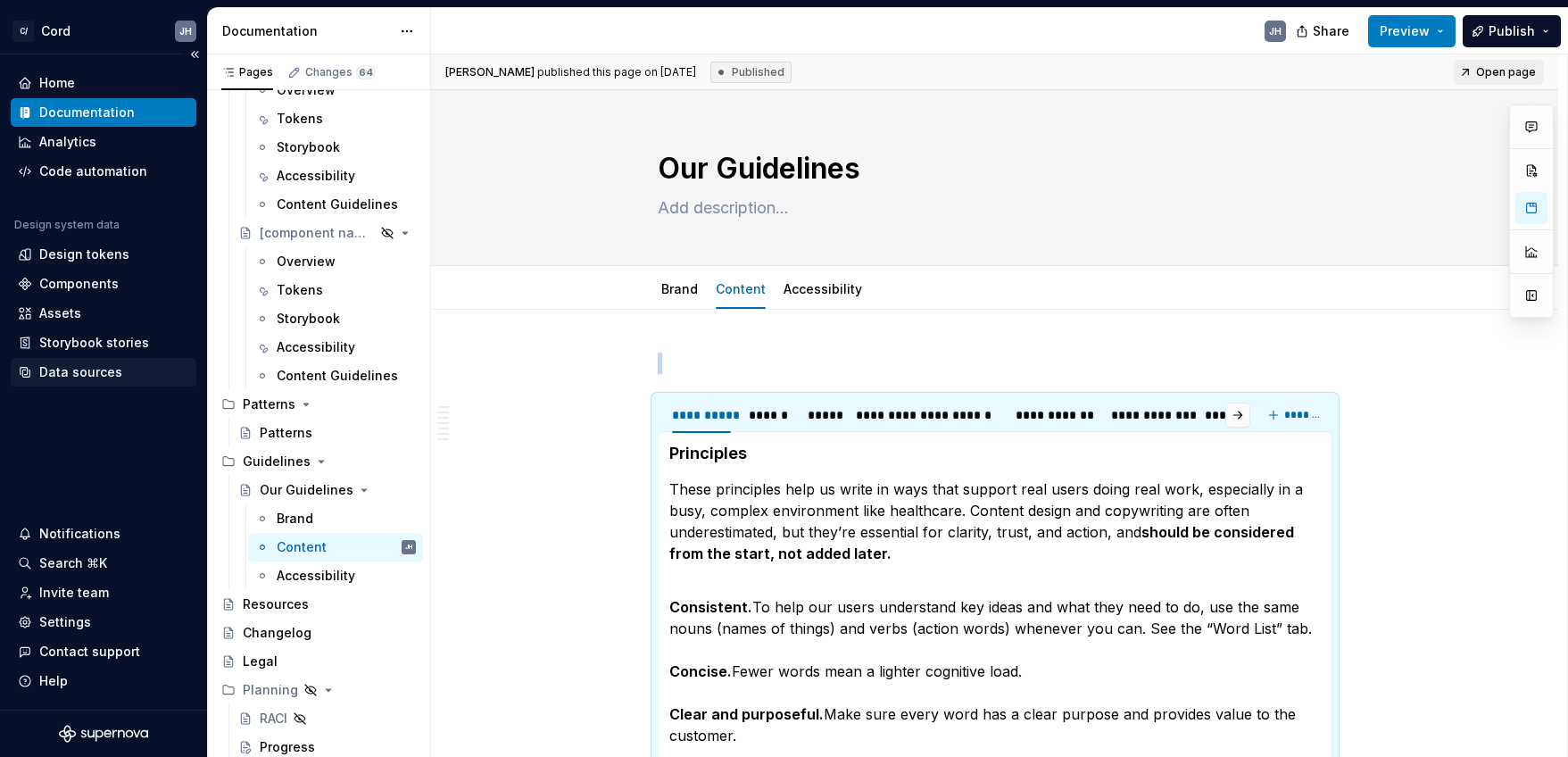
drag, startPoint x: 82, startPoint y: 370, endPoint x: 71, endPoint y: 368, distance: 11.2
click at [82, 370] on div "Data sources" at bounding box center [80, 372] width 83 height 18
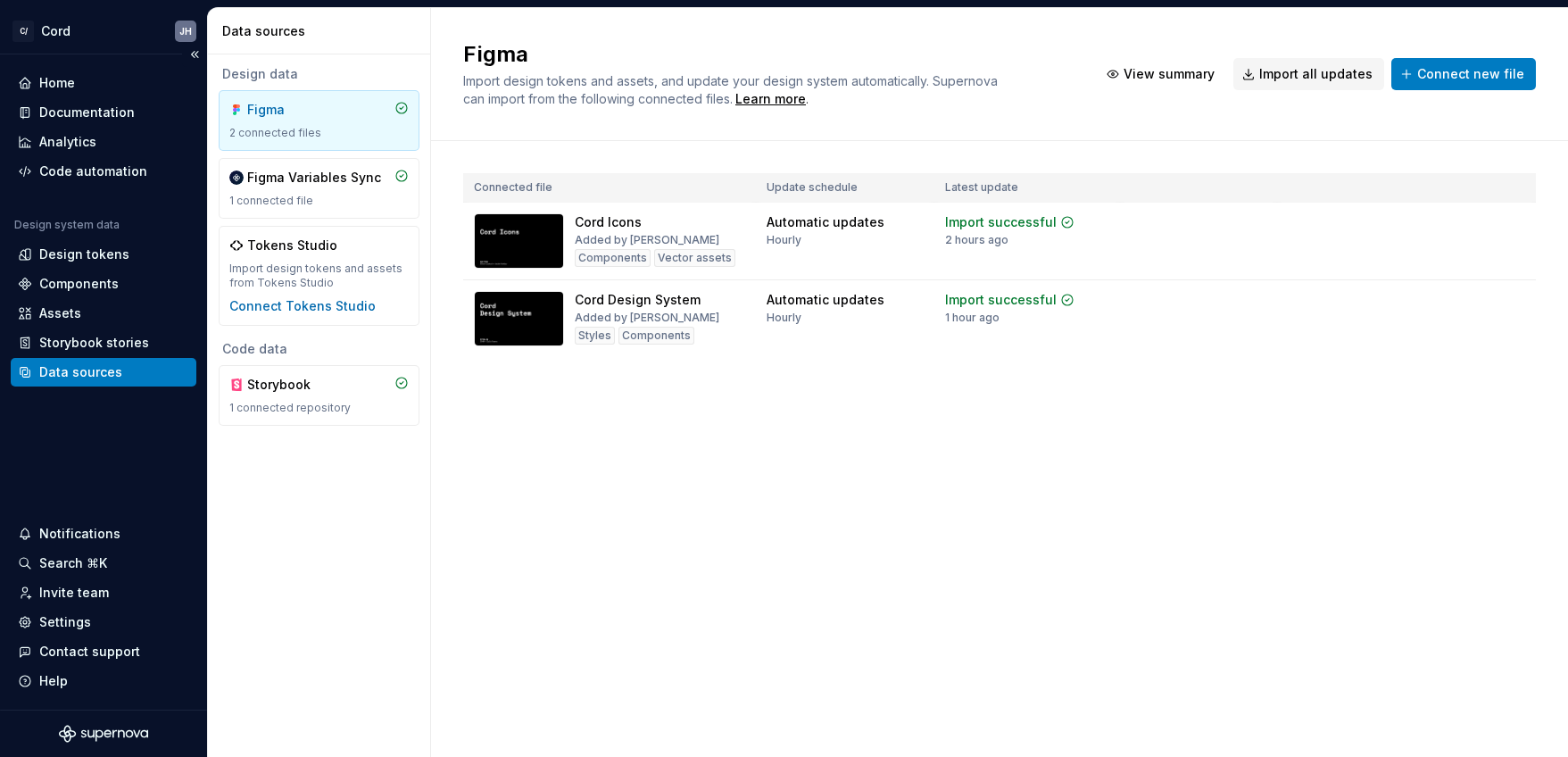
click at [69, 66] on div "Home Documentation Analytics Code automation Design system data Design tokens C…" at bounding box center [104, 382] width 207 height 655
click at [69, 81] on div "Home" at bounding box center [57, 83] width 36 height 18
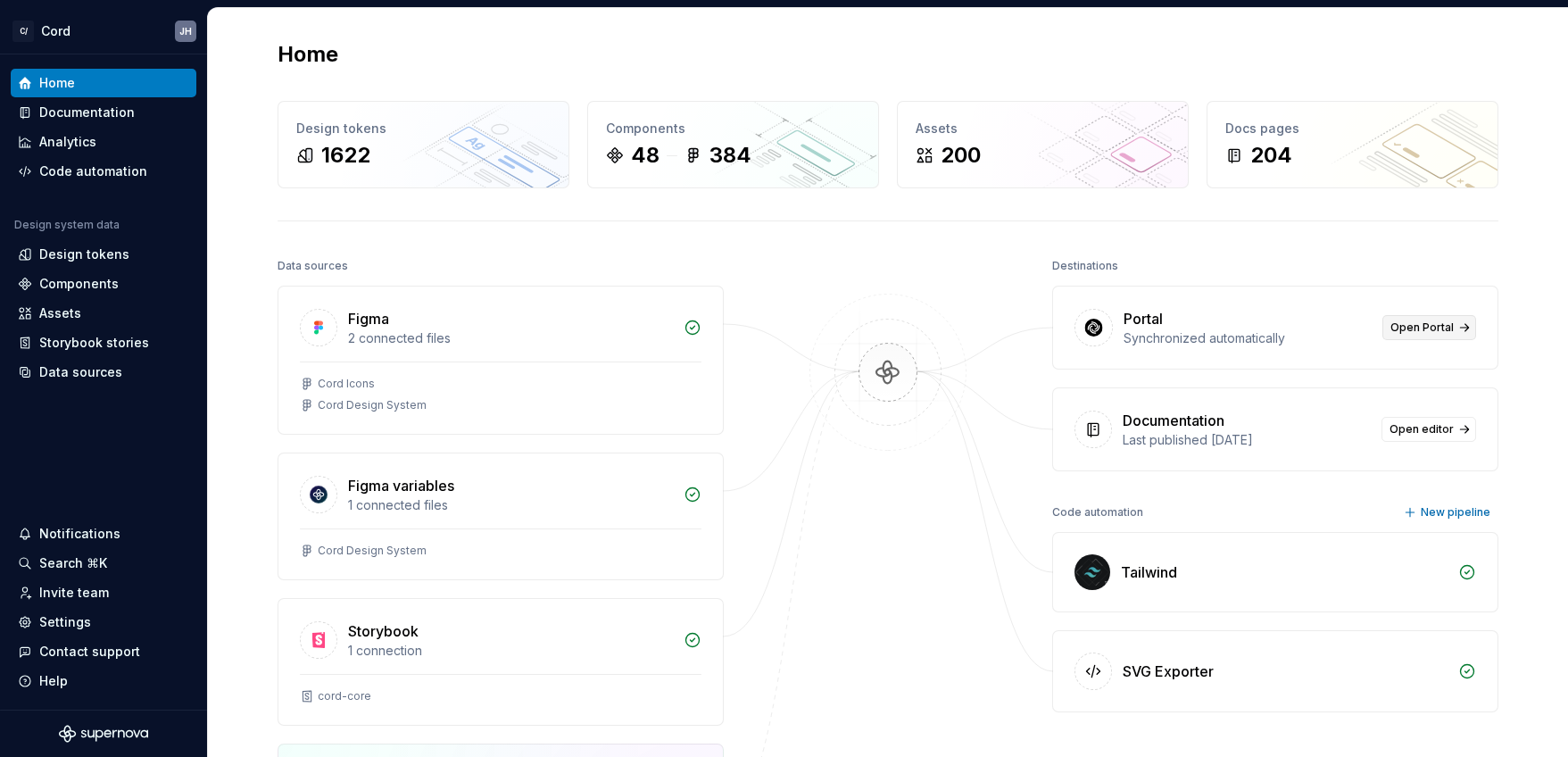
click at [1431, 327] on span "Open Portal" at bounding box center [1422, 327] width 63 height 14
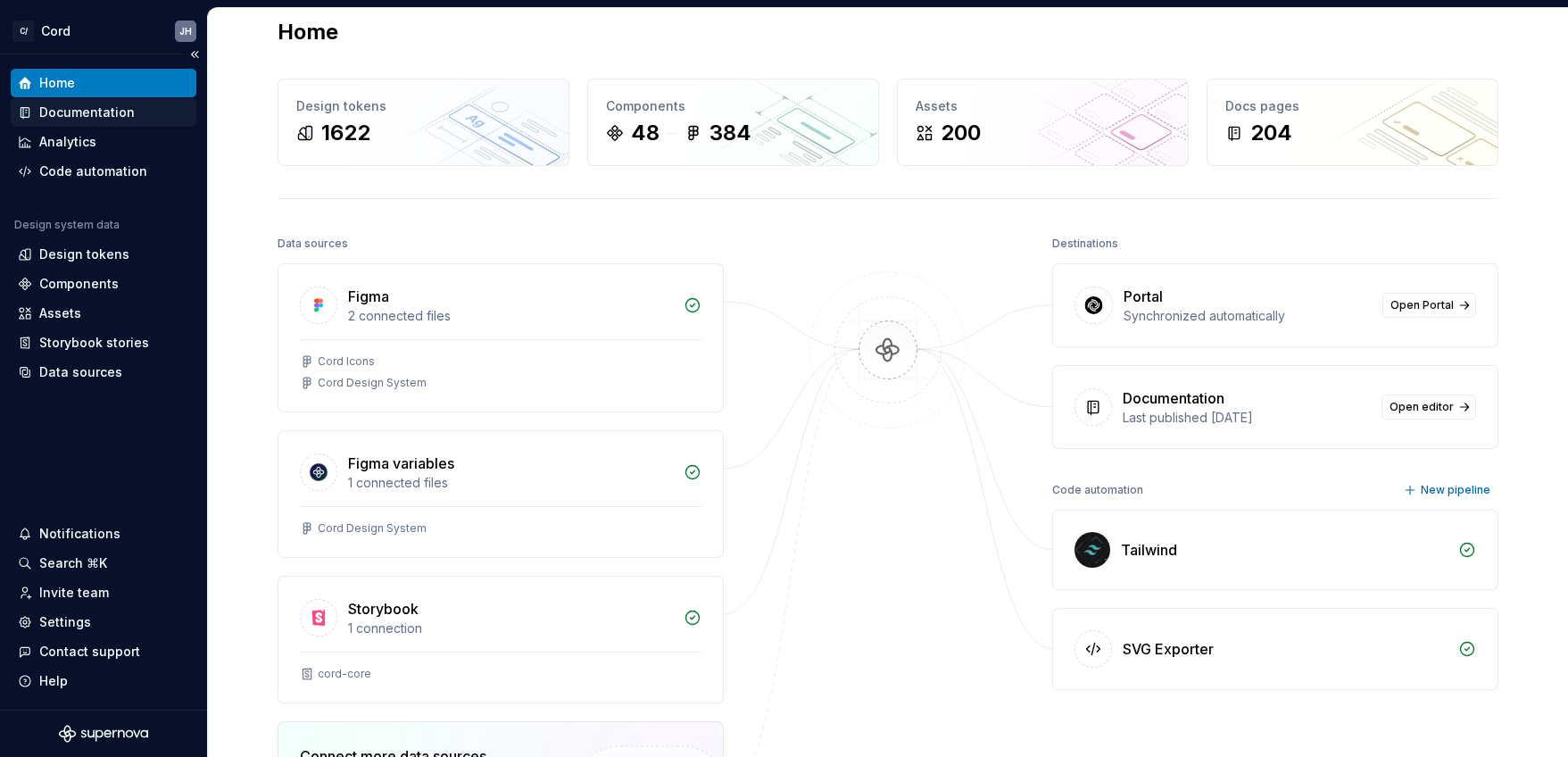
click at [117, 100] on div "Documentation" at bounding box center [104, 113] width 186 height 29
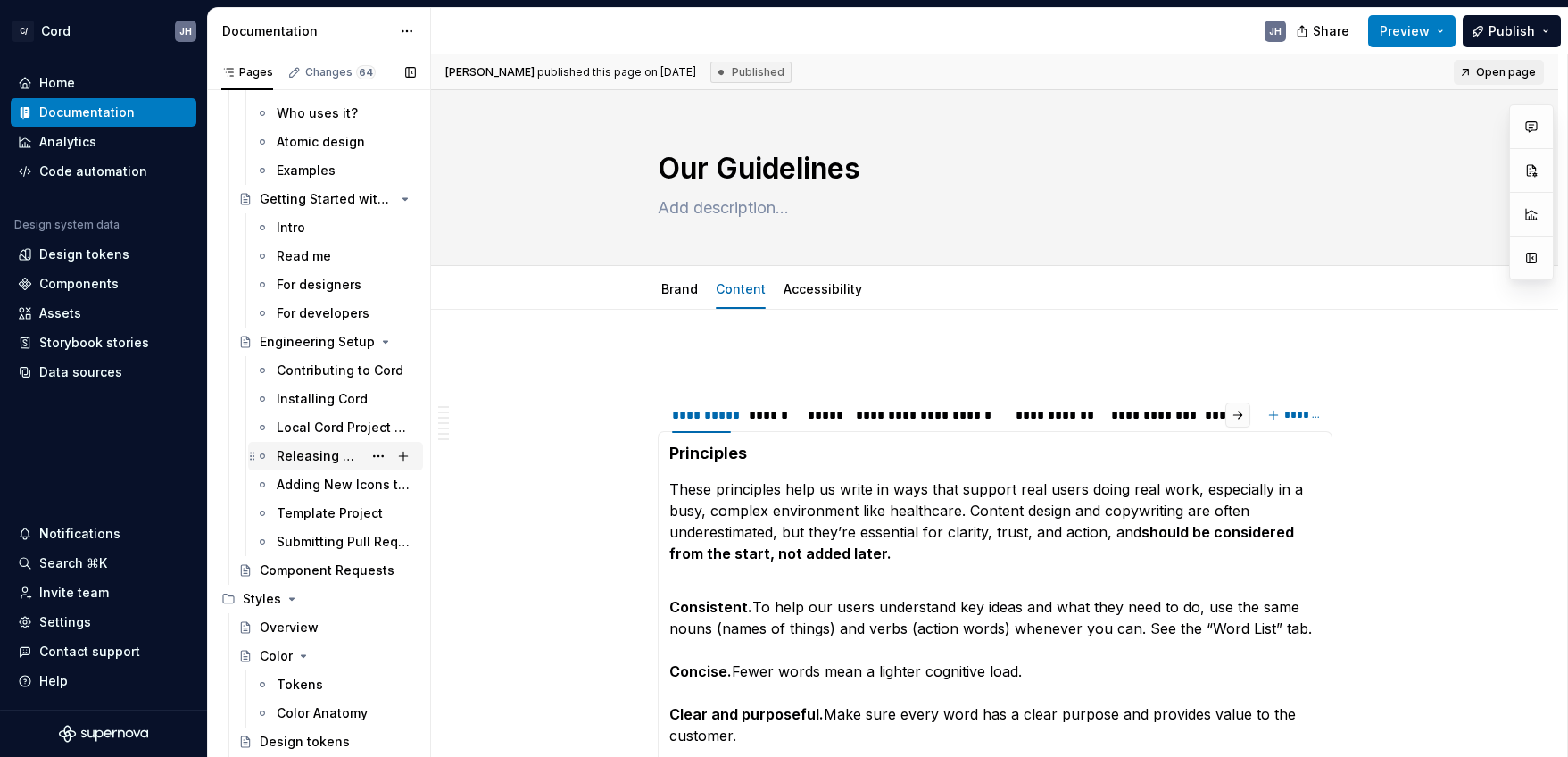
scroll to position [260, 0]
click at [287, 332] on div "Engineering Setup" at bounding box center [302, 341] width 85 height 18
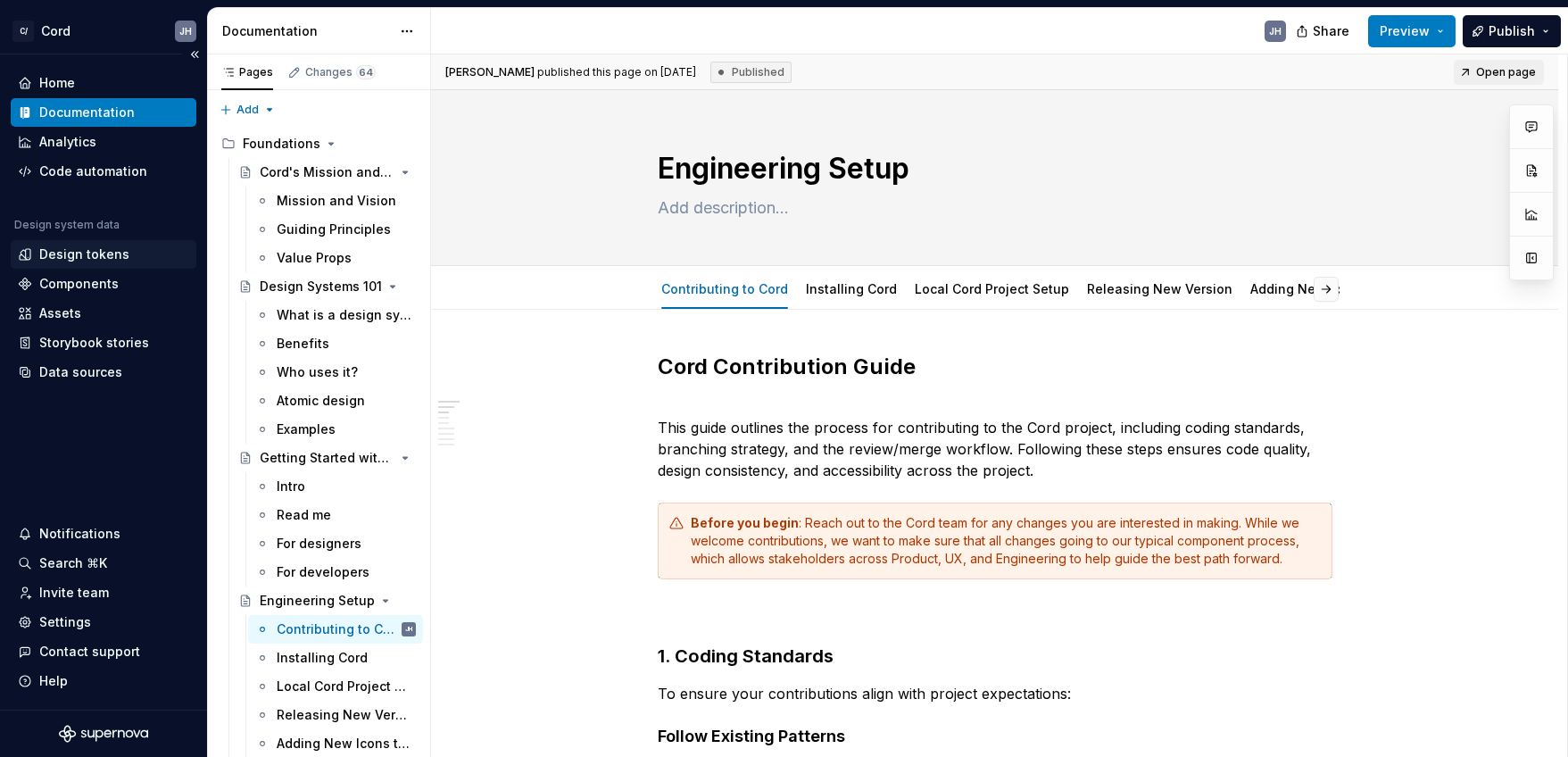
type textarea "*"
click at [111, 256] on div "Design tokens" at bounding box center [84, 255] width 90 height 18
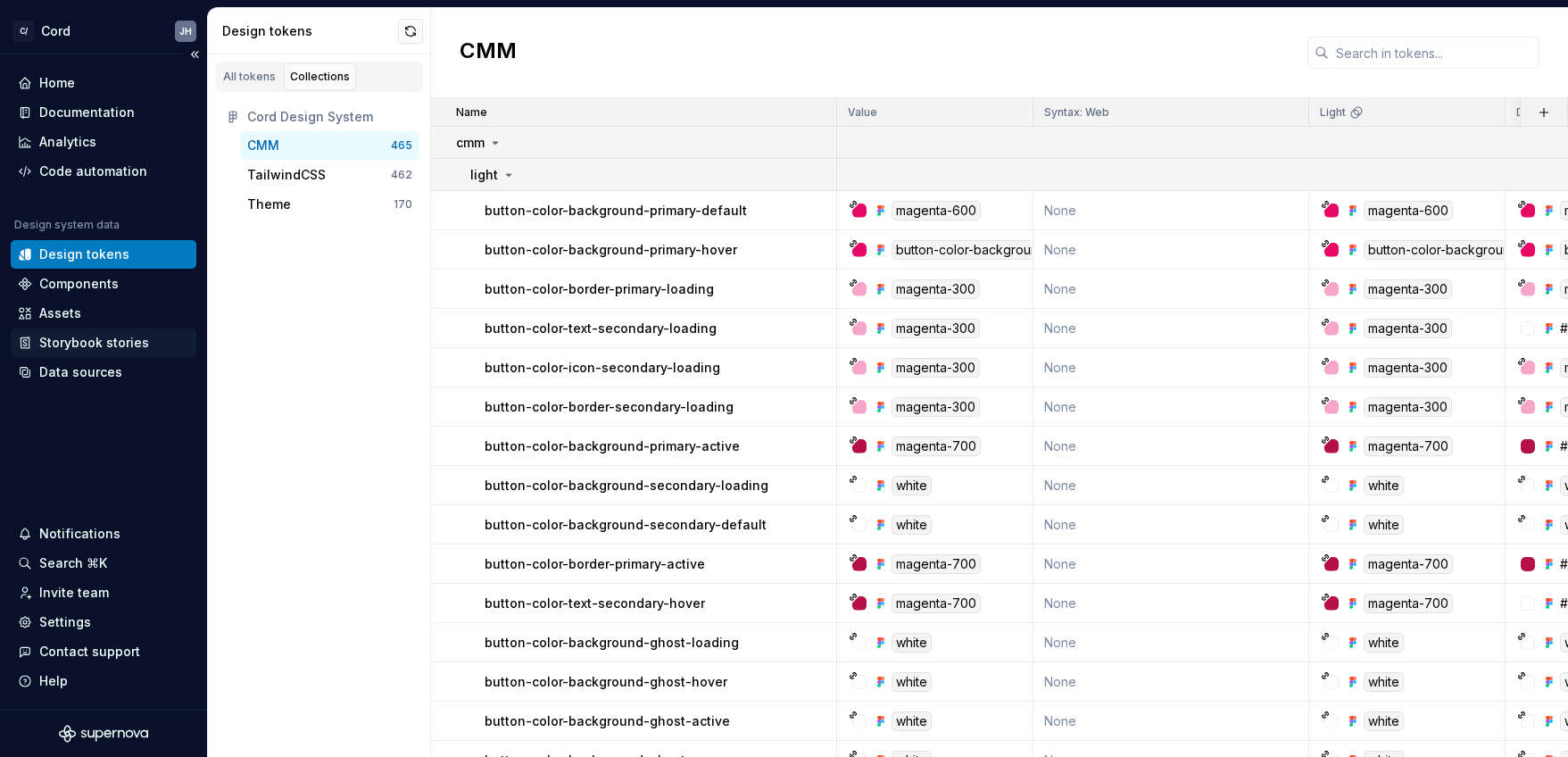
click at [56, 329] on div "Storybook stories" at bounding box center [104, 342] width 186 height 29
click at [55, 317] on div "Assets" at bounding box center [60, 313] width 42 height 18
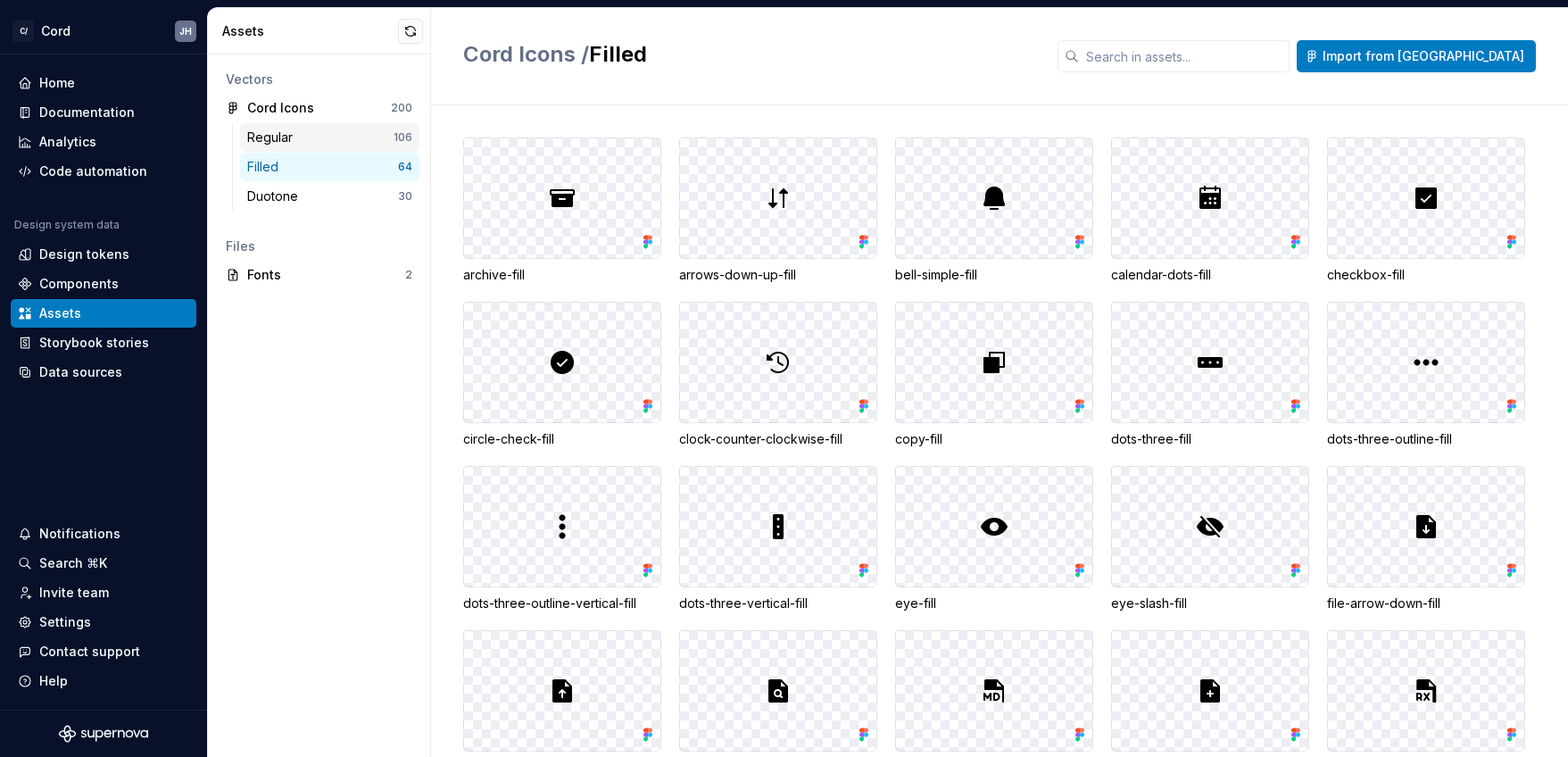
click at [323, 134] on div "Regular" at bounding box center [321, 138] width 147 height 18
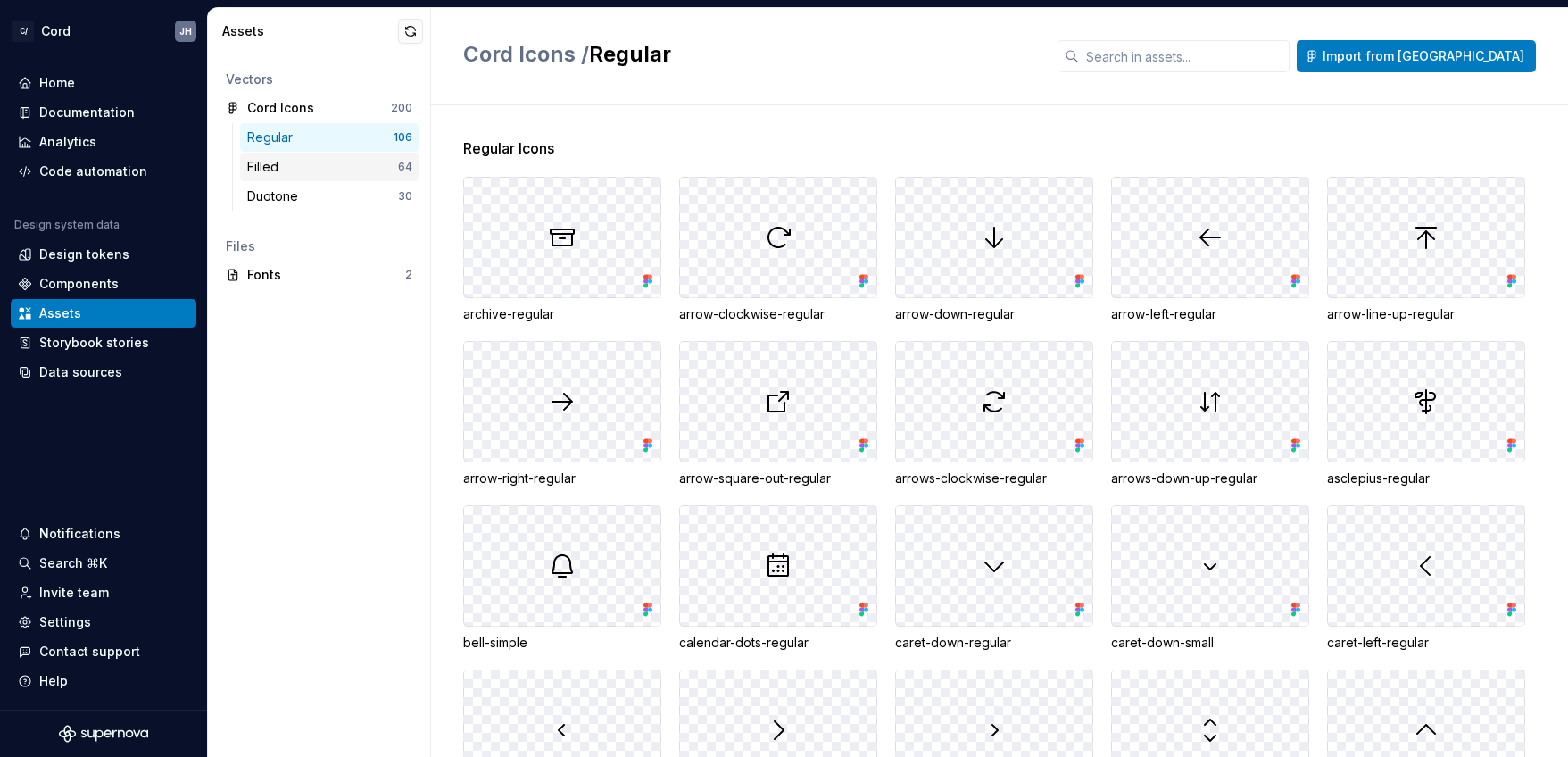
click at [313, 168] on div "Filled" at bounding box center [323, 167] width 151 height 18
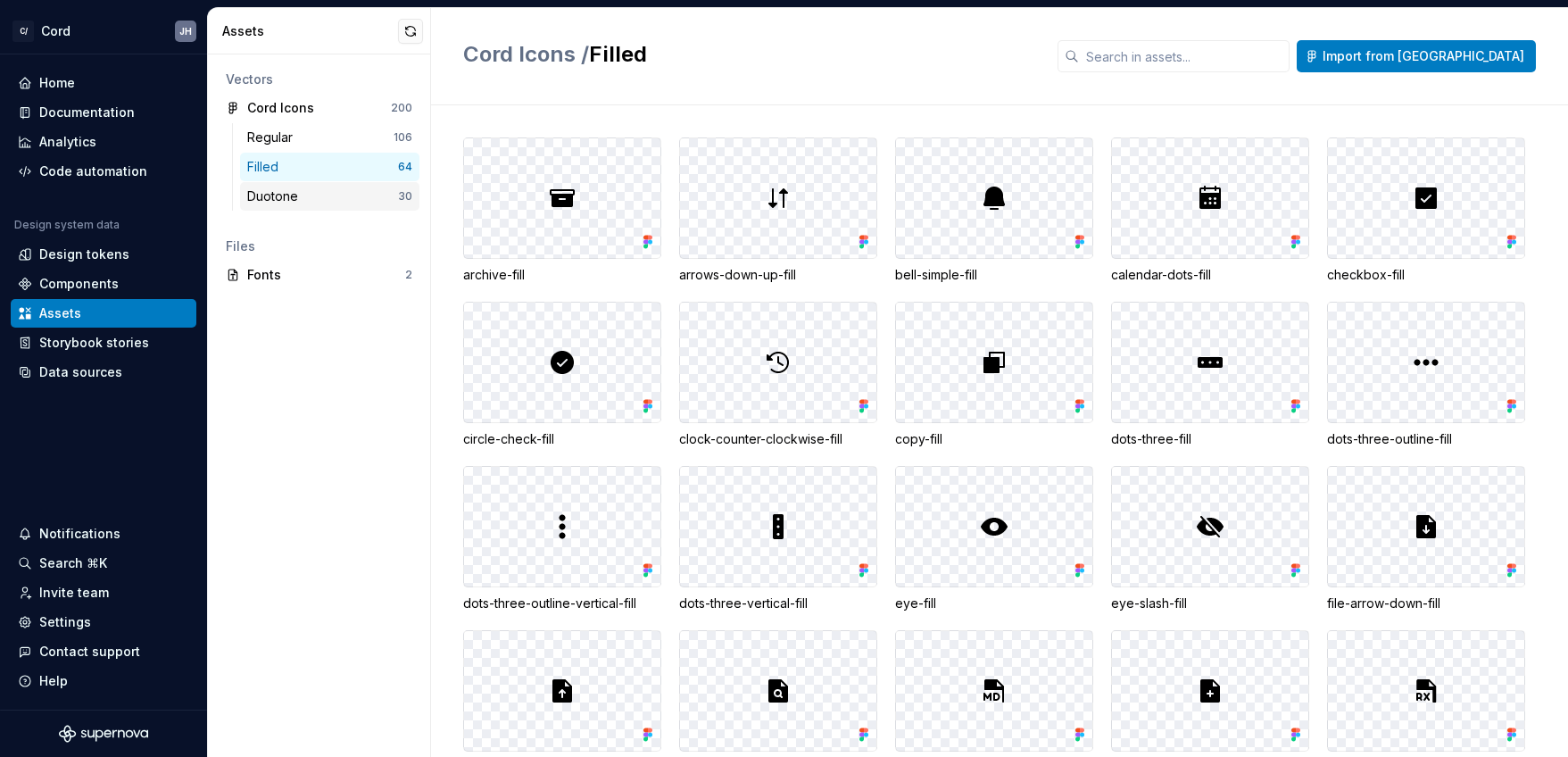
click at [316, 193] on div "Duotone" at bounding box center [323, 197] width 151 height 18
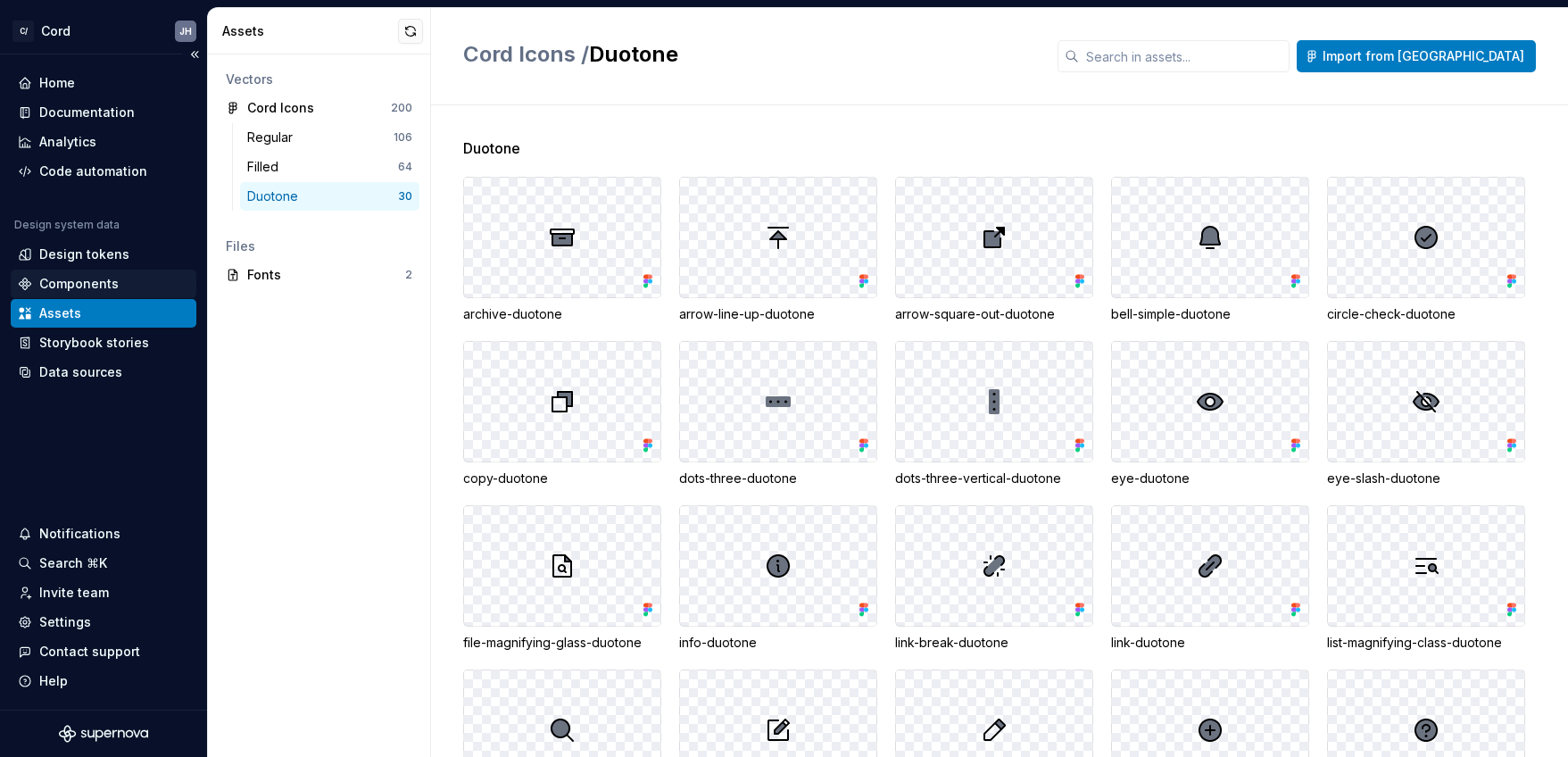
click at [46, 286] on div "Components" at bounding box center [79, 284] width 80 height 18
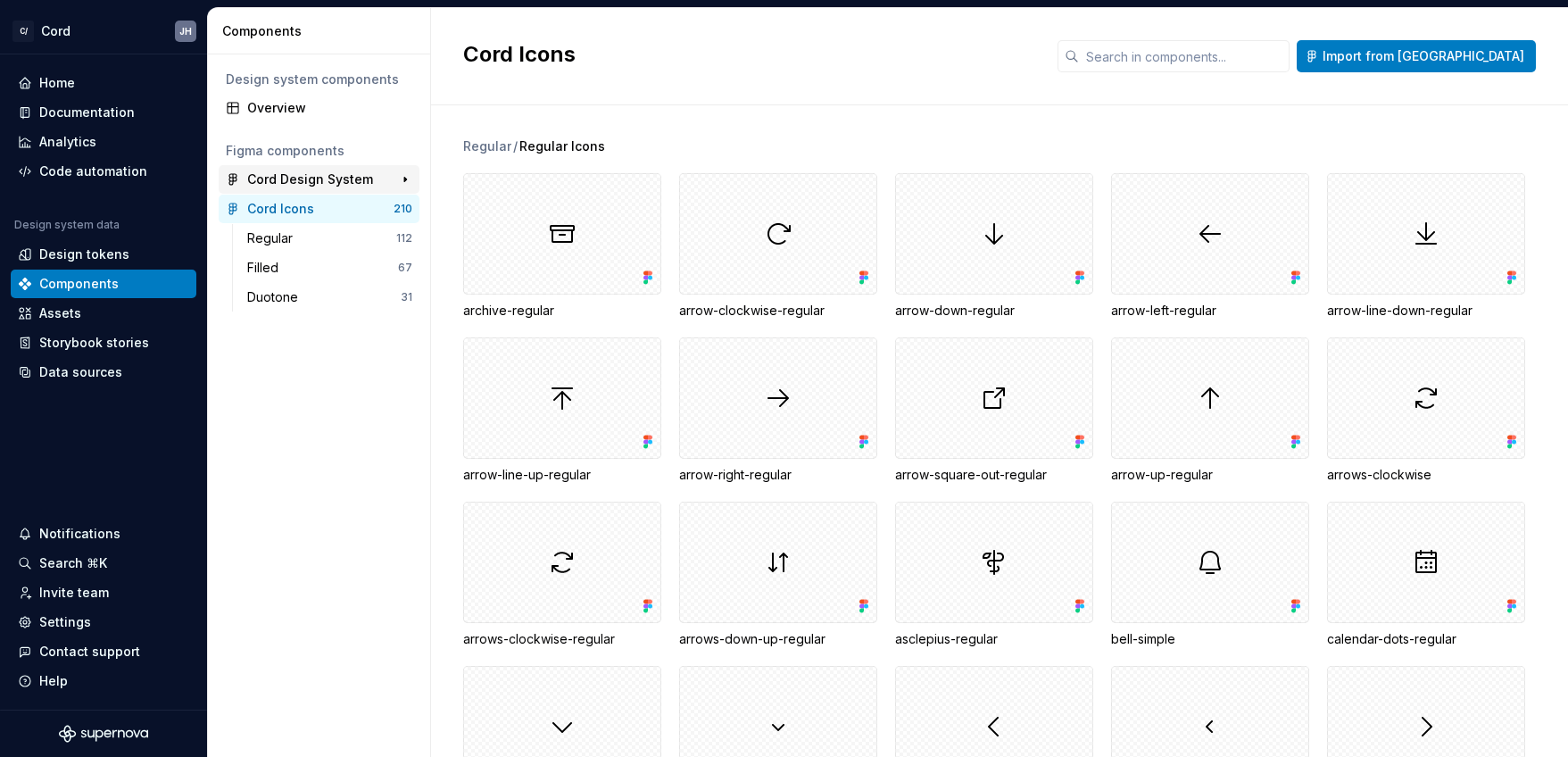
click at [325, 175] on div "Cord Design System" at bounding box center [310, 180] width 126 height 18
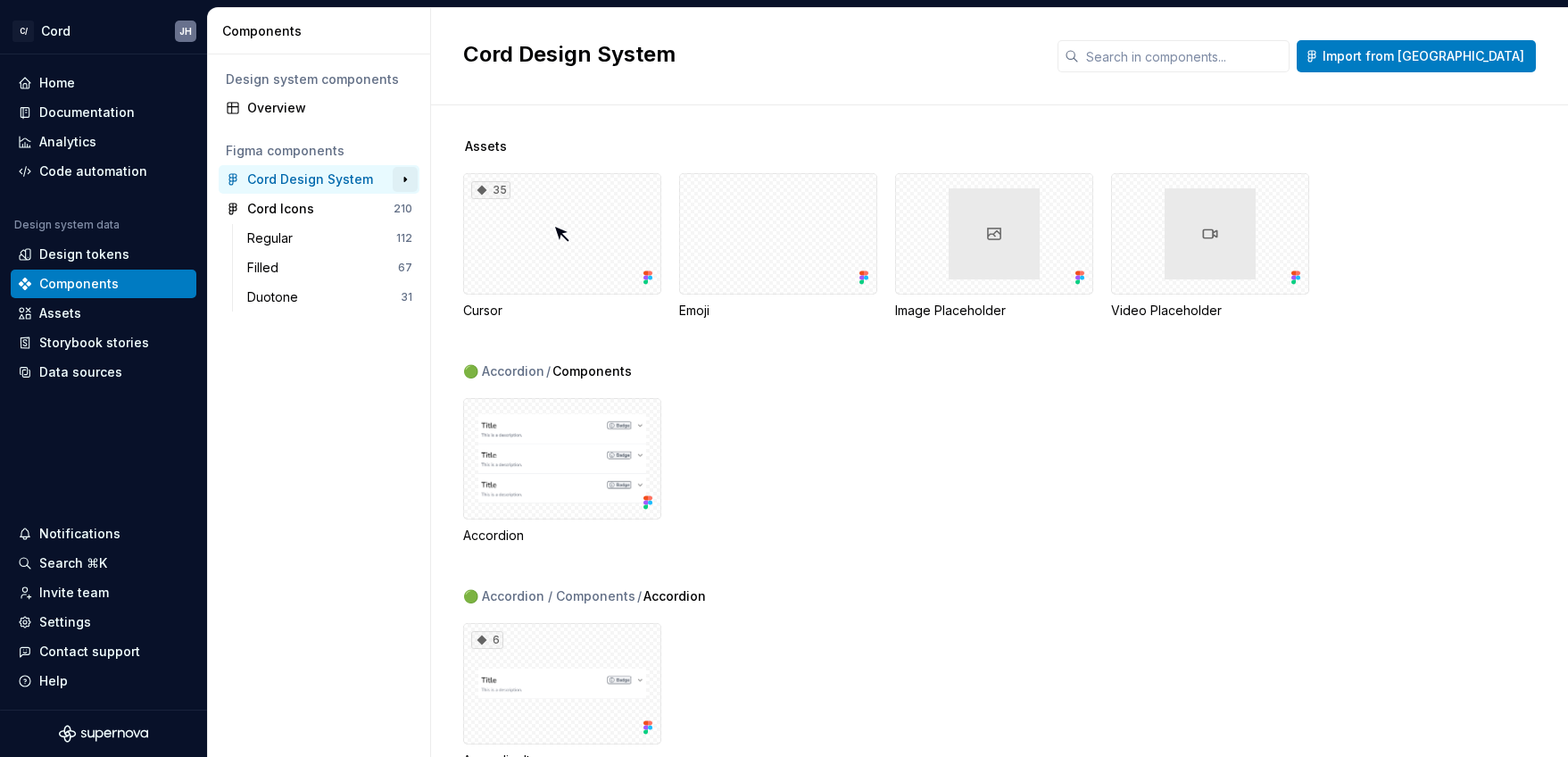
click at [401, 176] on button "button" at bounding box center [405, 180] width 25 height 25
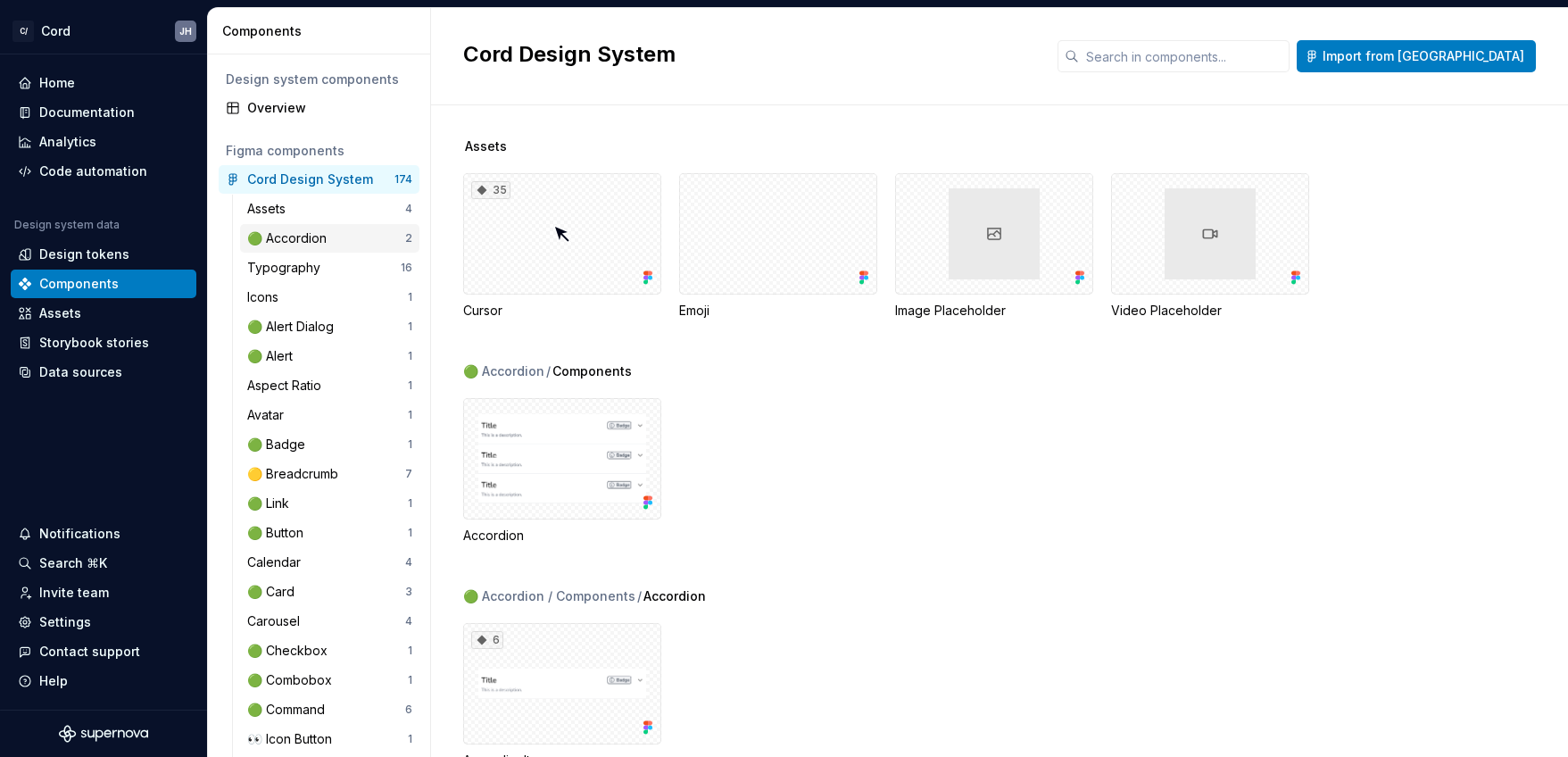
click at [301, 249] on div "🟢 Accordion 2" at bounding box center [330, 239] width 180 height 29
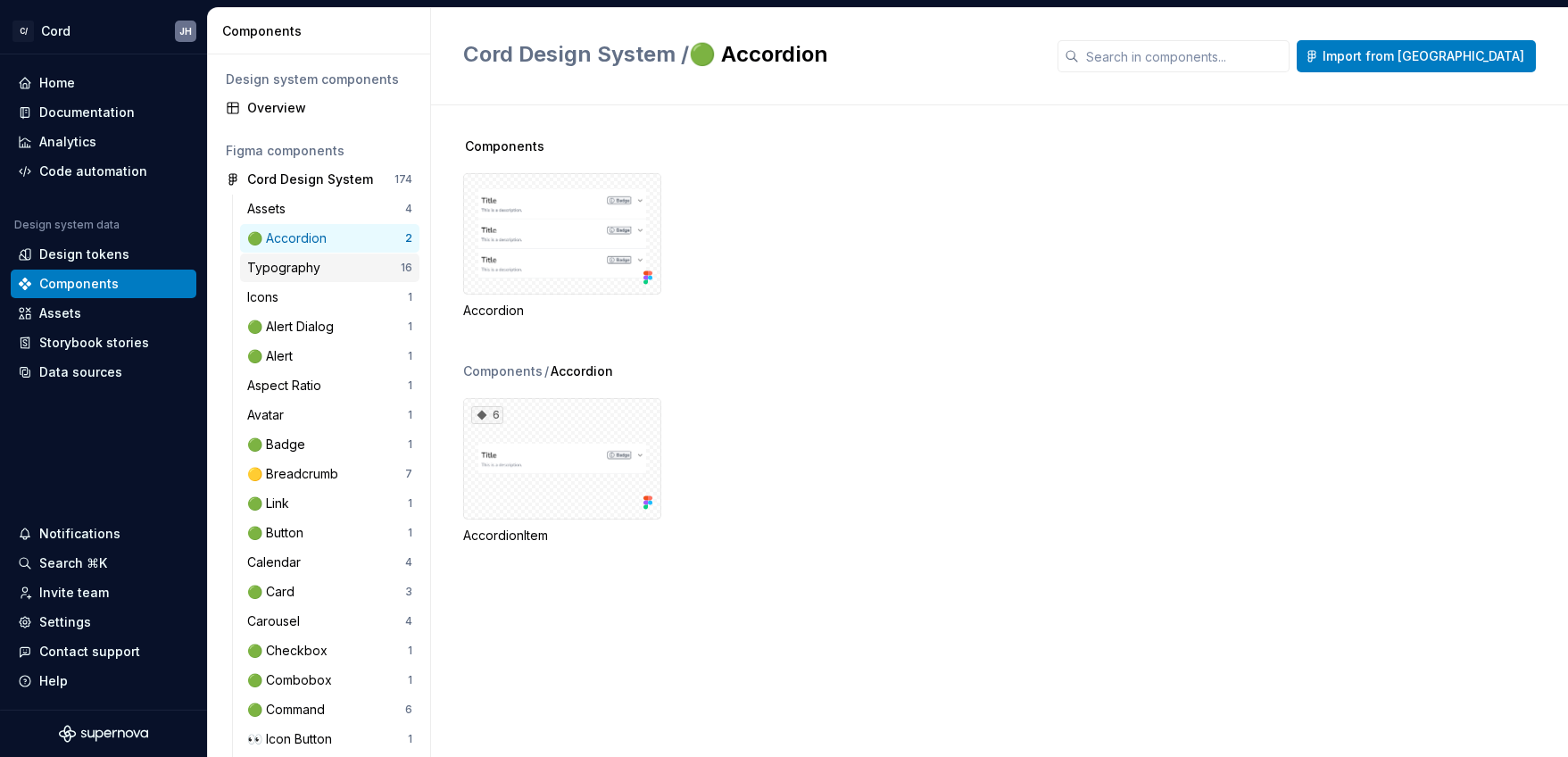
click at [287, 271] on div "Typography" at bounding box center [288, 268] width 80 height 18
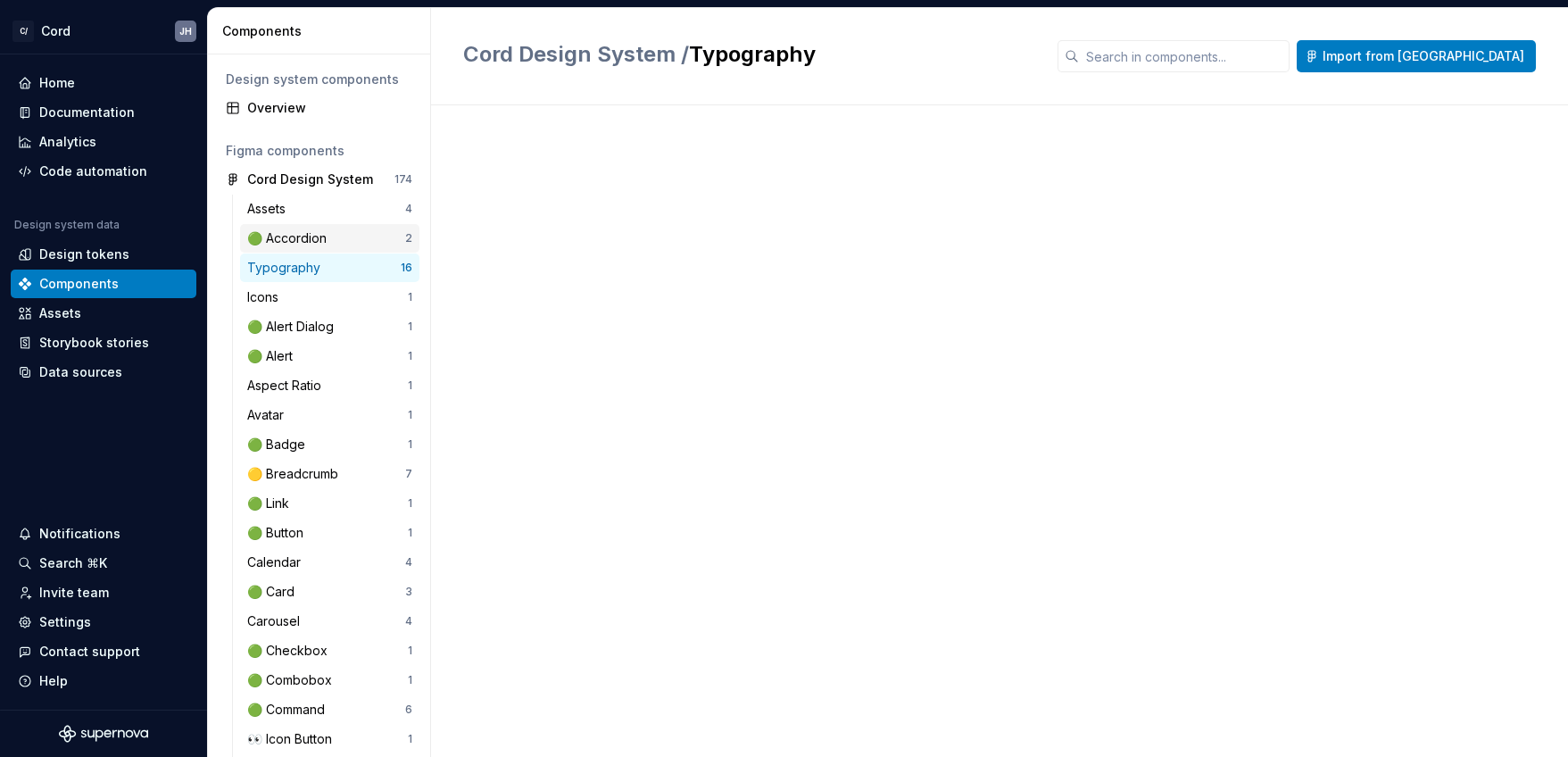
click at [291, 235] on div "🟢 Accordion" at bounding box center [291, 239] width 87 height 18
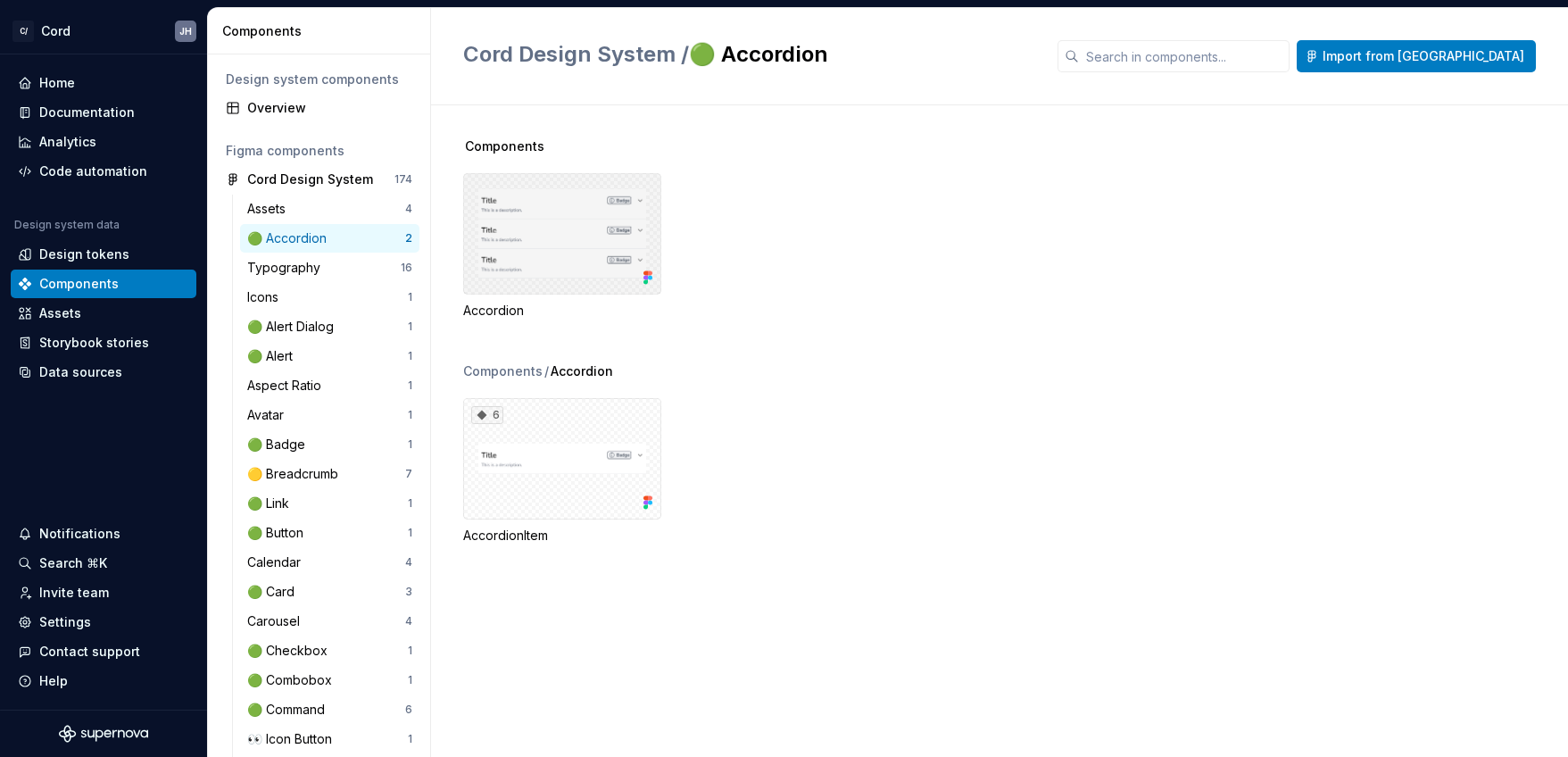
click at [538, 264] on div at bounding box center [562, 234] width 198 height 122
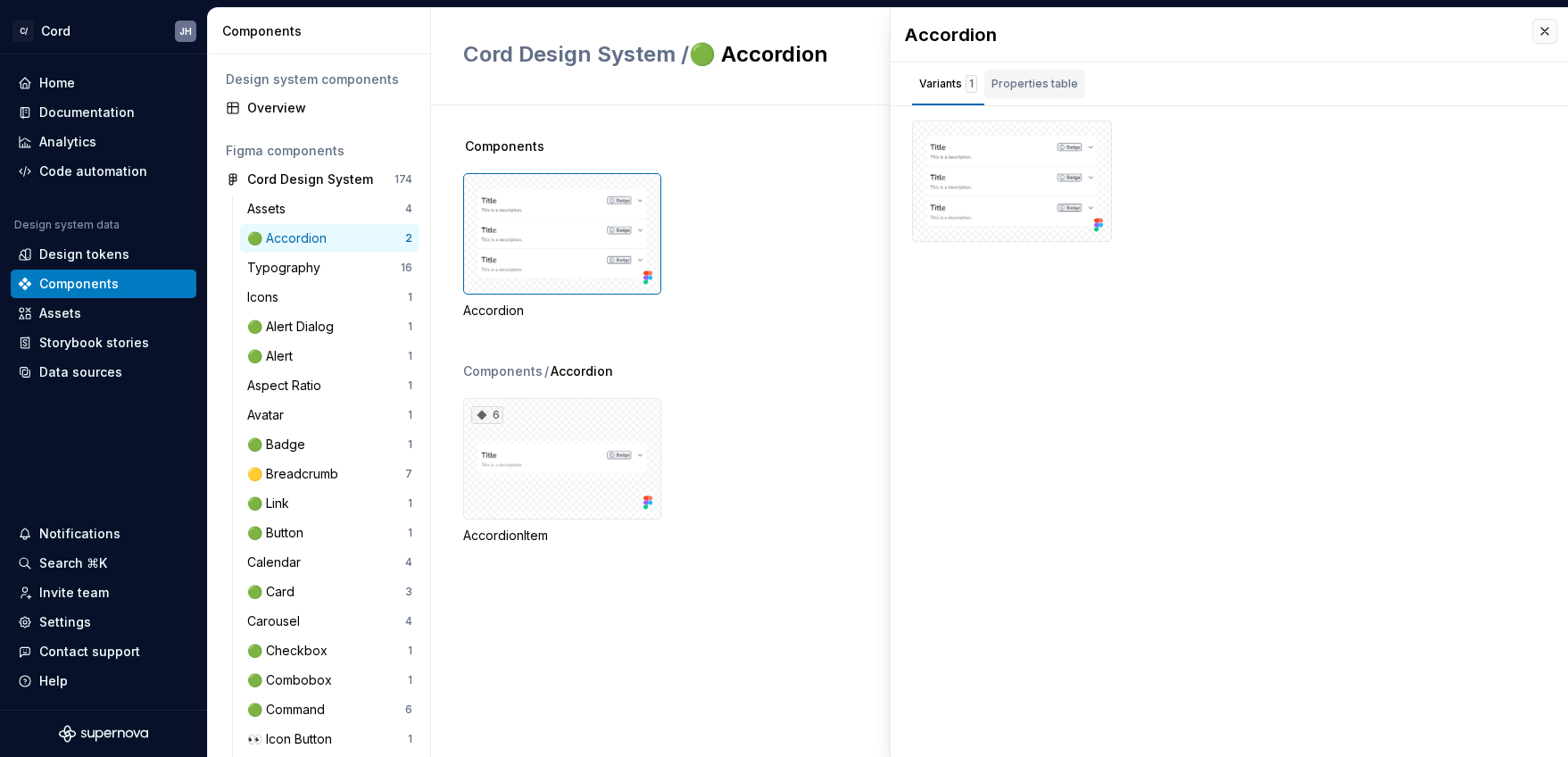
click at [1016, 80] on div "Properties table" at bounding box center [1034, 84] width 87 height 18
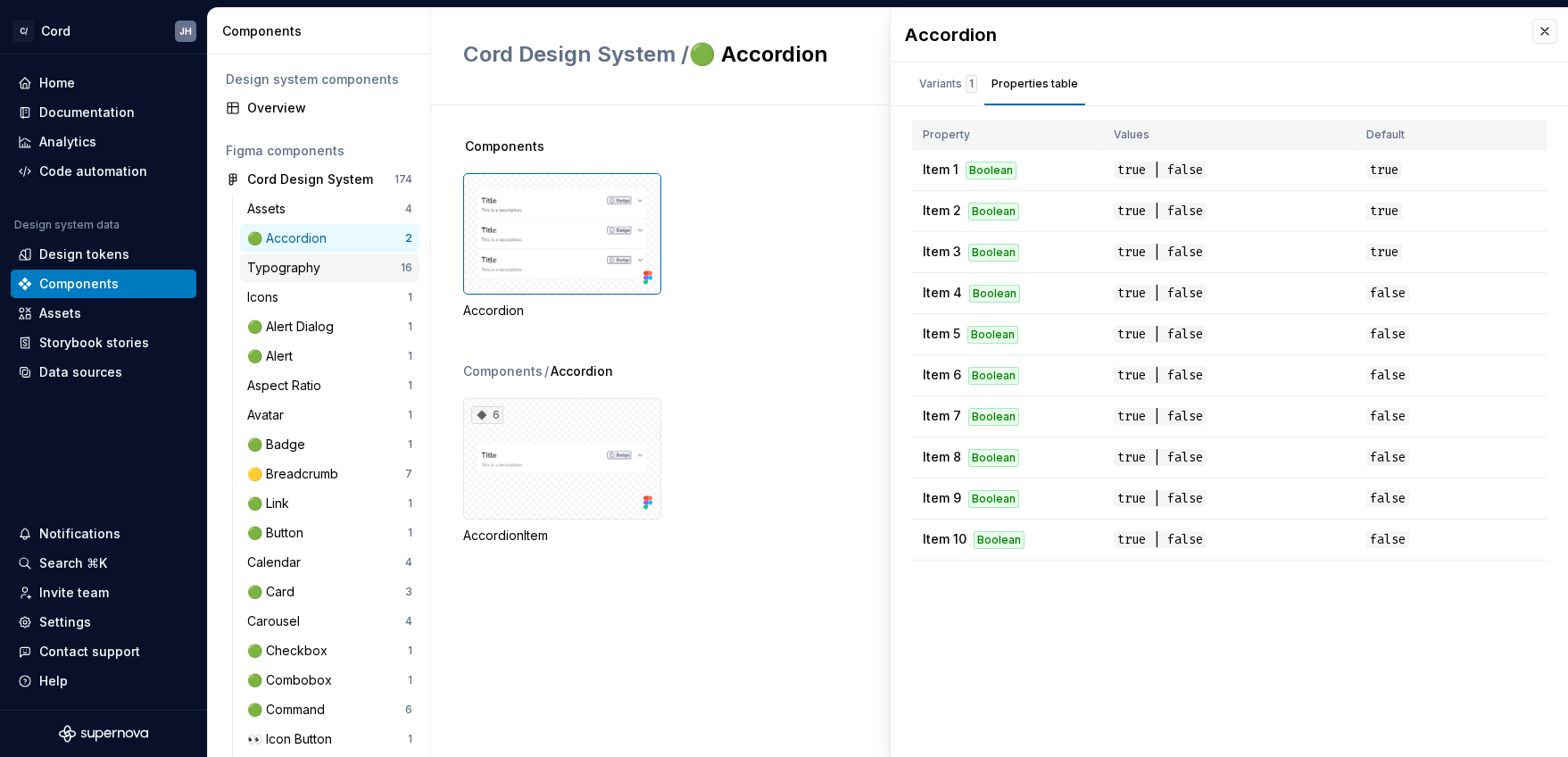
click at [273, 271] on div "Typography" at bounding box center [288, 268] width 80 height 18
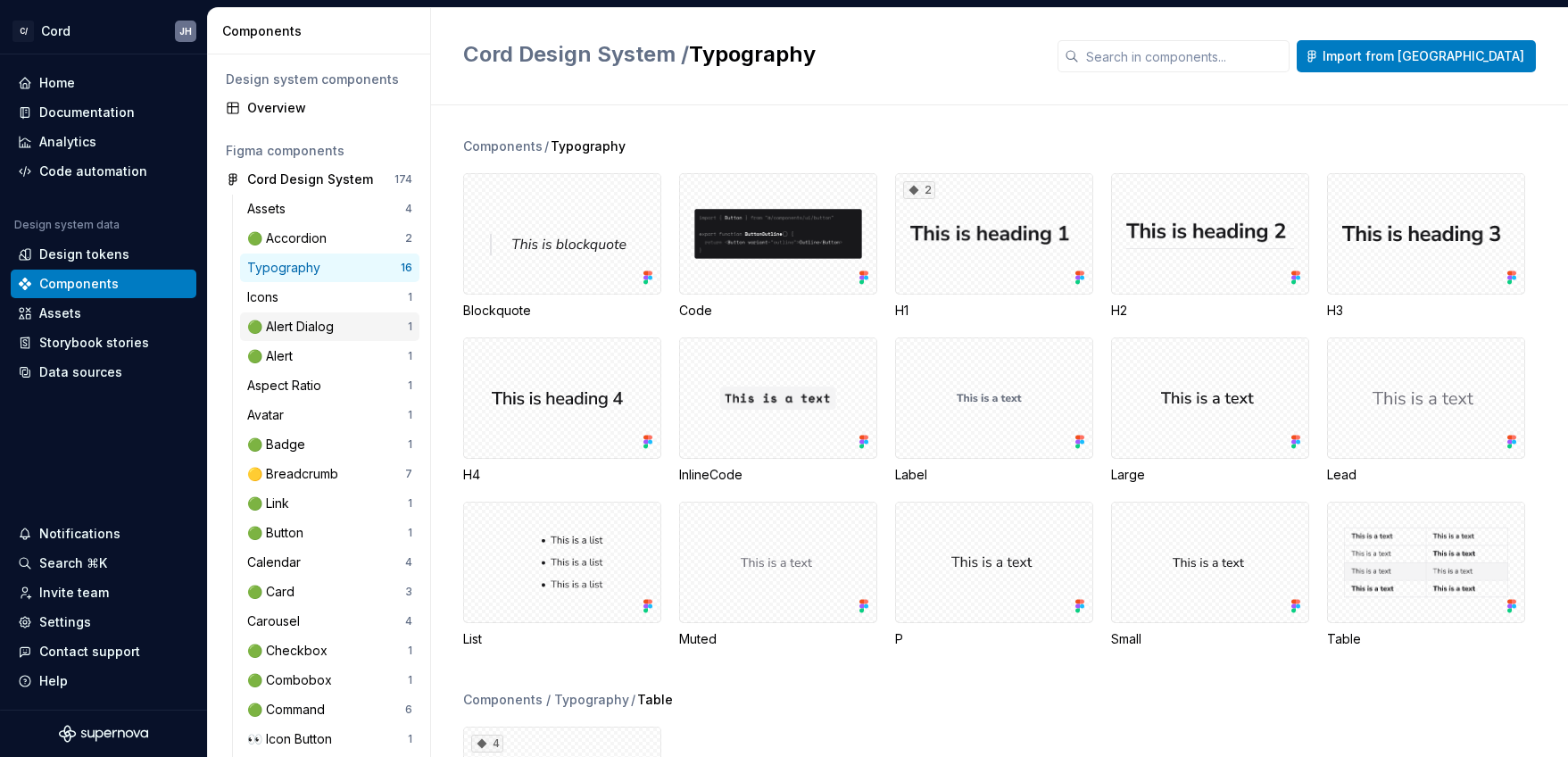
click at [288, 322] on div "🟢 Alert Dialog" at bounding box center [294, 326] width 94 height 18
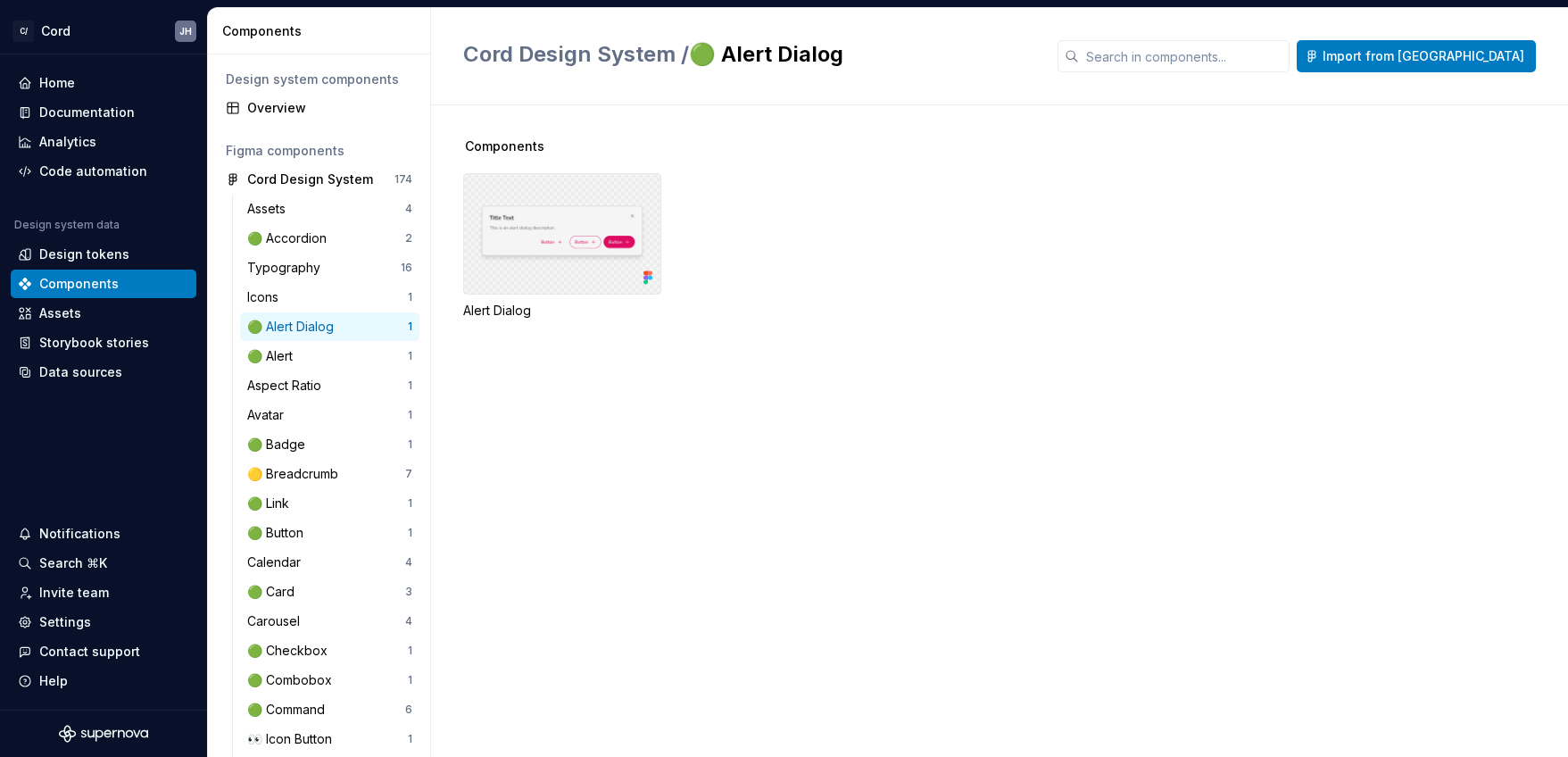
click at [541, 257] on div at bounding box center [562, 234] width 198 height 122
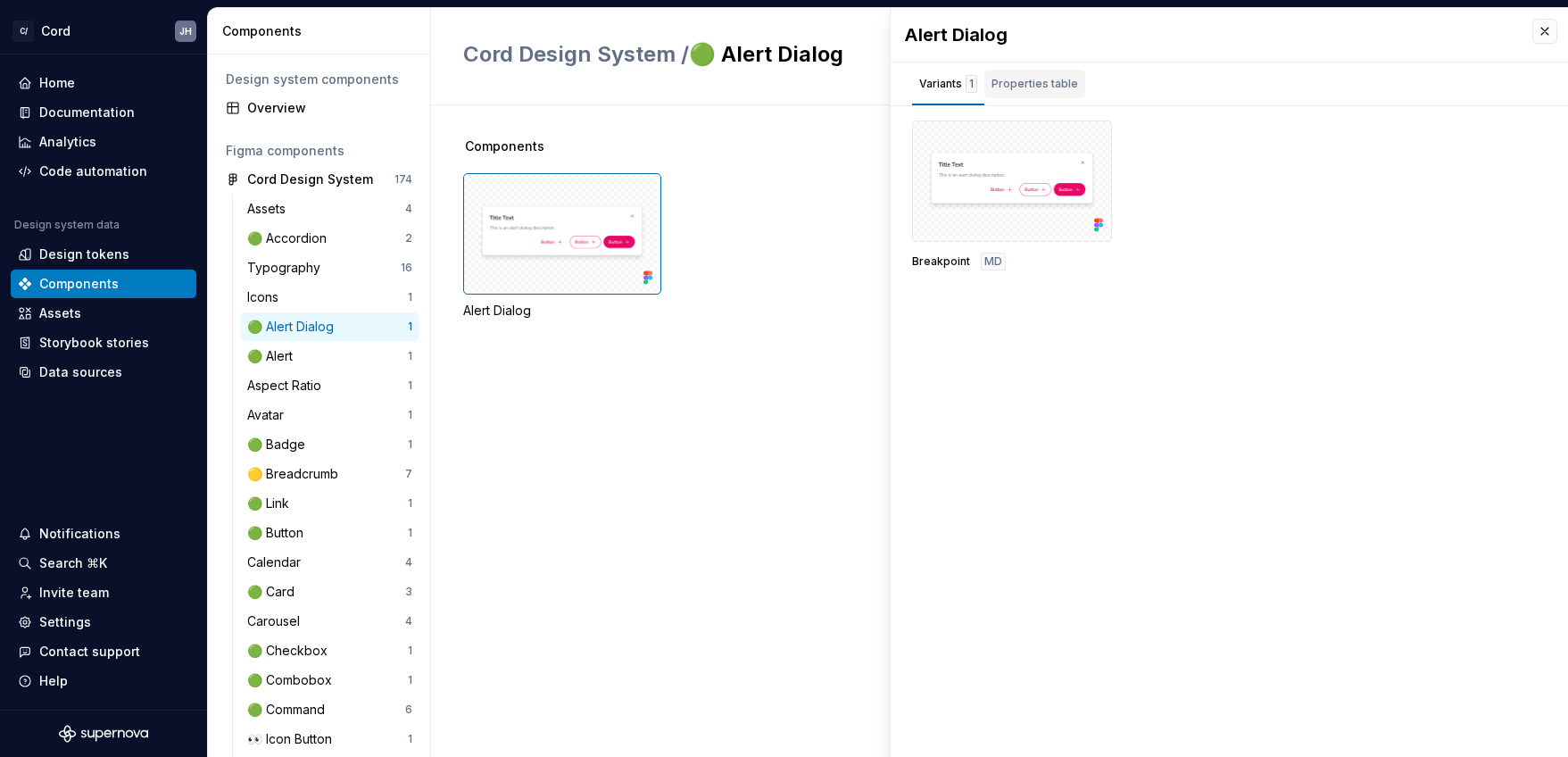
click at [1026, 79] on div "Properties table" at bounding box center [1034, 84] width 87 height 18
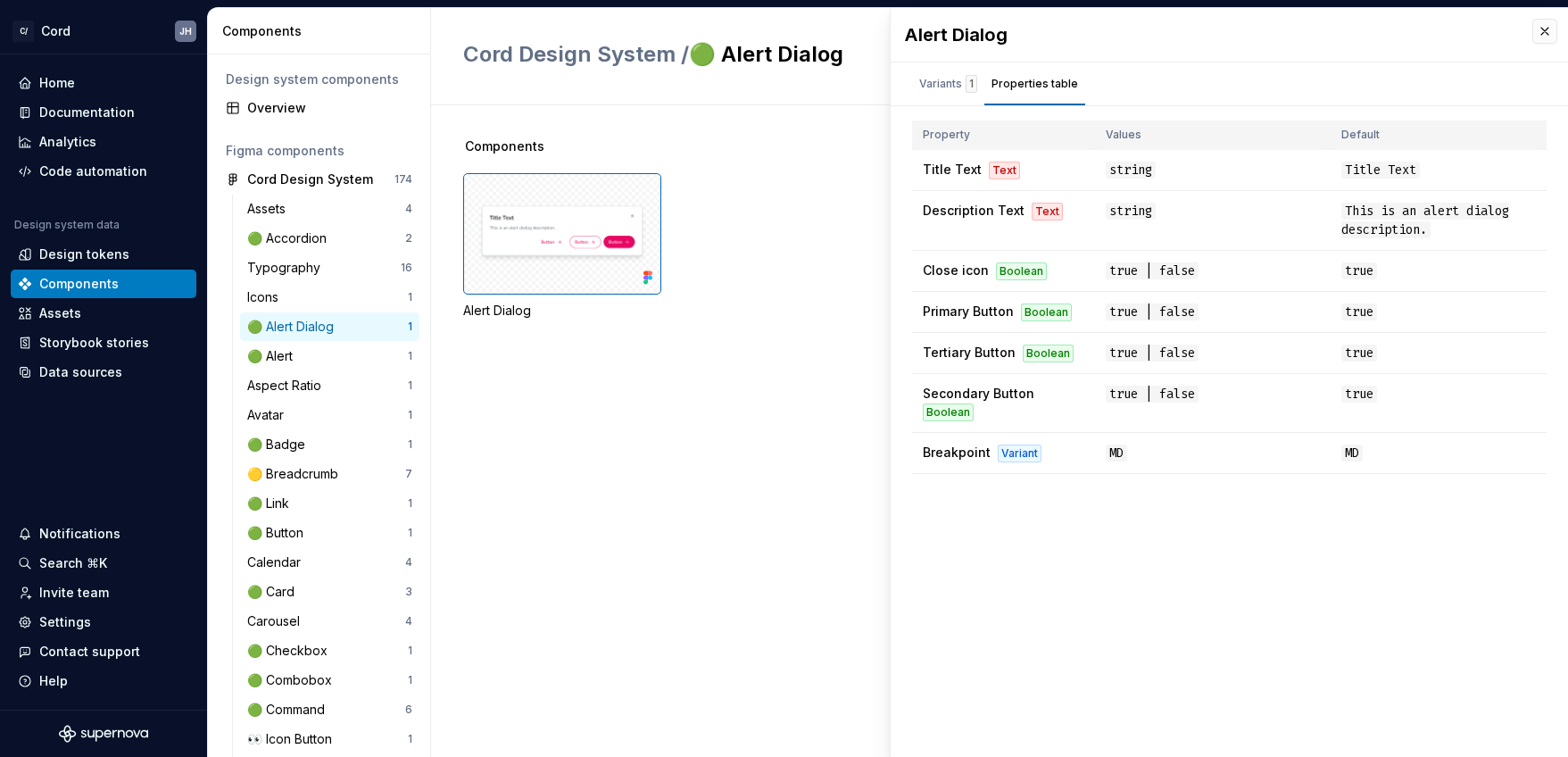
click at [683, 398] on div "Components Alert Dialog" at bounding box center [1016, 431] width 1105 height 652
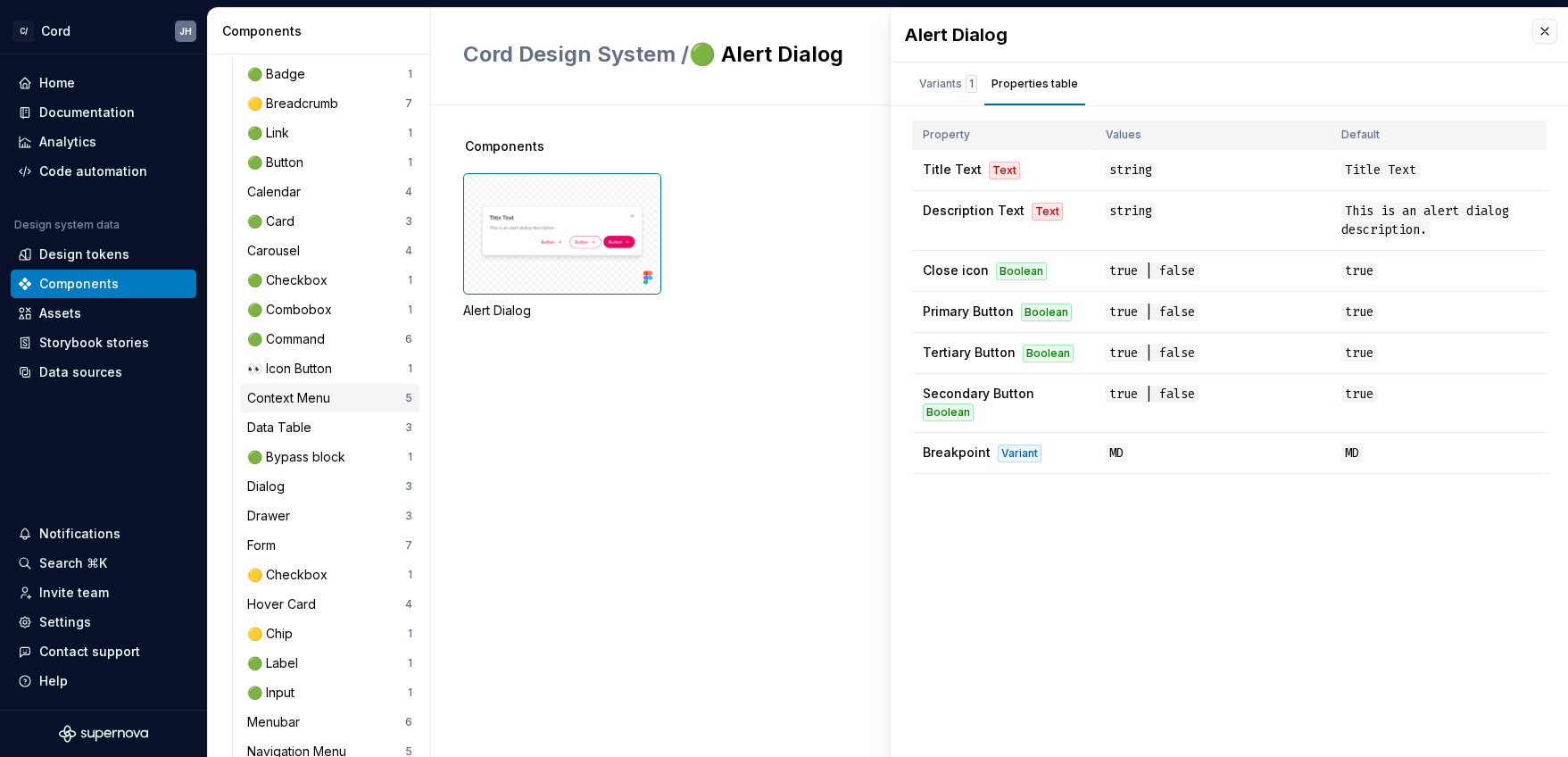
scroll to position [374, 0]
